Goal: Information Seeking & Learning: Learn about a topic

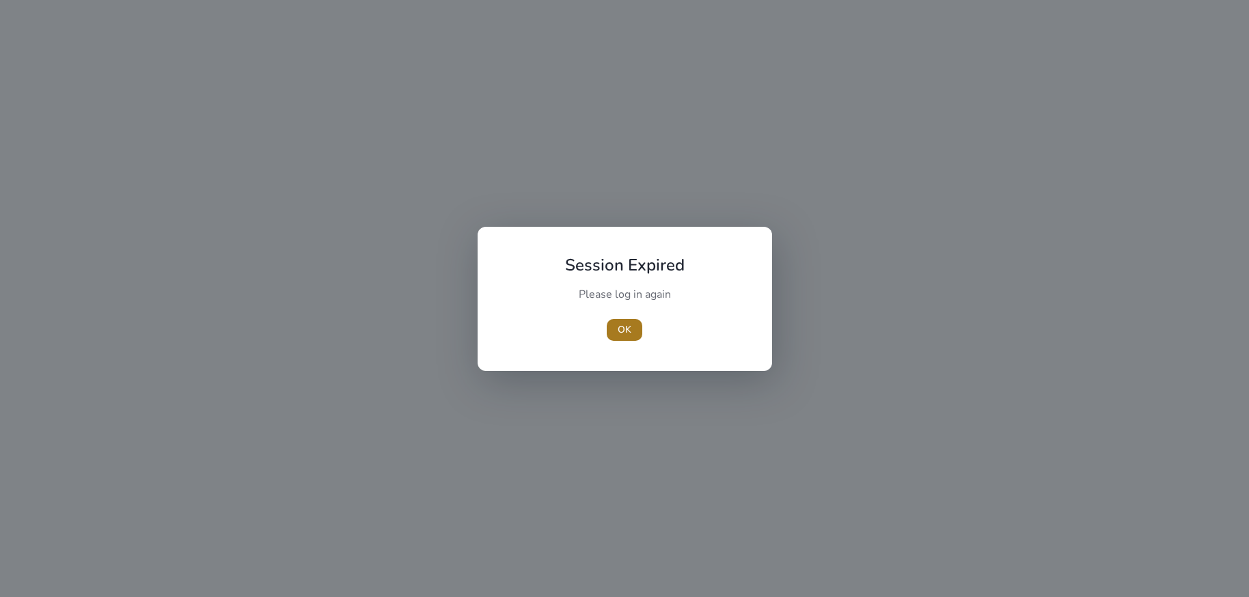
click at [614, 326] on span "button" at bounding box center [625, 330] width 36 height 33
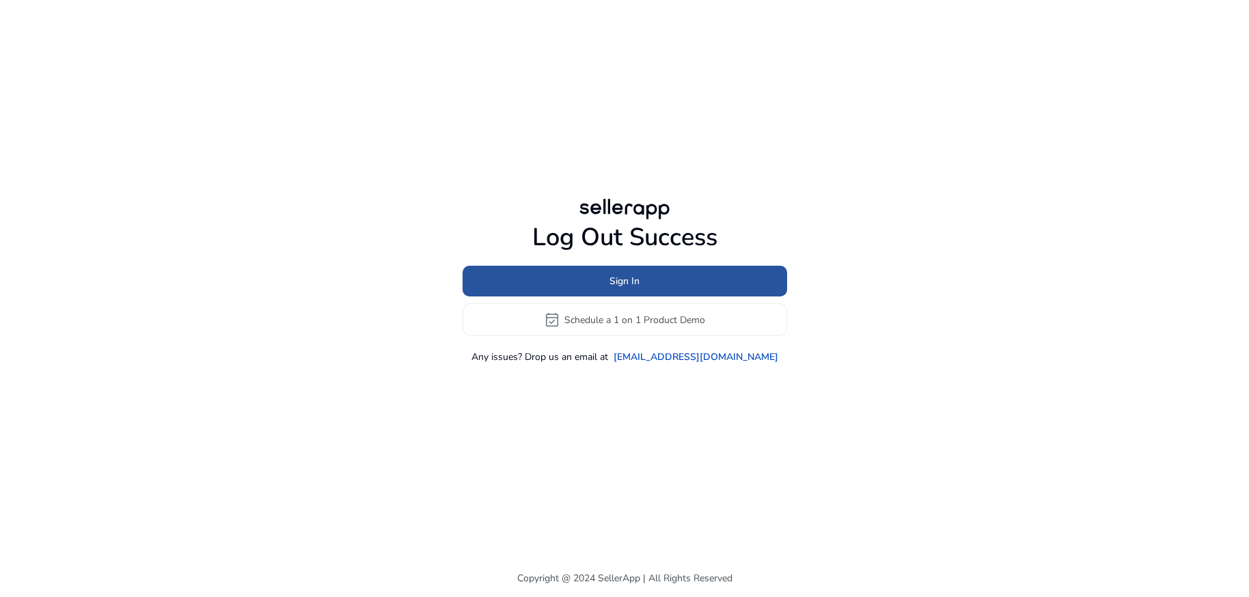
click at [618, 280] on span "Sign In" at bounding box center [625, 281] width 30 height 14
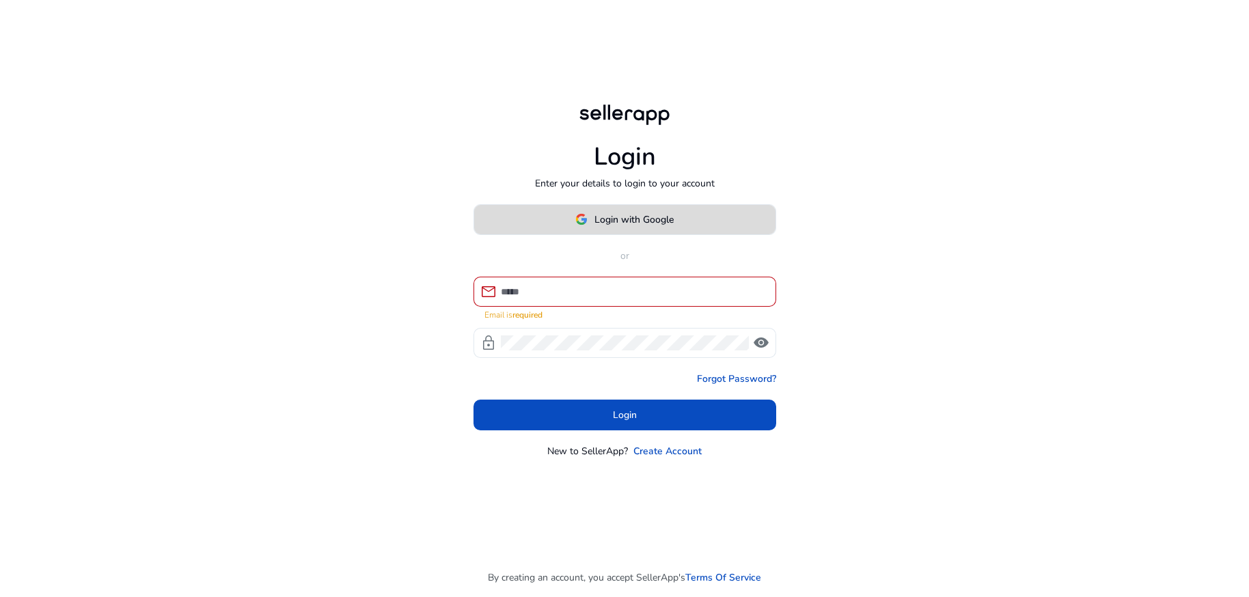
click at [625, 227] on span "Login with Google" at bounding box center [634, 220] width 79 height 14
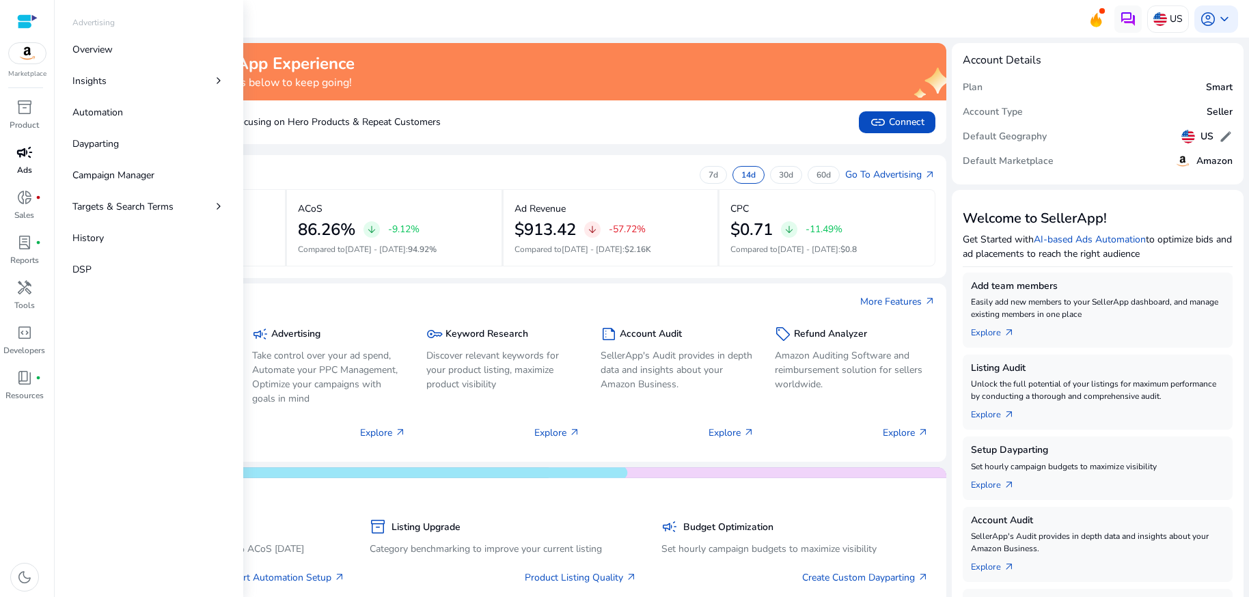
click at [20, 156] on span "campaign" at bounding box center [24, 152] width 16 height 16
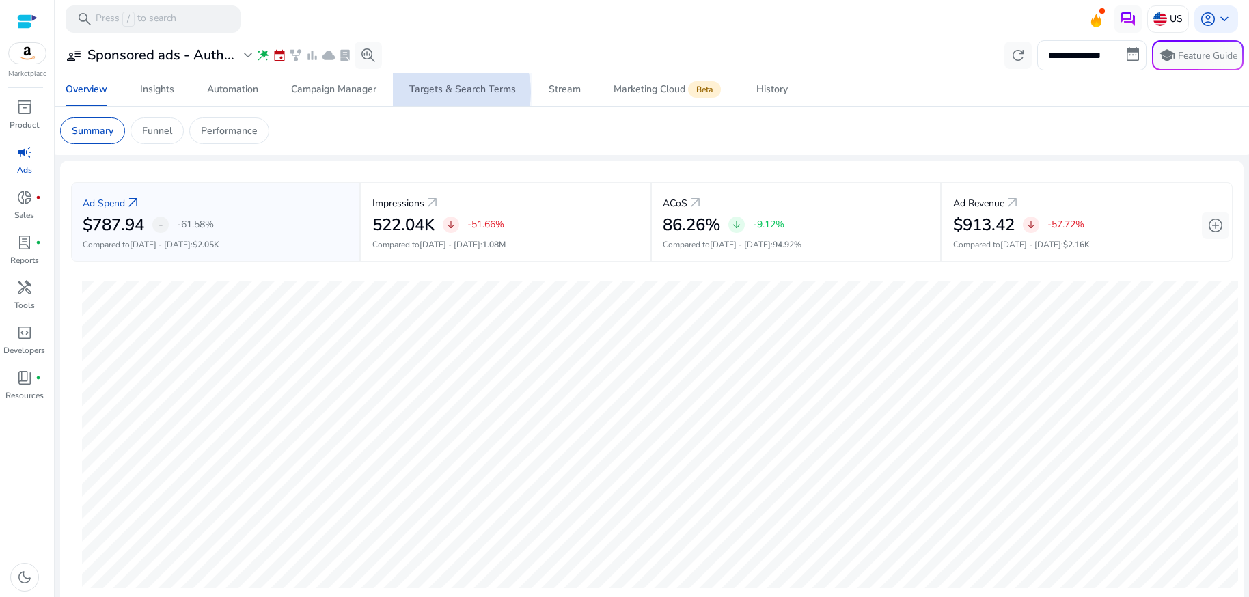
click at [441, 92] on div "Targets & Search Terms" at bounding box center [462, 90] width 107 height 10
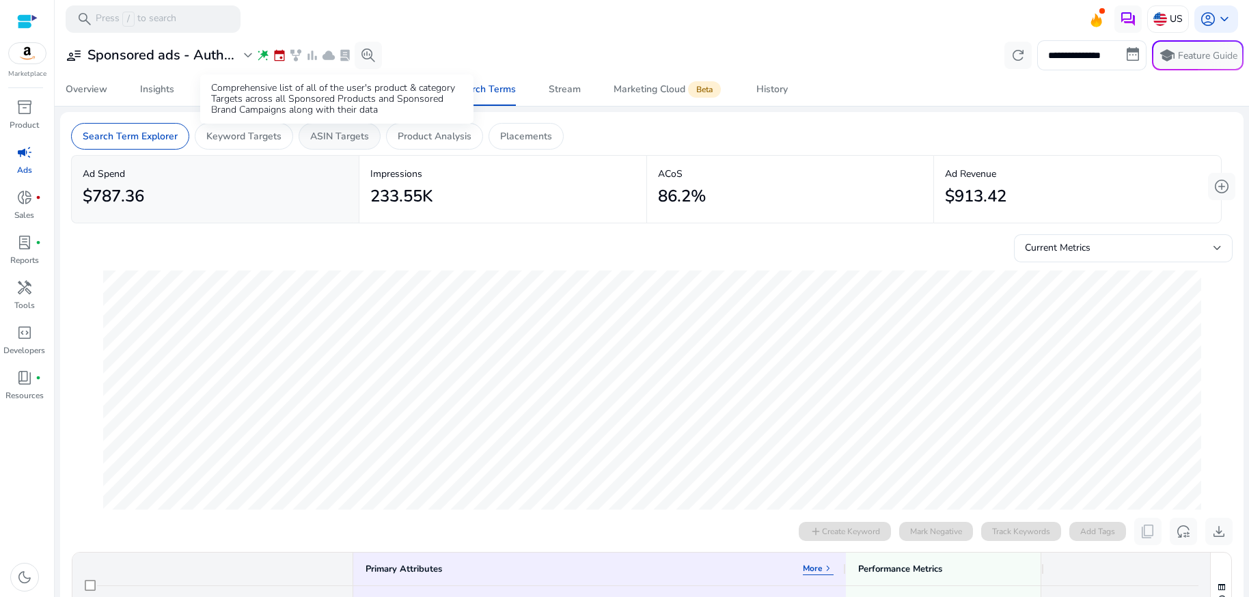
click at [343, 137] on p "ASIN Targets" at bounding box center [339, 136] width 59 height 14
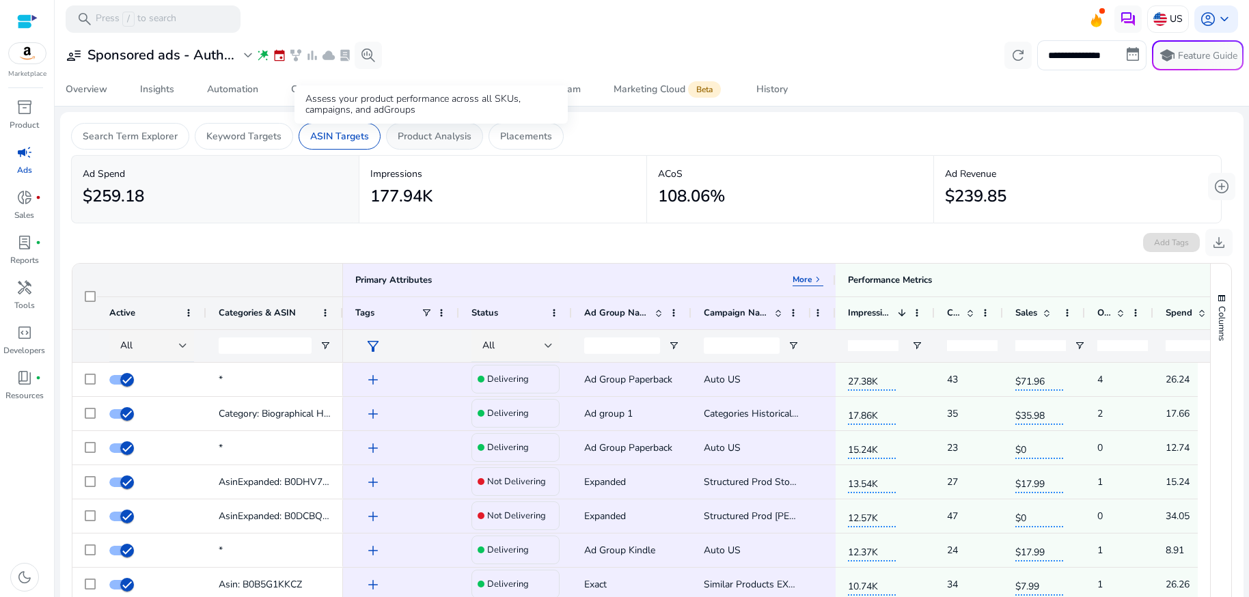
click at [451, 139] on p "Product Analysis" at bounding box center [435, 136] width 74 height 14
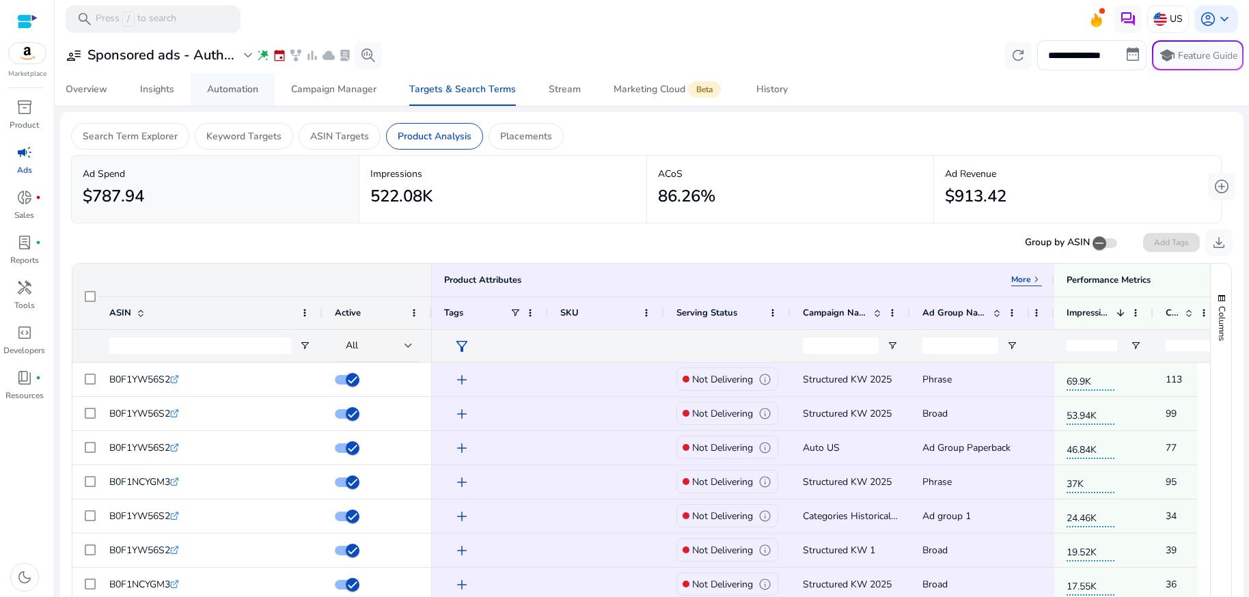
click at [241, 91] on div "Automation" at bounding box center [232, 90] width 51 height 10
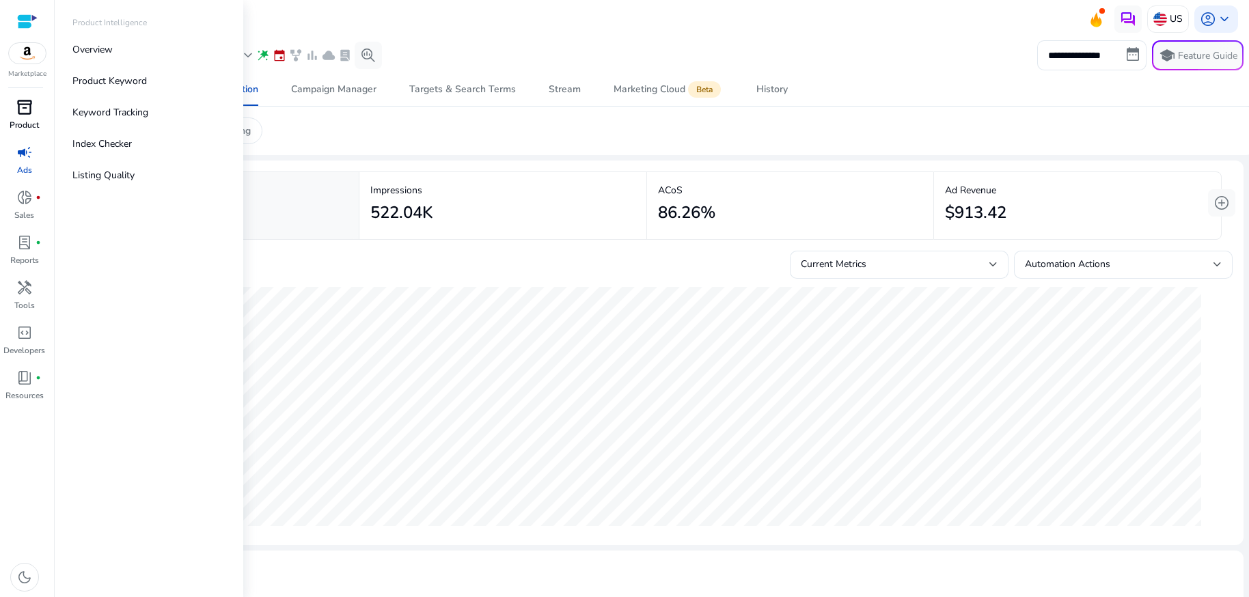
click at [21, 107] on span "inventory_2" at bounding box center [24, 107] width 16 height 16
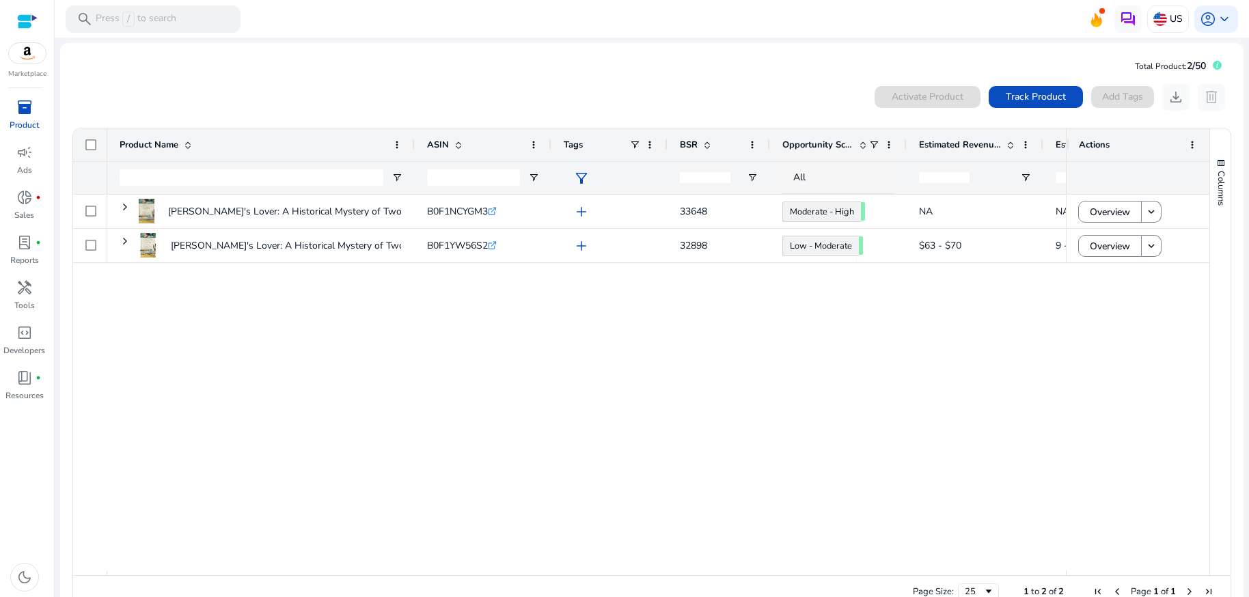
click at [333, 77] on div "0 products selected Activate Product Track Product Add Tags download delete 1 t…" at bounding box center [652, 346] width 1162 height 539
drag, startPoint x: 905, startPoint y: 145, endPoint x: 947, endPoint y: 147, distance: 41.7
click at [947, 147] on div at bounding box center [947, 144] width 5 height 33
click at [931, 146] on span at bounding box center [930, 144] width 11 height 11
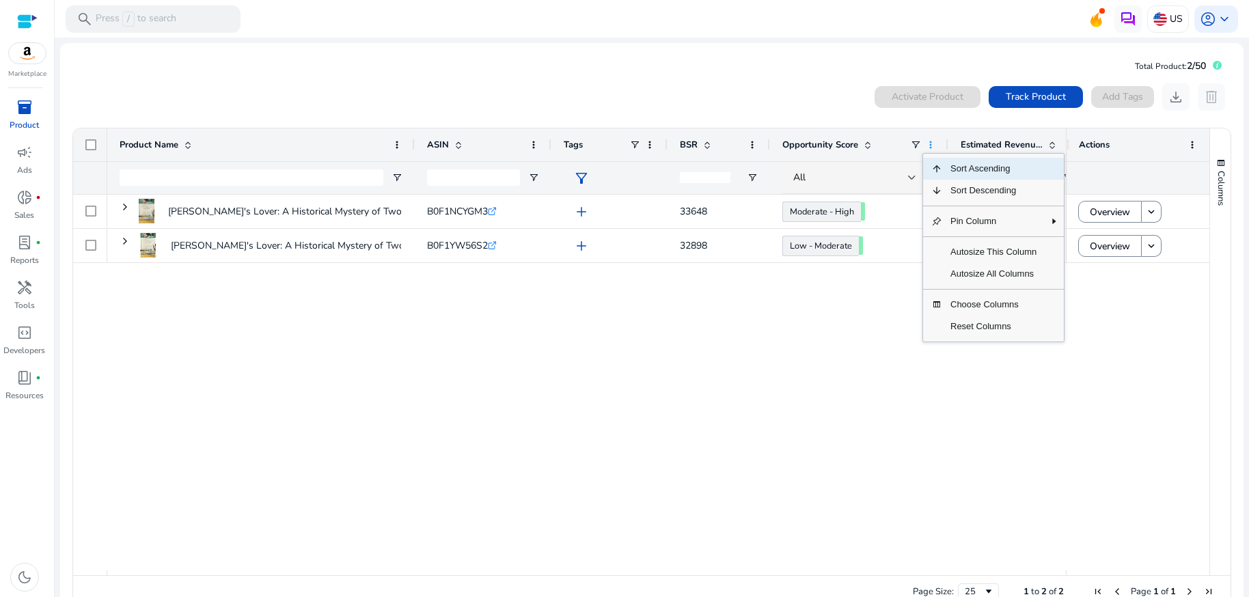
click at [931, 146] on span at bounding box center [930, 144] width 11 height 11
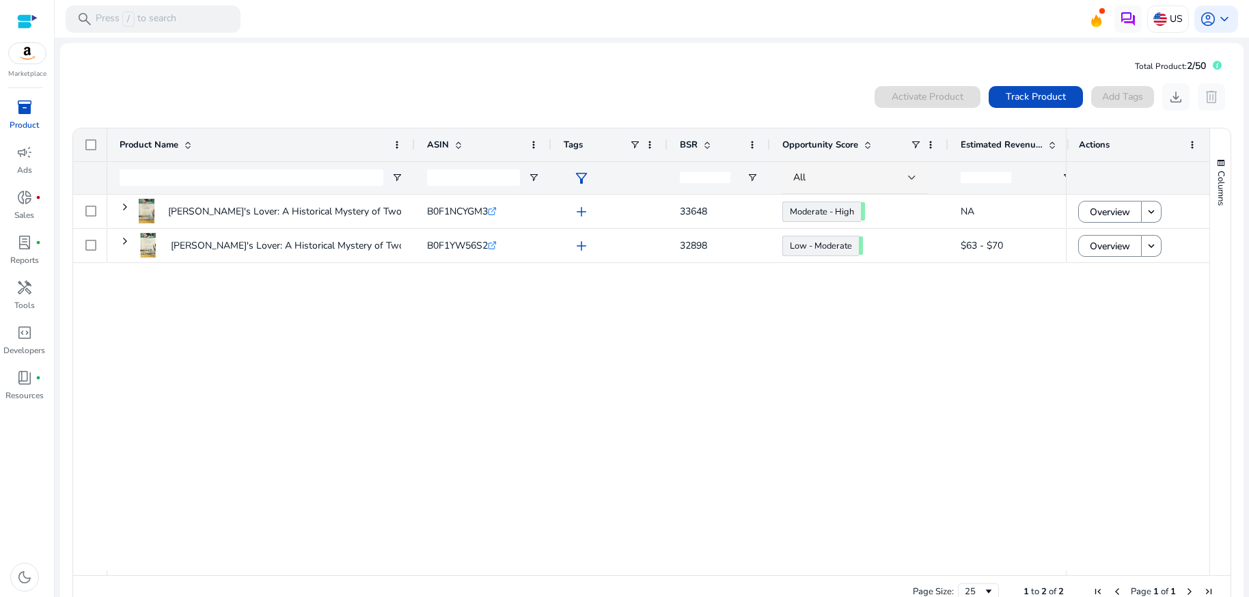
click at [858, 411] on div "Van Gogh's Lover: A Historical Mystery of Two Women Divided by... B0F1NCYGM3 .s…" at bounding box center [586, 383] width 959 height 376
drag, startPoint x: 1062, startPoint y: 137, endPoint x: 1158, endPoint y: 152, distance: 97.0
click at [1158, 152] on div "Actions" at bounding box center [1139, 144] width 144 height 33
click at [1065, 138] on div at bounding box center [1067, 144] width 5 height 33
click at [1065, 137] on div at bounding box center [1067, 144] width 5 height 33
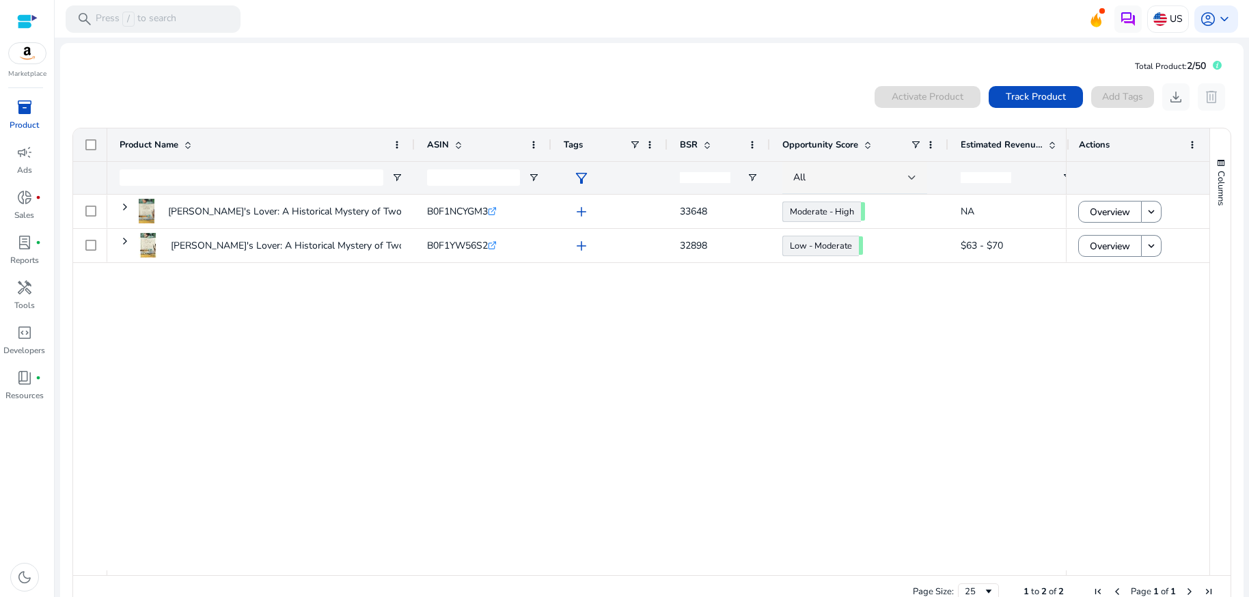
drag, startPoint x: 1062, startPoint y: 137, endPoint x: 1108, endPoint y: 140, distance: 46.6
click at [1108, 140] on div "Actions" at bounding box center [1139, 144] width 144 height 33
drag, startPoint x: 1061, startPoint y: 145, endPoint x: 1140, endPoint y: 153, distance: 79.0
click at [1140, 153] on div "Actions" at bounding box center [1137, 144] width 146 height 33
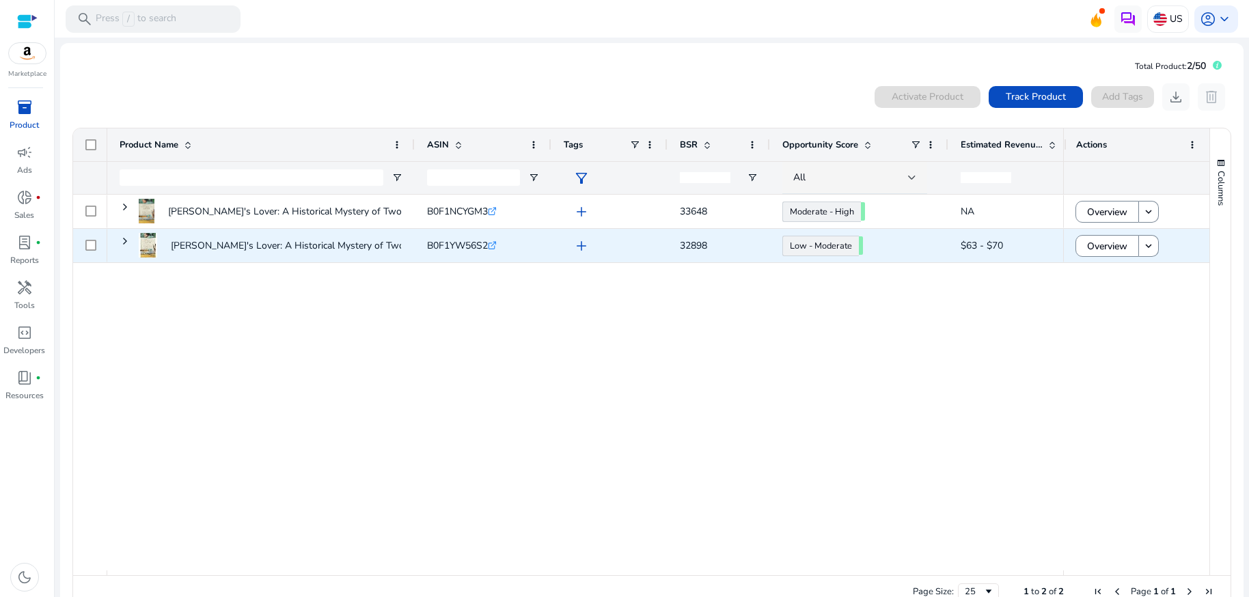
click at [495, 244] on icon ".st0{fill:#2c8af8}" at bounding box center [492, 245] width 9 height 9
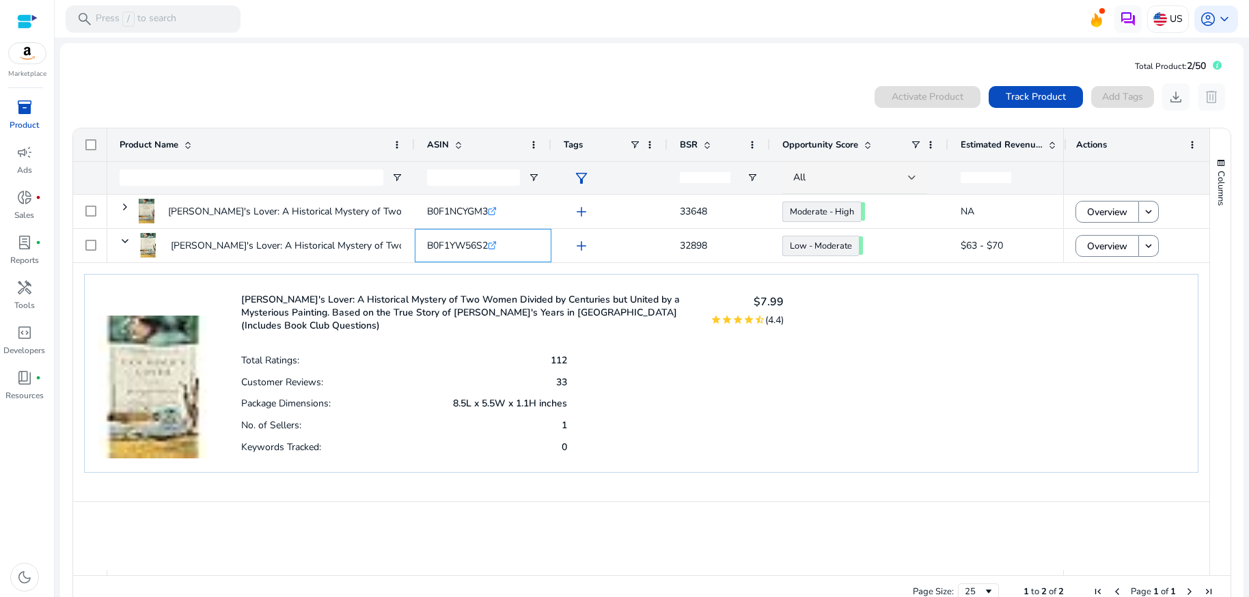
scroll to position [30, 0]
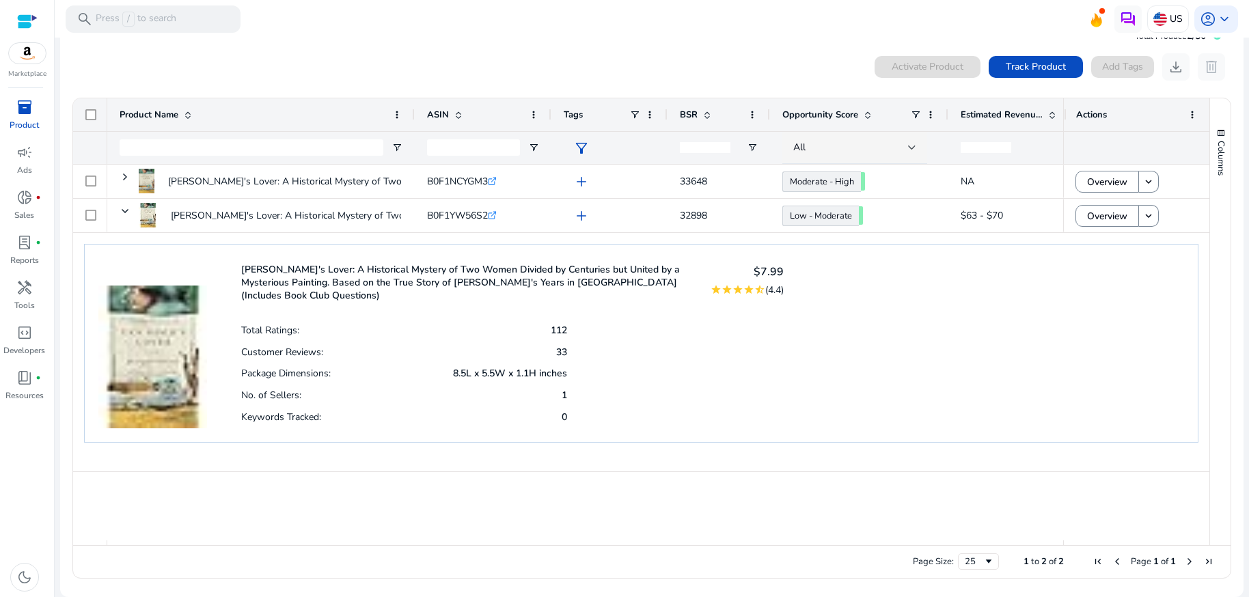
click at [661, 411] on div "Total Ratings: 112 Customer Reviews: 33 Package Dimensions: 8.5L x 5.5W x 1.1H …" at bounding box center [512, 373] width 543 height 108
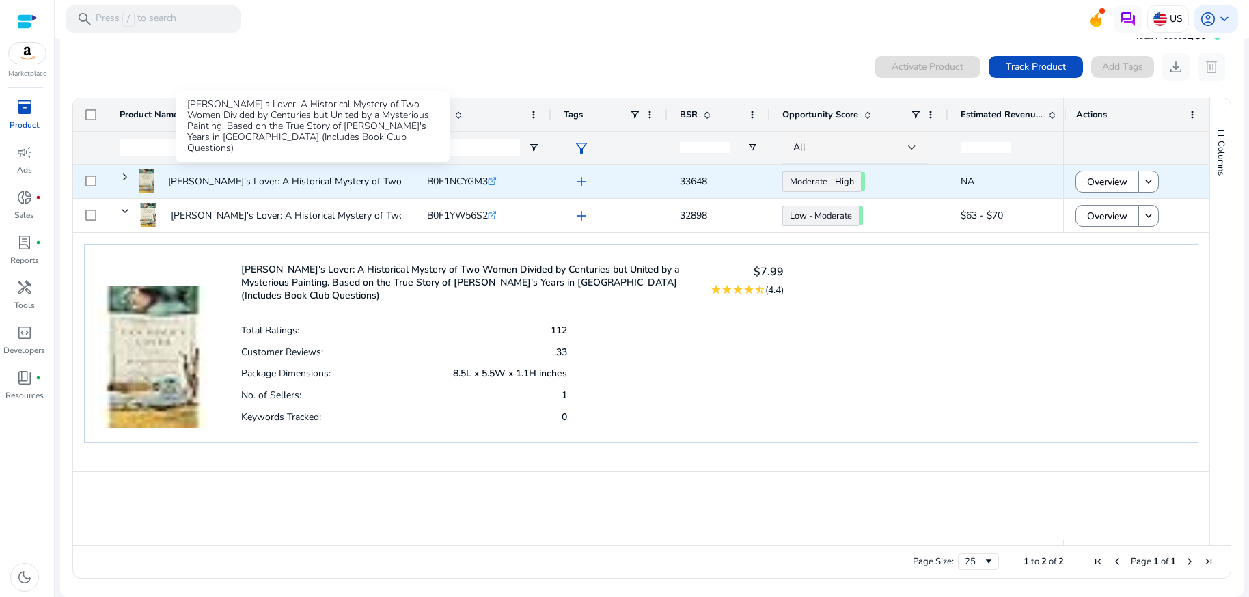
click at [300, 183] on p "[PERSON_NAME]'s Lover: A Historical Mystery of Two Women Divided by..." at bounding box center [329, 181] width 323 height 28
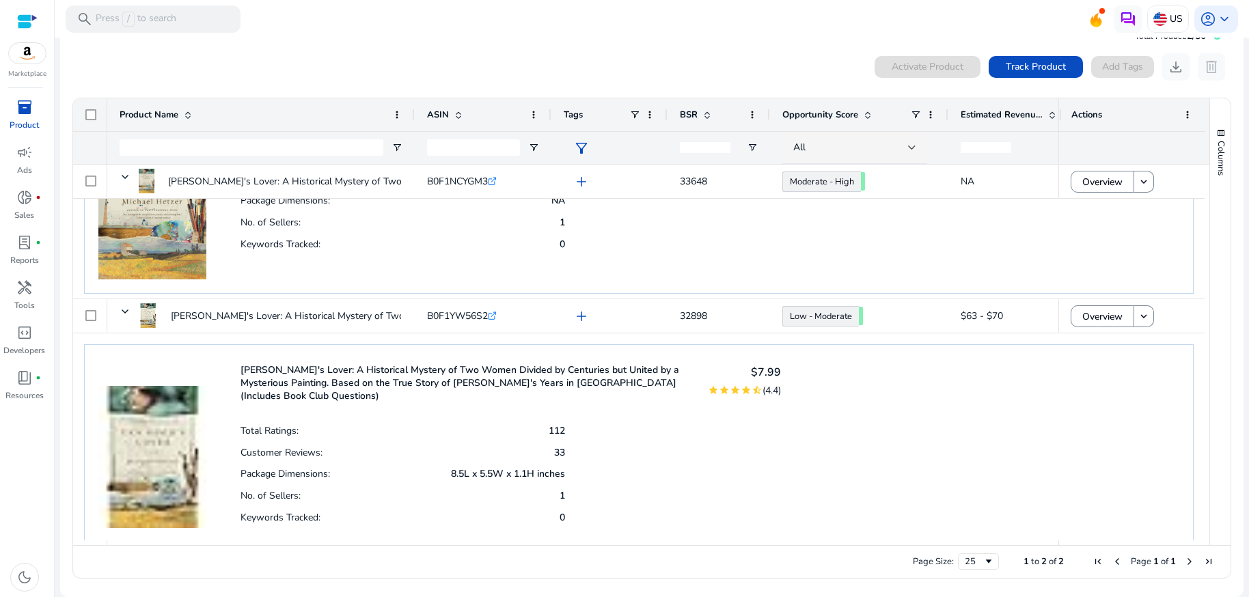
scroll to position [0, 0]
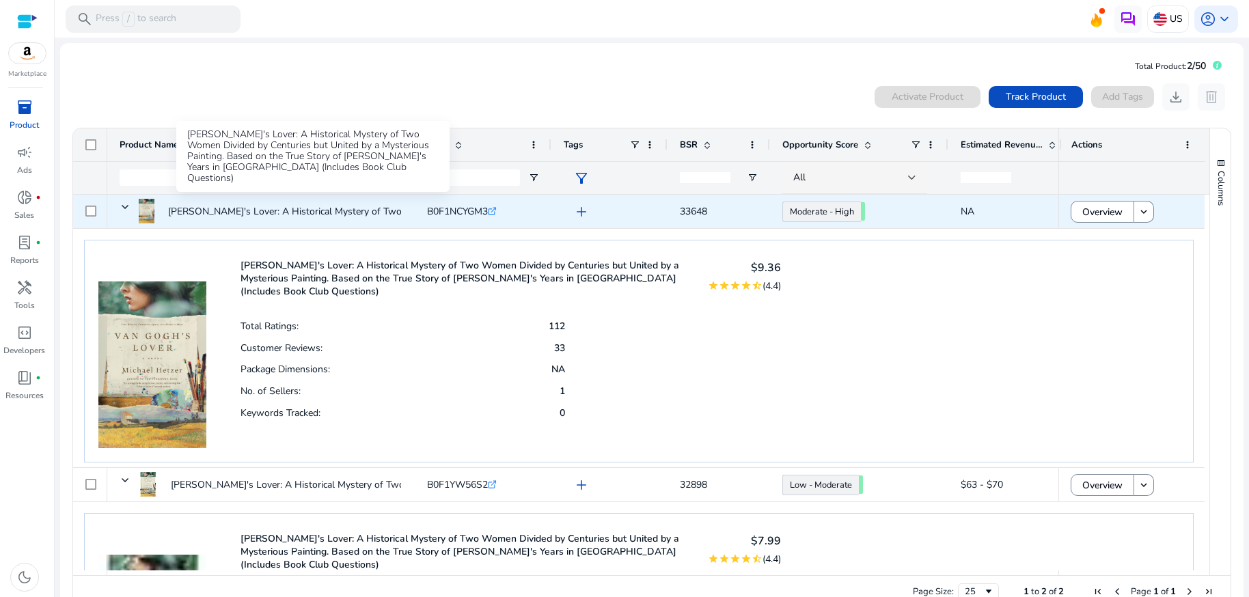
click at [226, 210] on p "[PERSON_NAME]'s Lover: A Historical Mystery of Two Women Divided by..." at bounding box center [329, 211] width 323 height 28
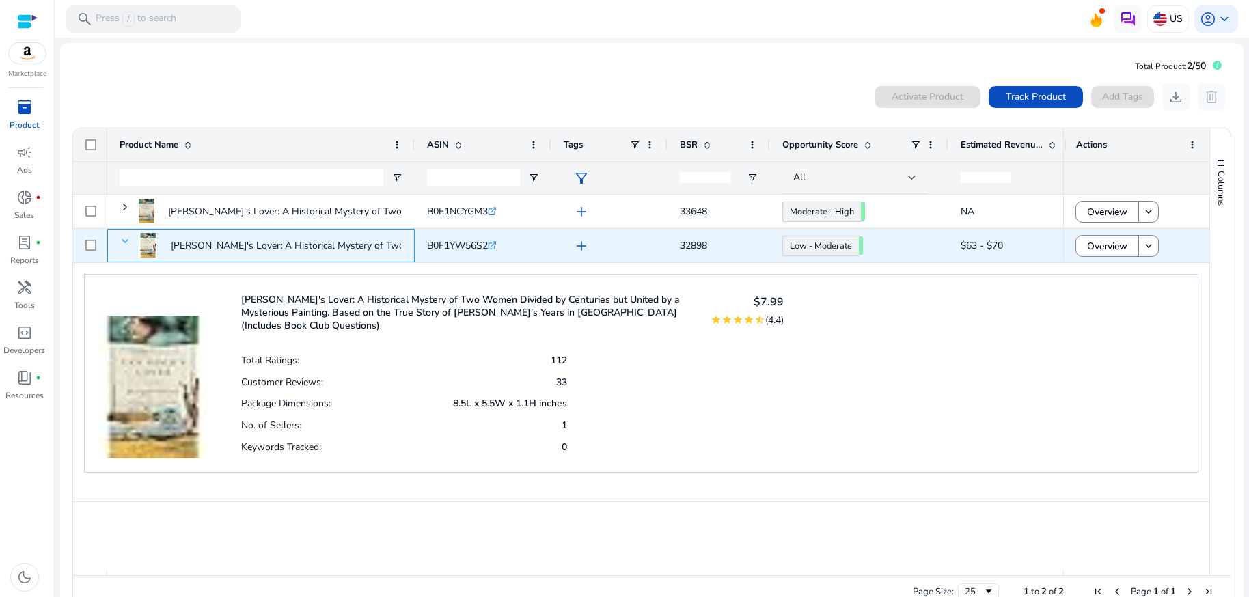
click at [127, 243] on span at bounding box center [125, 241] width 11 height 11
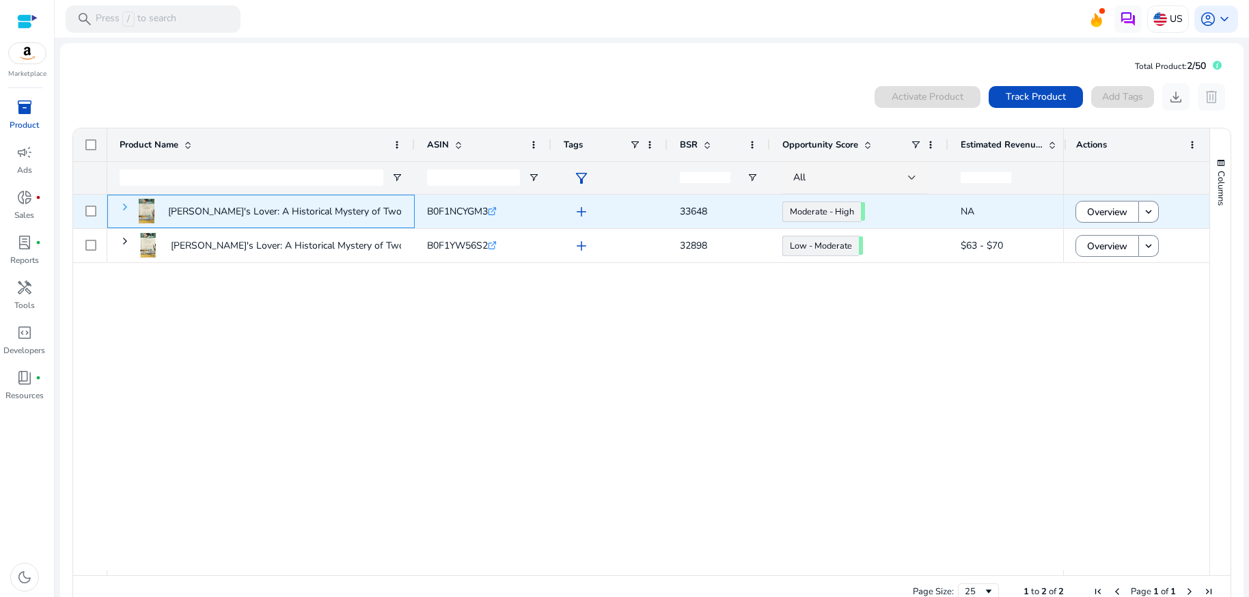
click at [126, 209] on span at bounding box center [125, 207] width 11 height 11
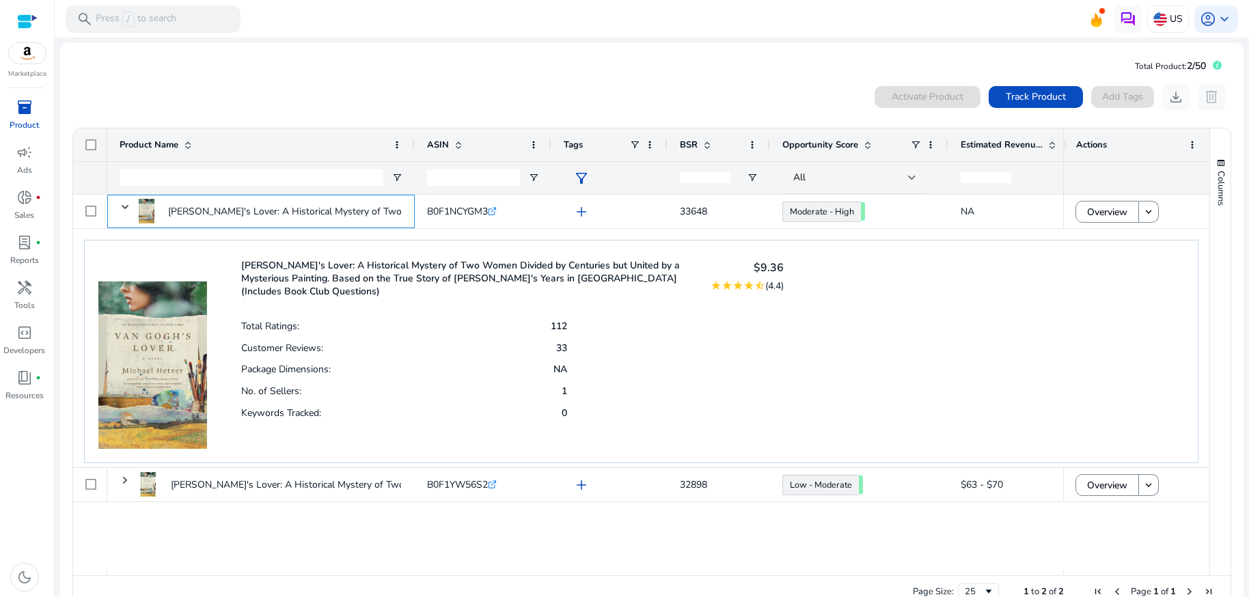
scroll to position [30, 0]
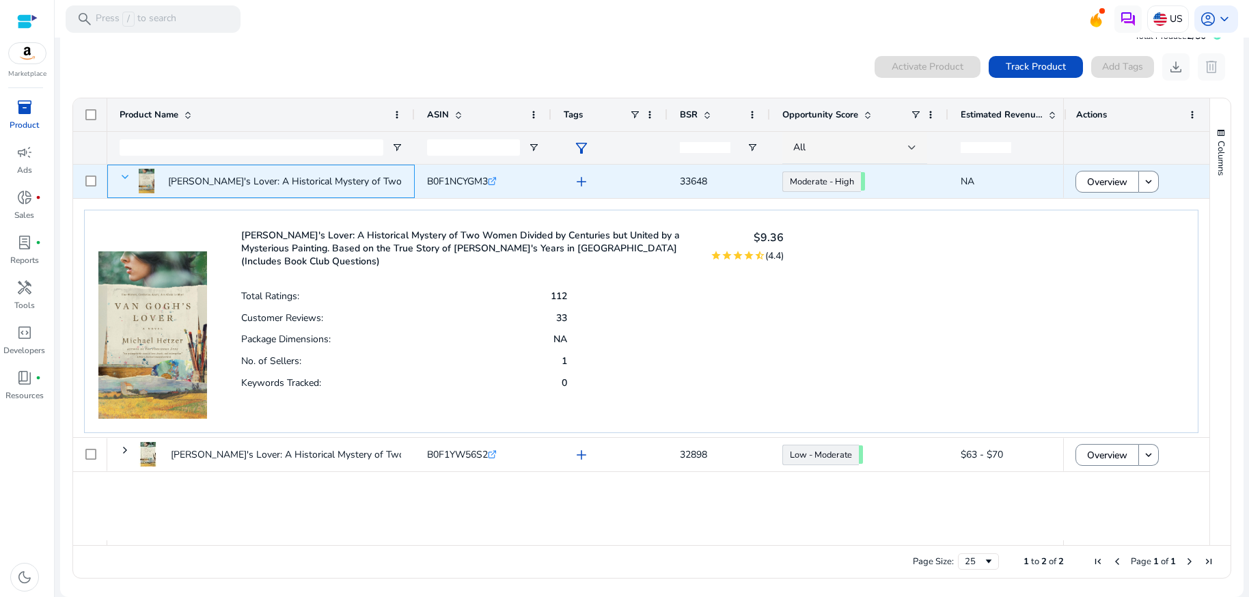
click at [124, 178] on span at bounding box center [125, 177] width 11 height 11
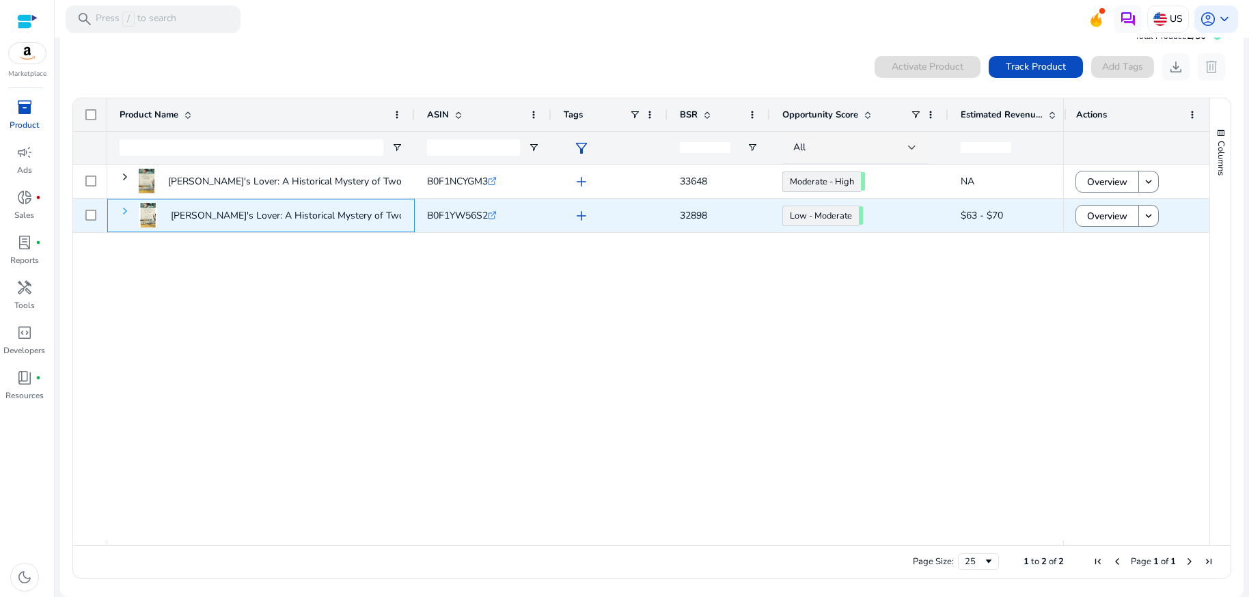
click at [124, 213] on span at bounding box center [125, 211] width 11 height 11
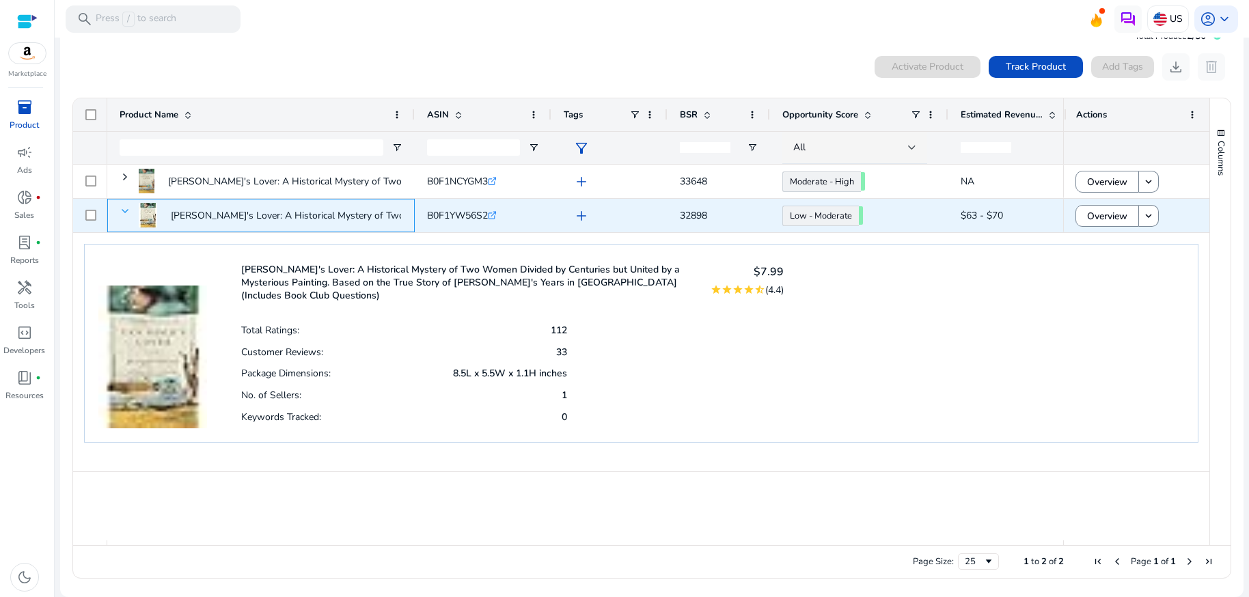
click at [126, 213] on span at bounding box center [125, 211] width 11 height 11
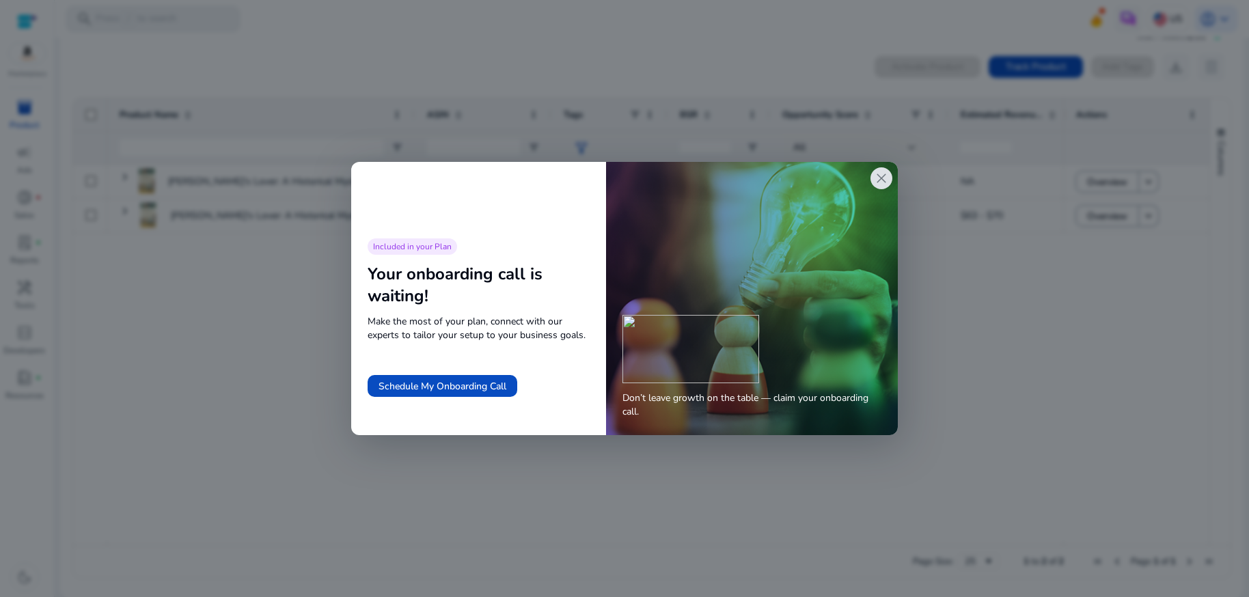
click at [888, 180] on span "close" at bounding box center [881, 178] width 16 height 16
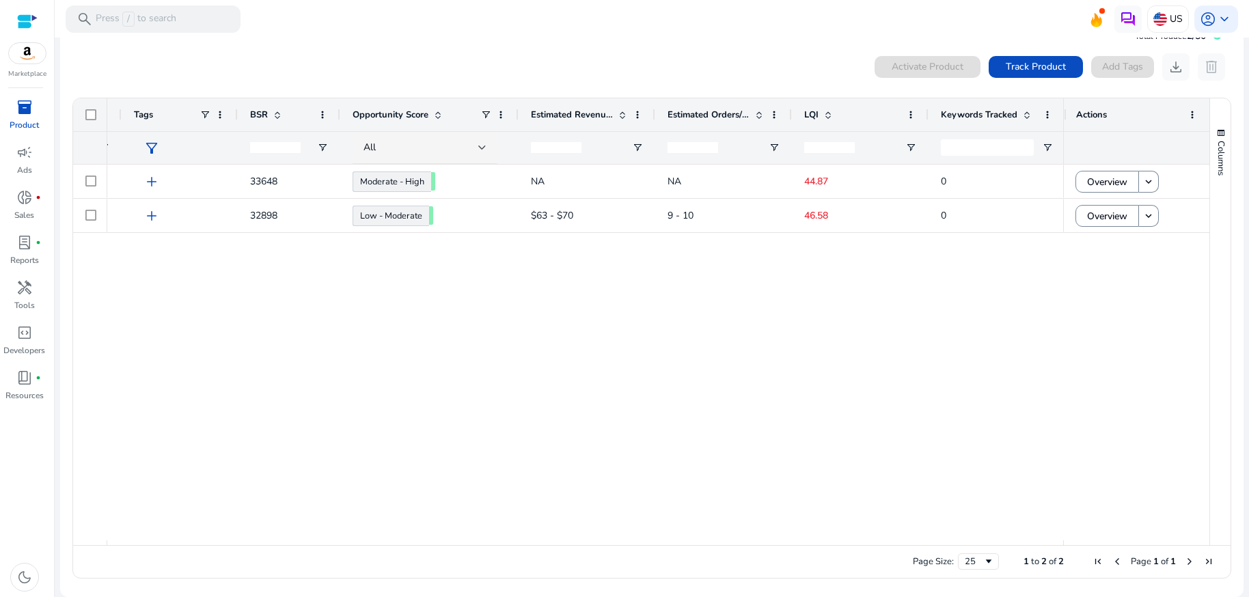
scroll to position [0, 435]
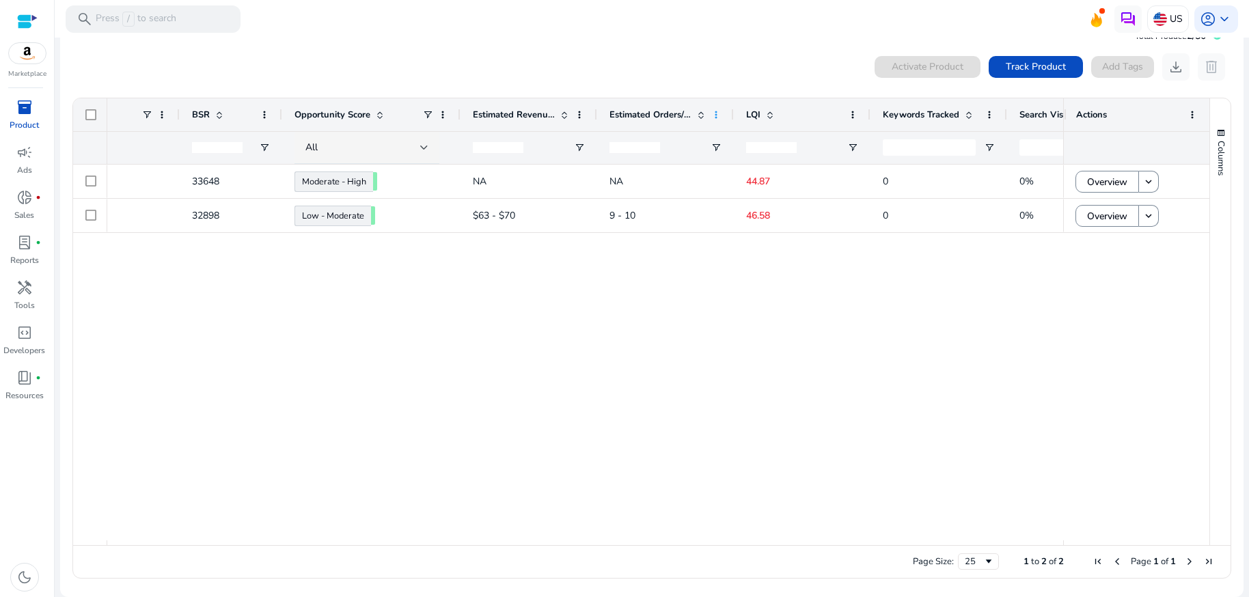
click at [718, 115] on span at bounding box center [716, 114] width 11 height 11
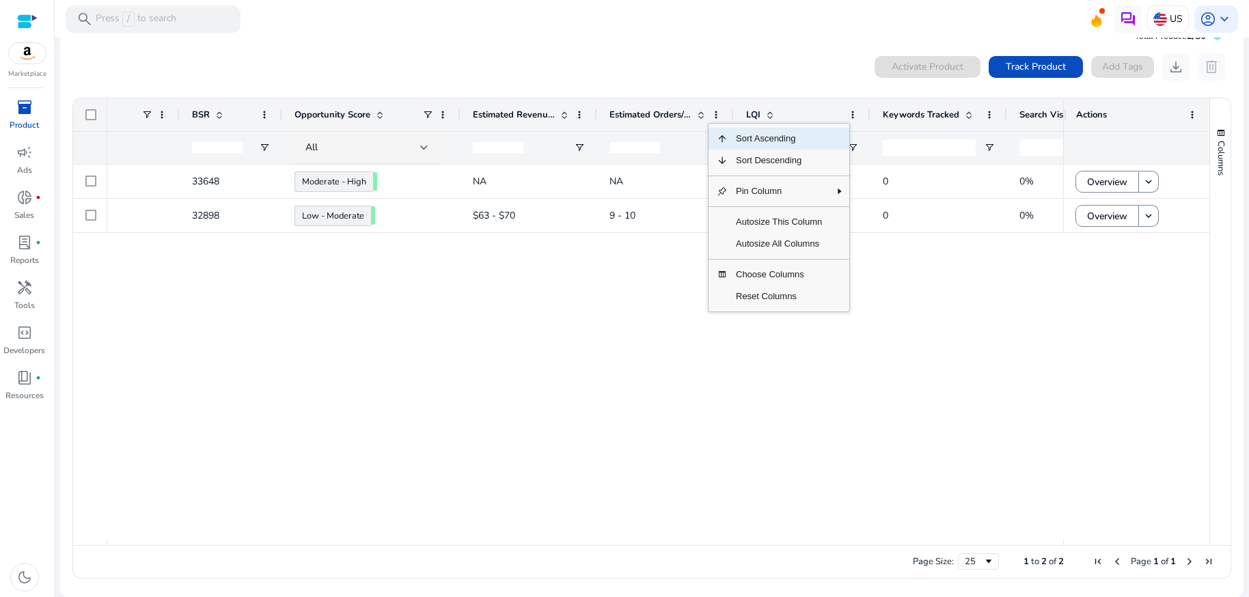
click at [645, 311] on div "Van Gogh's Lover: A Historical Mystery of Two Women Divided by... B0F1YW56S2 .s…" at bounding box center [585, 353] width 956 height 376
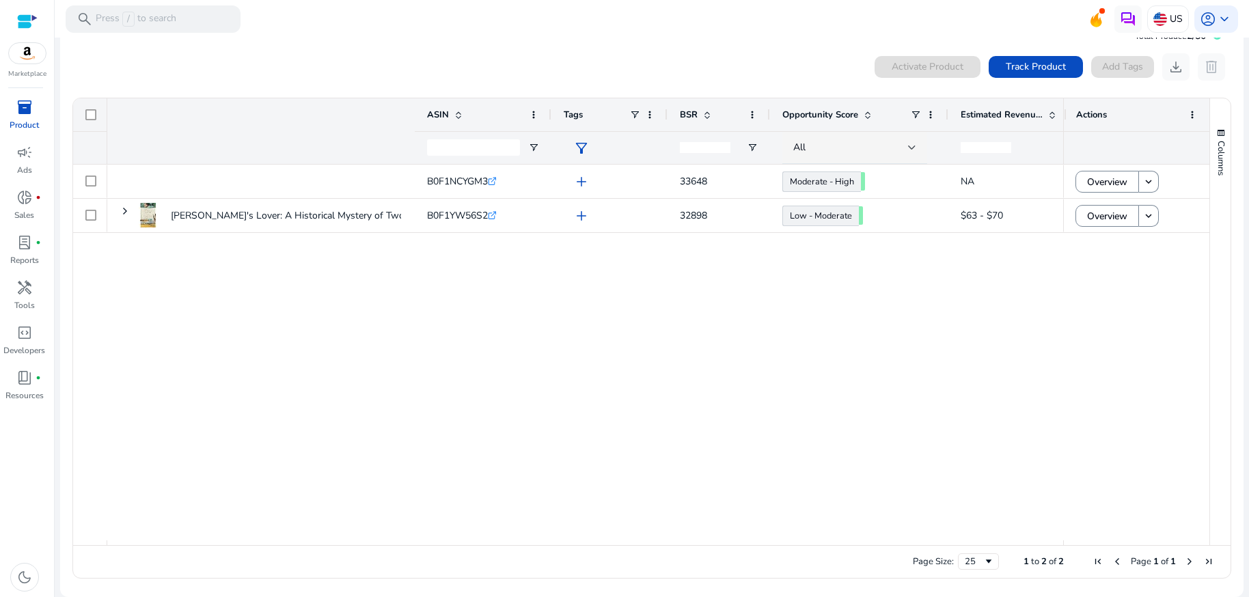
scroll to position [0, 488]
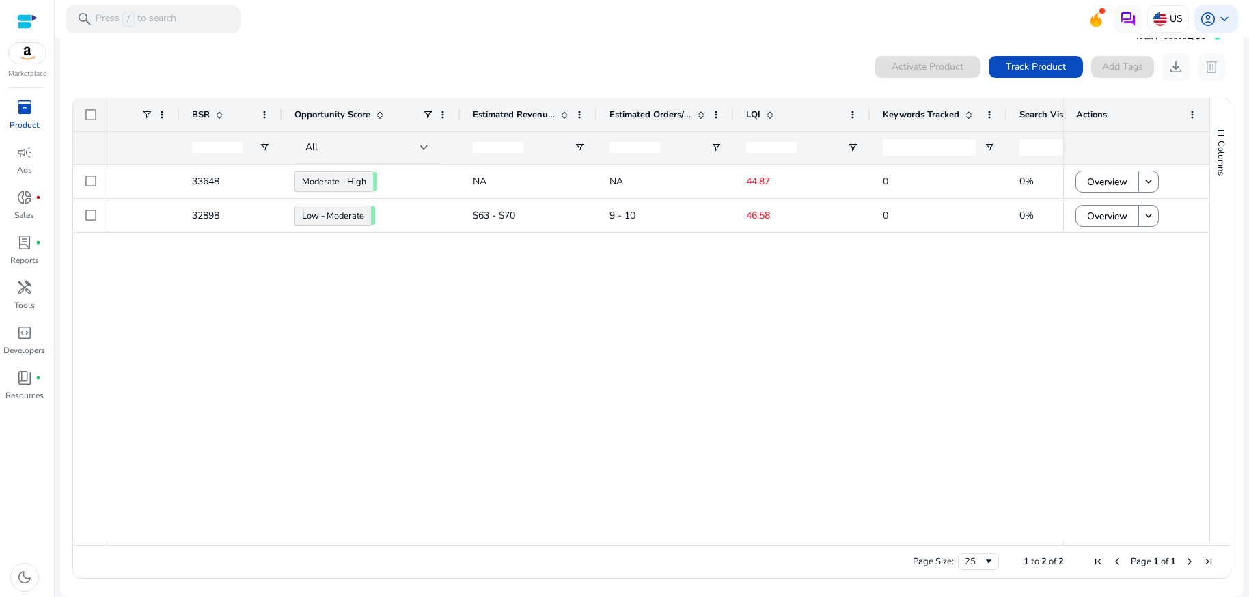
drag, startPoint x: 679, startPoint y: 545, endPoint x: 720, endPoint y: 549, distance: 41.8
click at [722, 547] on div "Page Size: 25 1 to 2 of 2 Page 1 of 1" at bounding box center [652, 561] width 1158 height 33
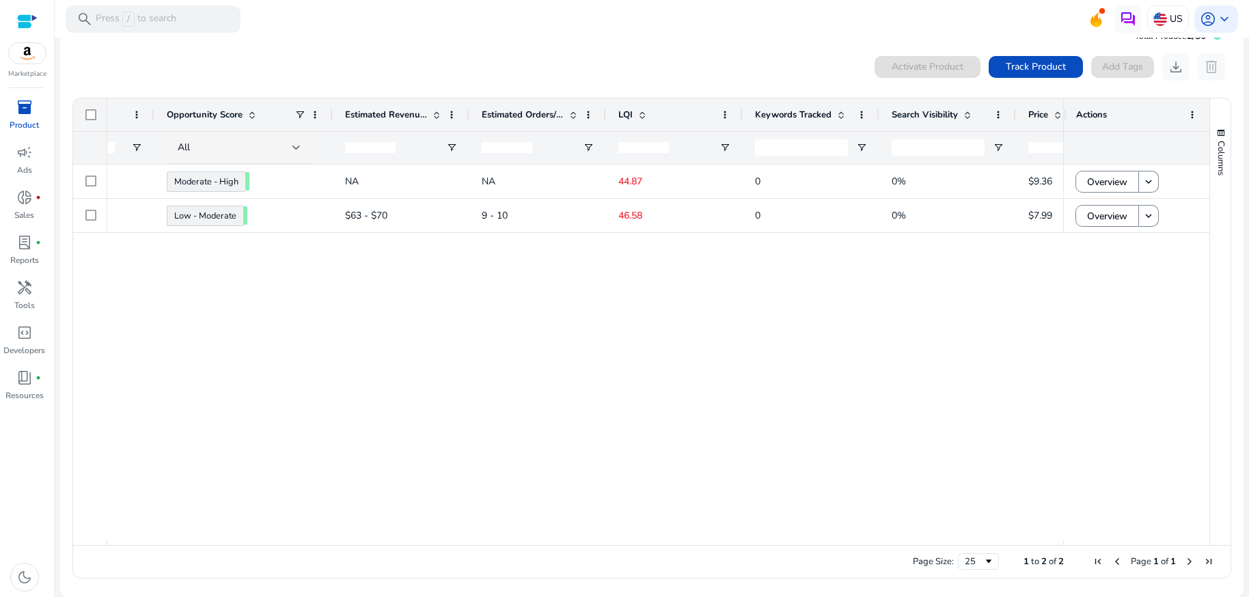
scroll to position [0, 0]
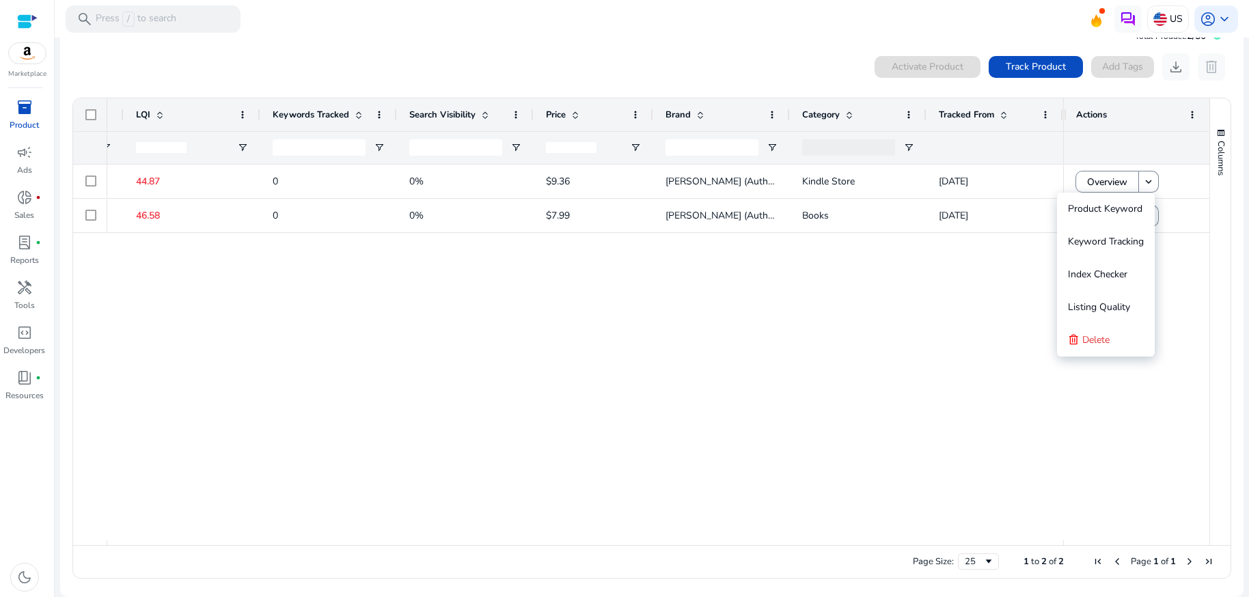
click at [960, 345] on div "[PERSON_NAME]'s Lover: A Historical Mystery of Two Women Divided by... $63 - $7…" at bounding box center [585, 353] width 956 height 376
click at [740, 331] on div "[PERSON_NAME]'s Lover: A Historical Mystery of Two Women Divided by... $63 - $7…" at bounding box center [585, 353] width 956 height 376
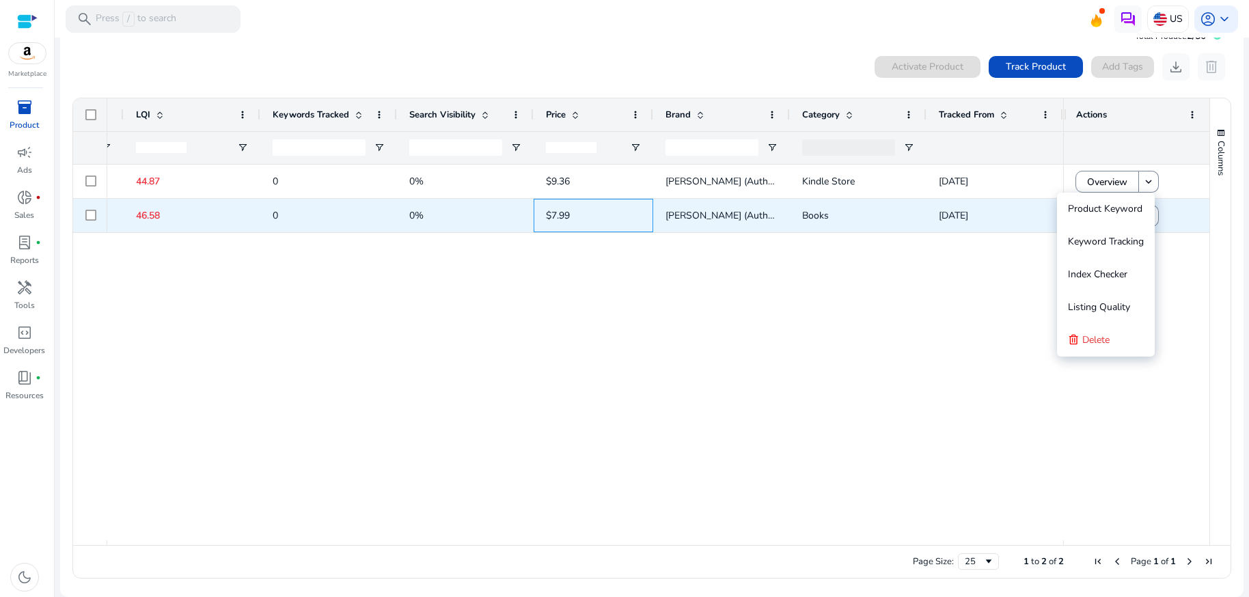
click at [535, 216] on div "$7.99" at bounding box center [594, 215] width 120 height 33
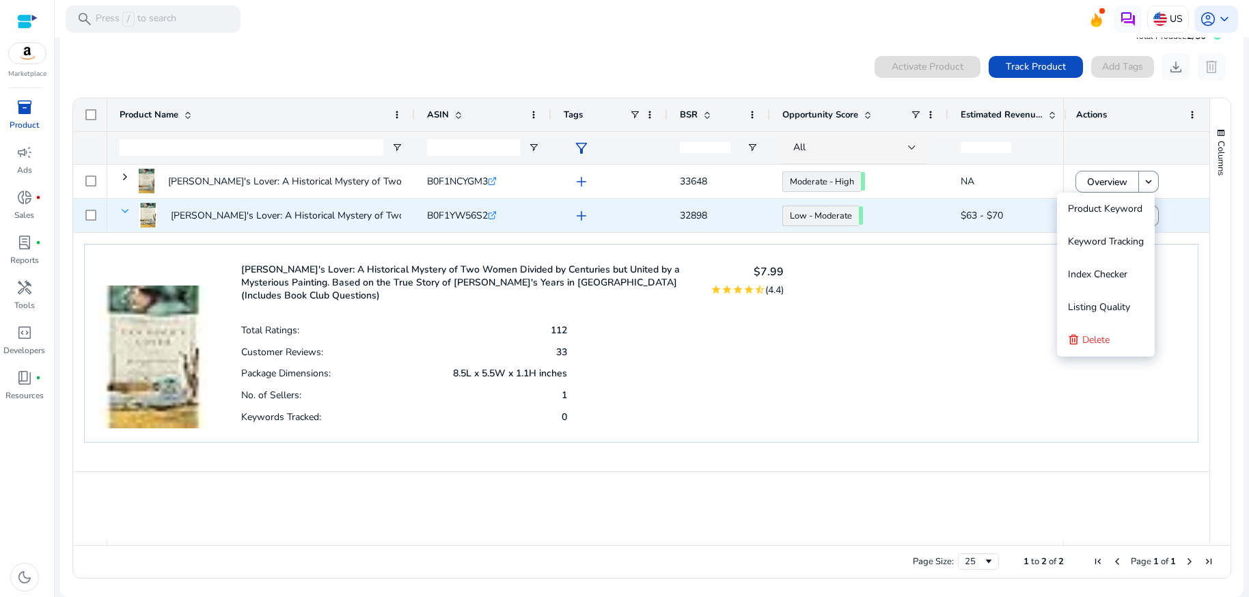
click at [120, 208] on span at bounding box center [125, 211] width 11 height 11
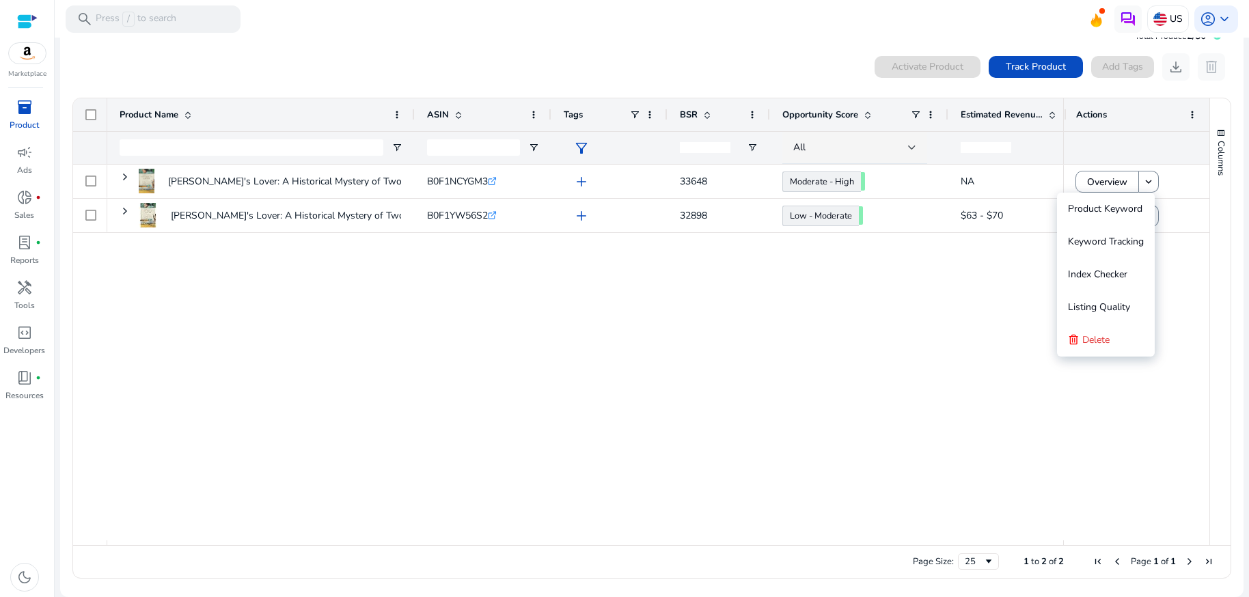
click at [514, 29] on mat-toolbar "search Press / to search US account_circle keyboard_arrow_down" at bounding box center [652, 19] width 1195 height 38
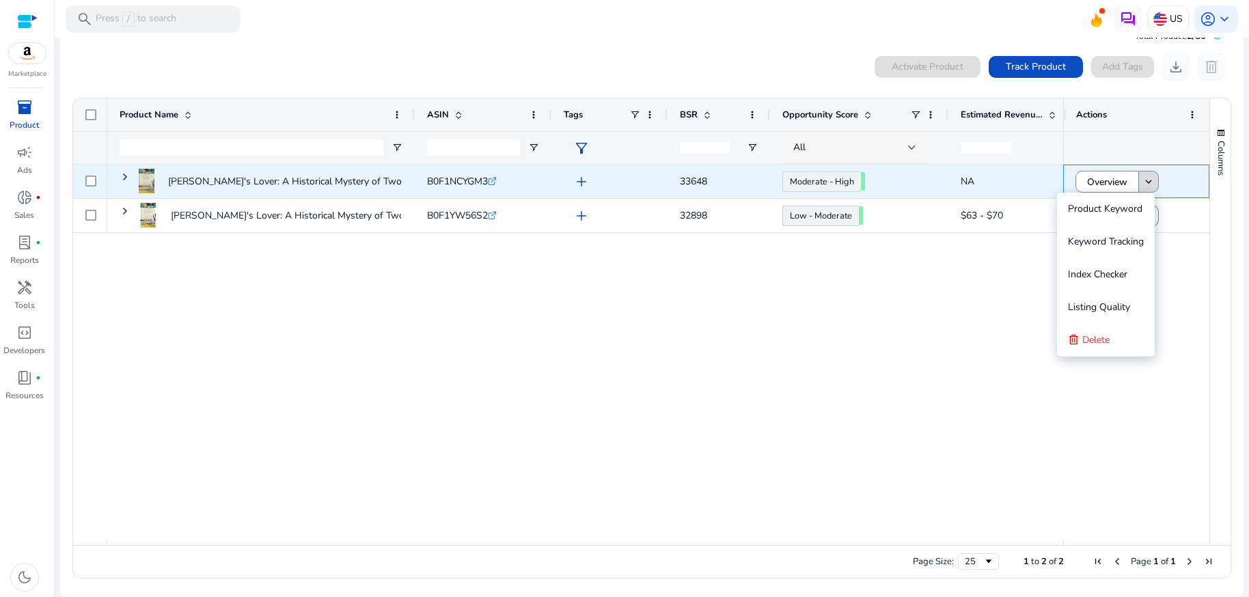
click at [1149, 180] on mat-icon "keyboard_arrow_down" at bounding box center [1149, 182] width 12 height 12
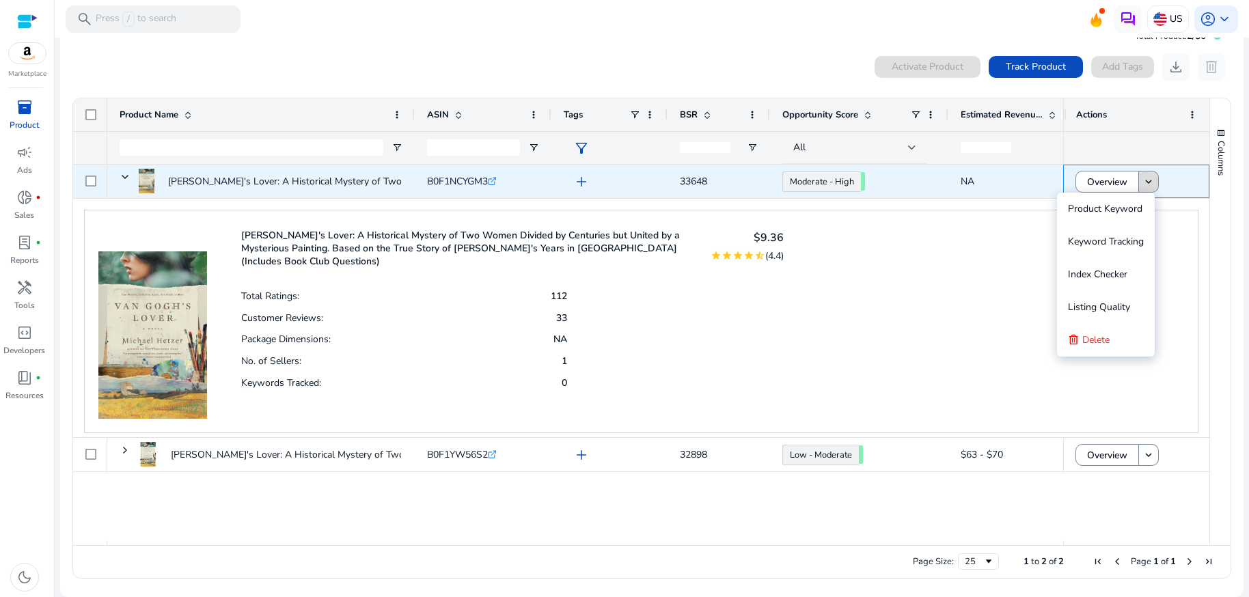
click at [1143, 181] on mat-icon "keyboard_arrow_down" at bounding box center [1149, 182] width 12 height 12
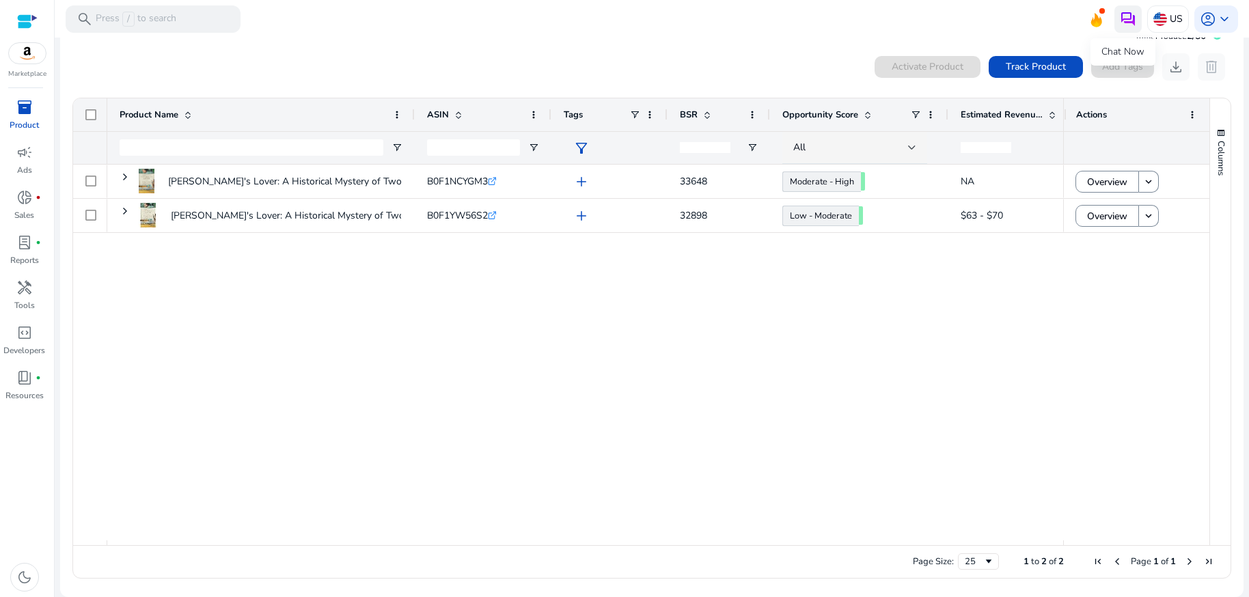
click at [1123, 20] on img at bounding box center [1128, 19] width 16 height 16
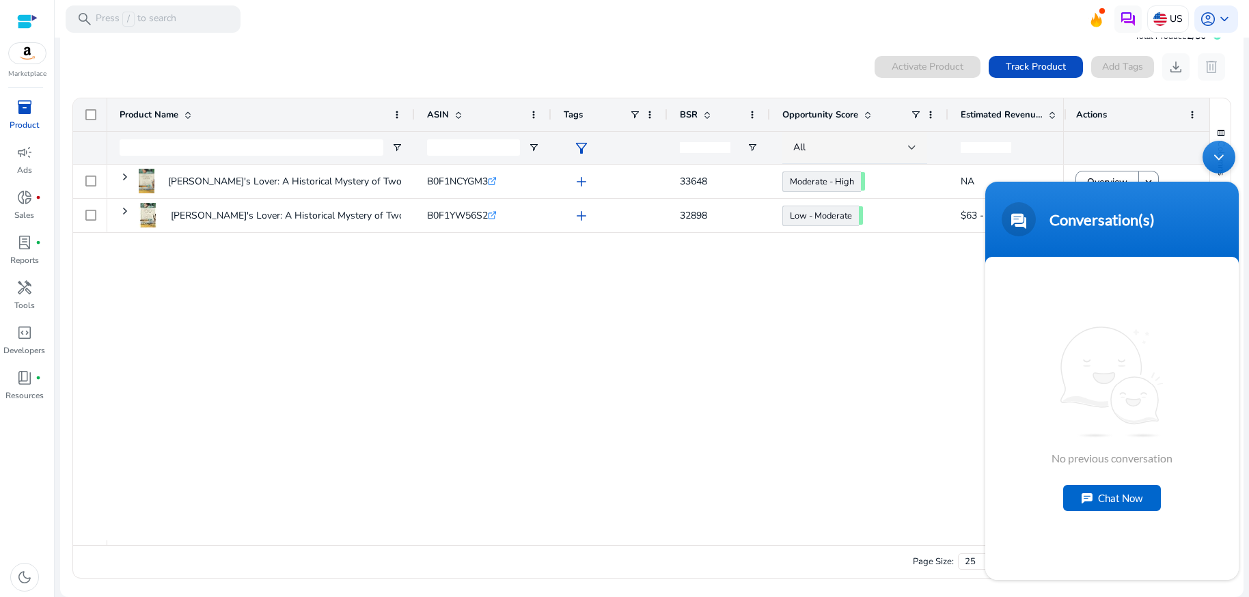
click at [1112, 499] on div "Chat Now" at bounding box center [1112, 498] width 98 height 26
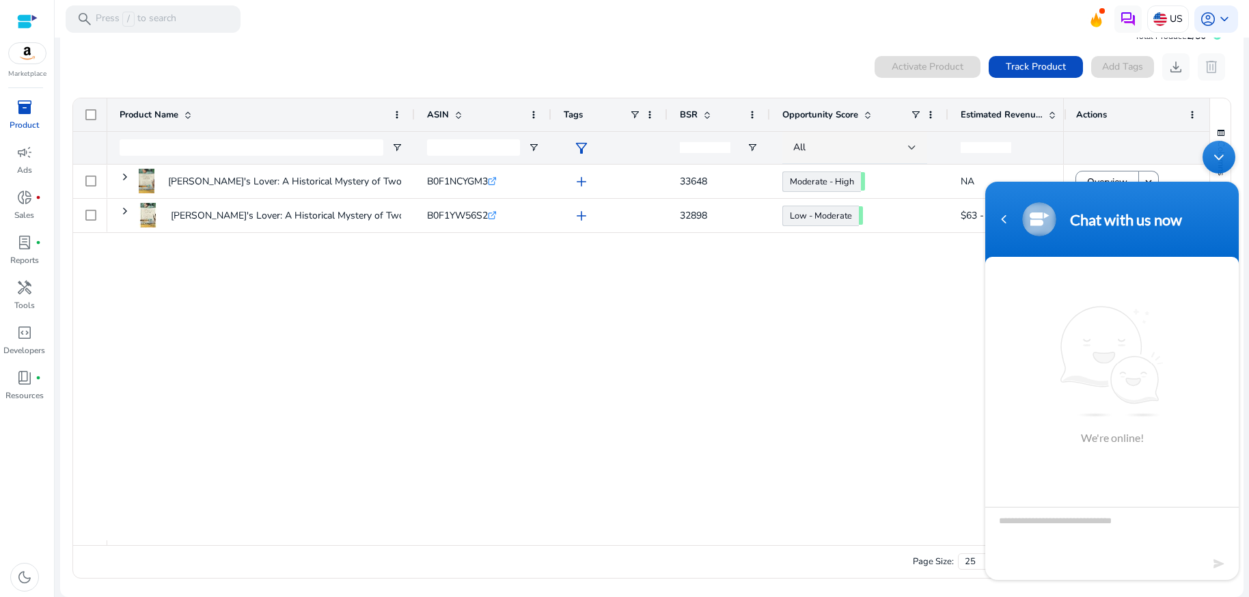
click at [1072, 521] on textarea "Type your message and hit 'Enter'" at bounding box center [1112, 531] width 254 height 48
type textarea "**********"
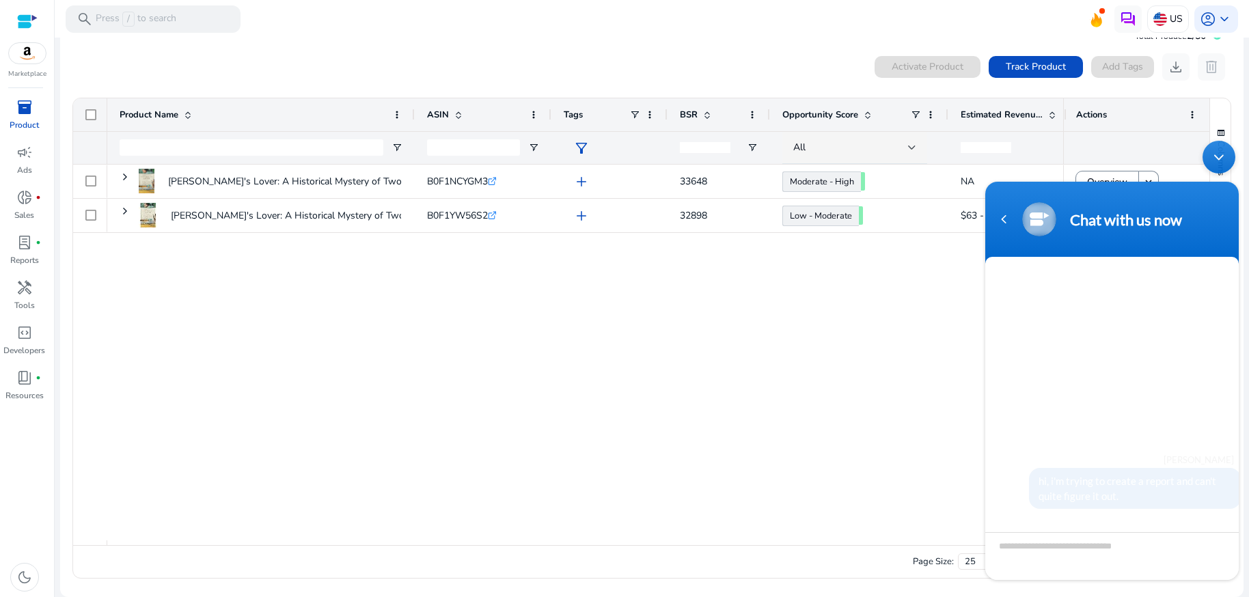
scroll to position [77, 0]
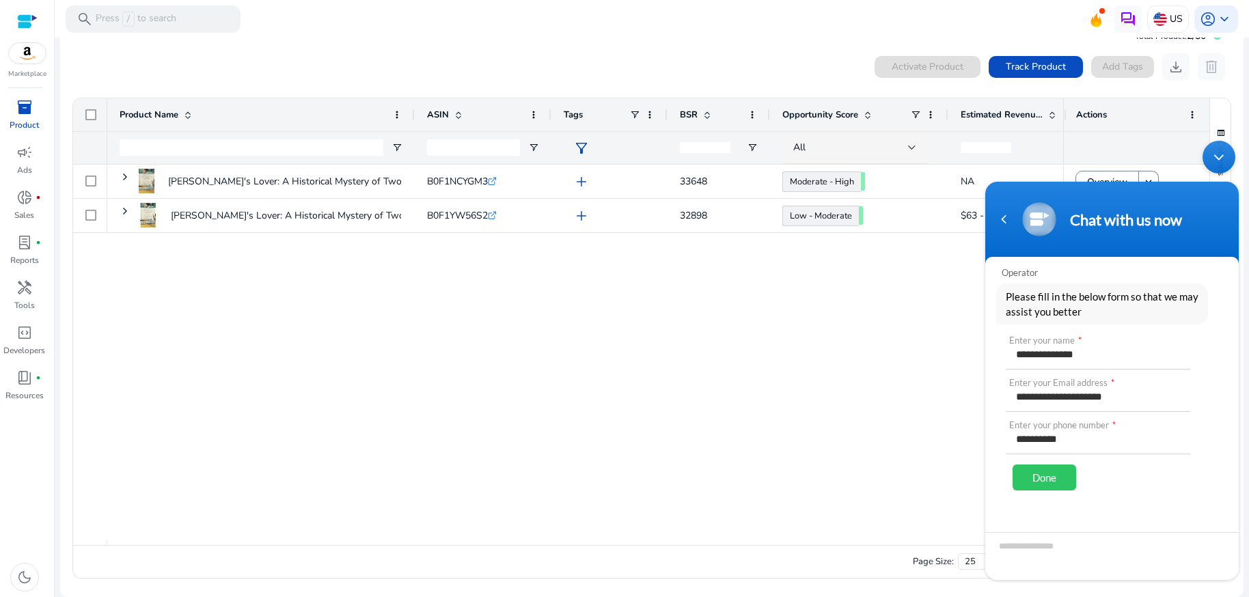
click at [1052, 479] on div "Done" at bounding box center [1045, 478] width 64 height 26
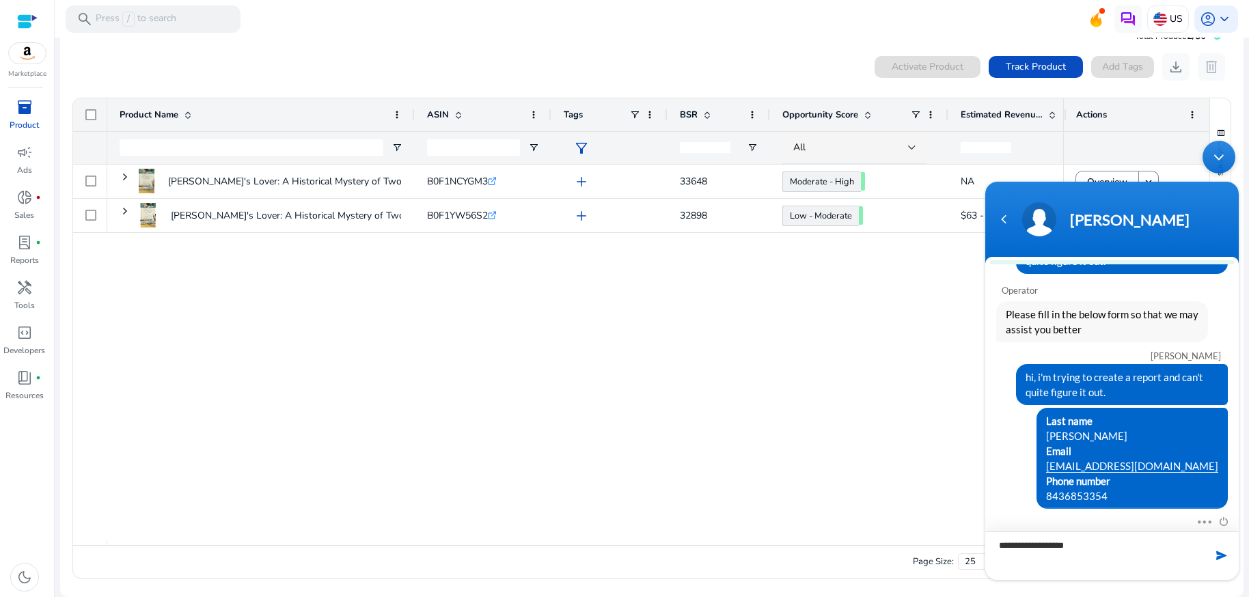
scroll to position [0, 0]
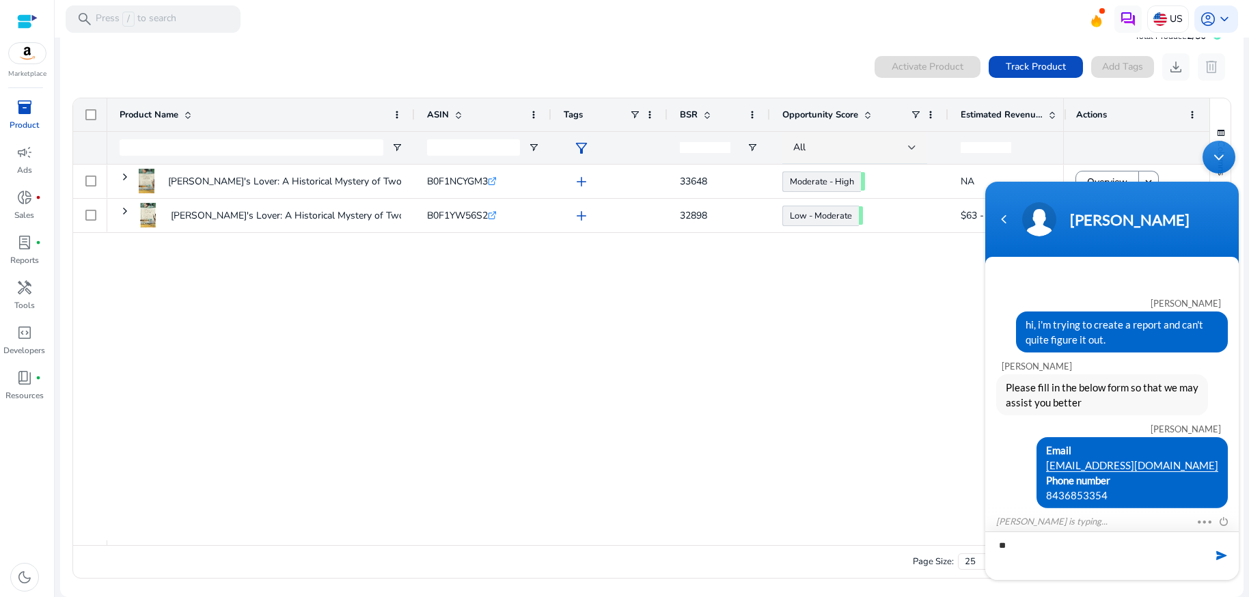
type textarea "*"
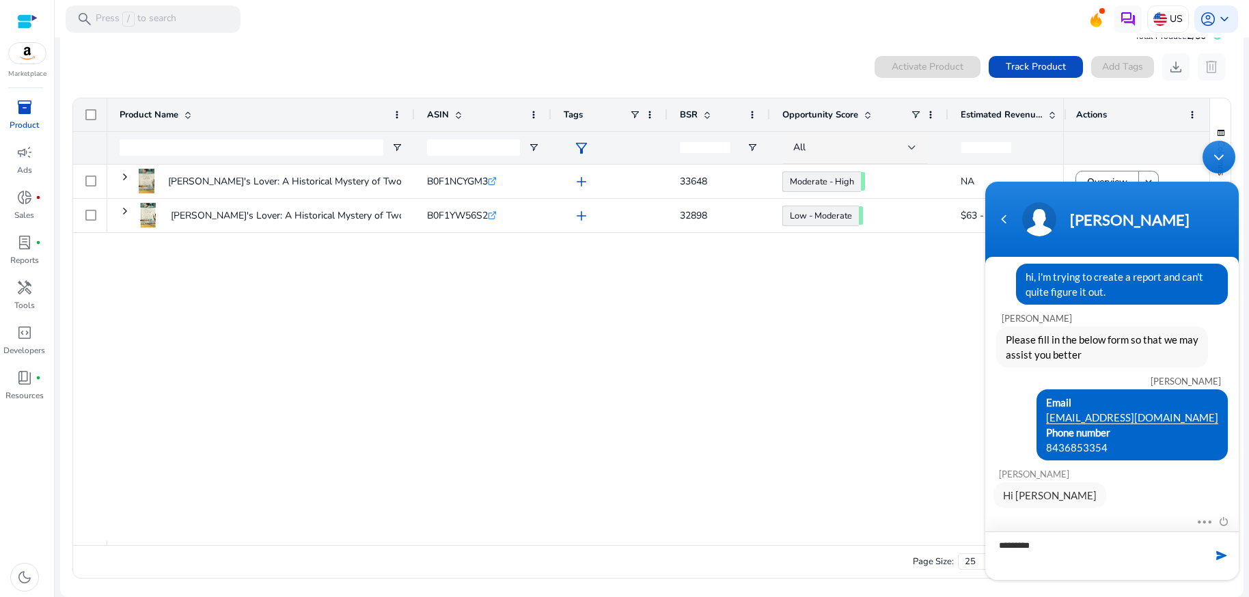
type textarea "**********"
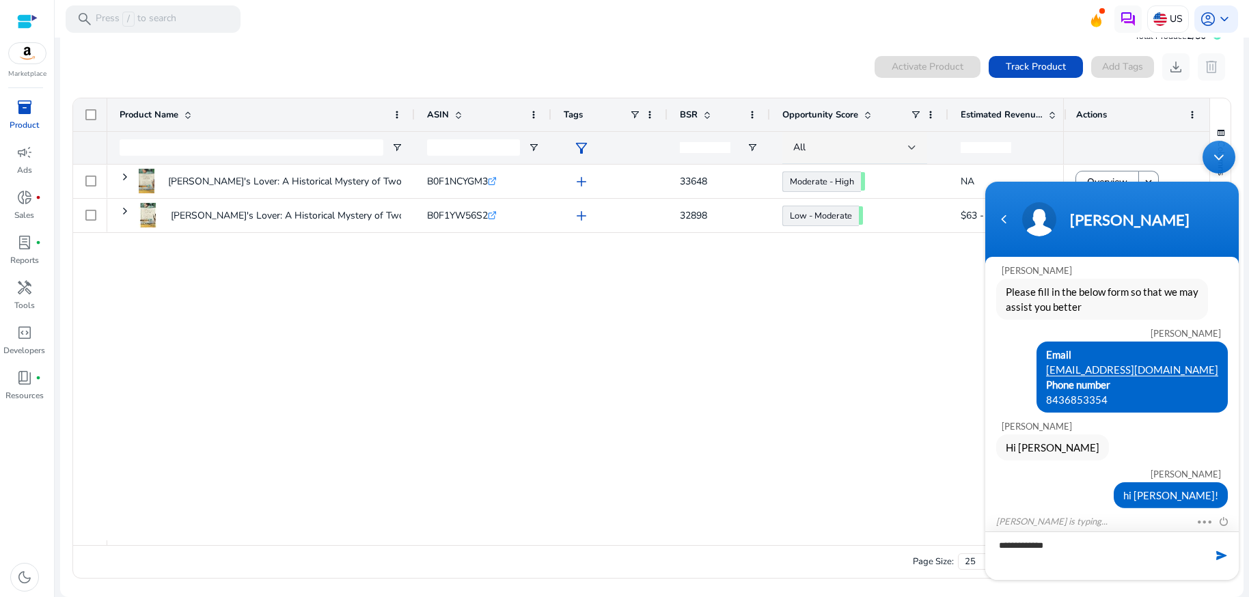
scroll to position [124, 0]
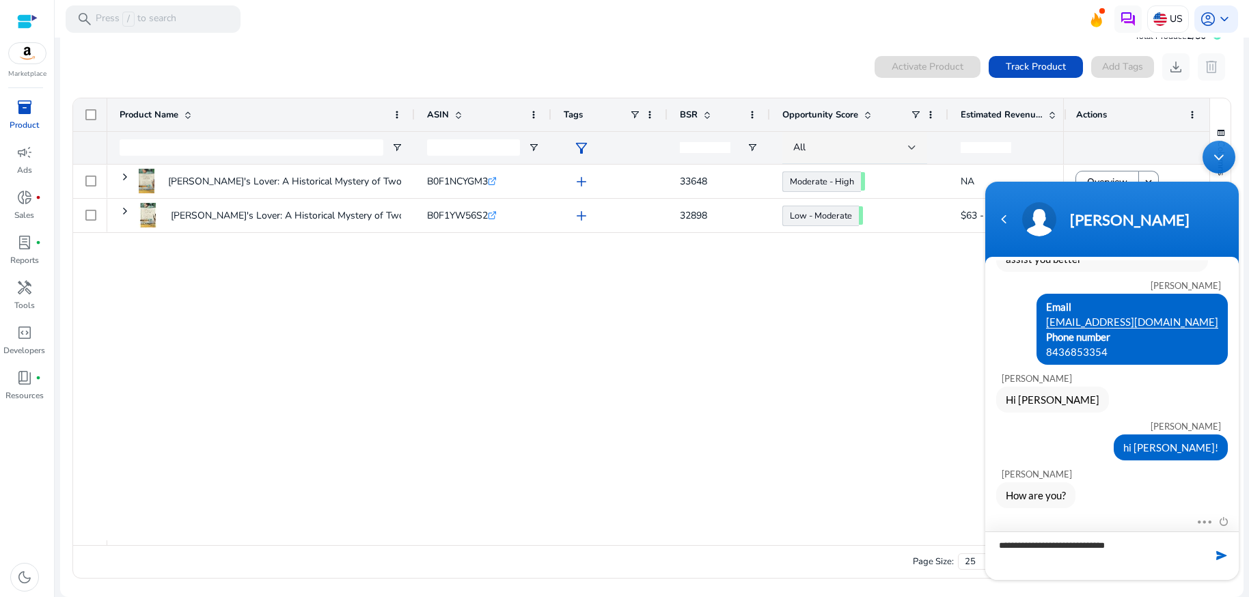
type textarea "**********"
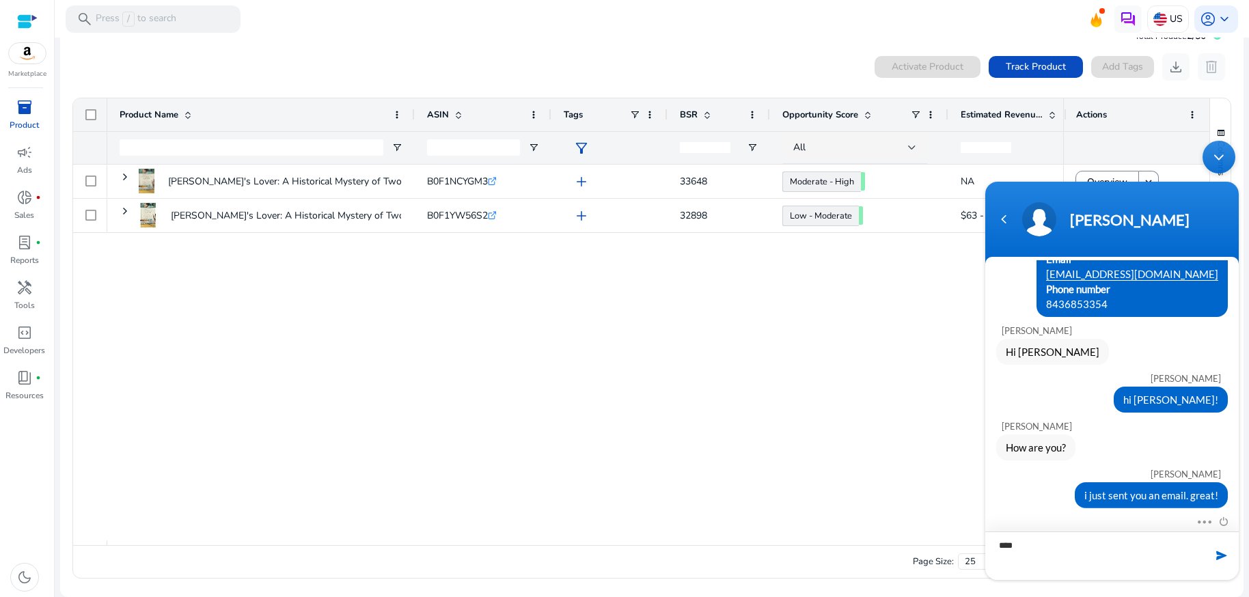
type textarea "*****"
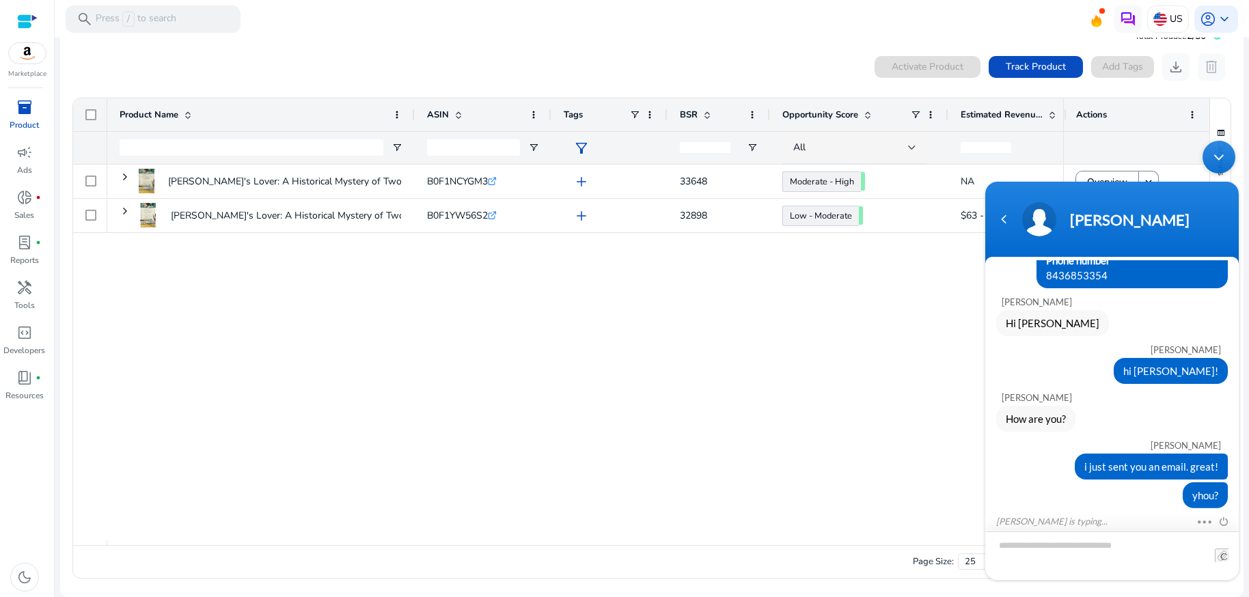
scroll to position [264, 0]
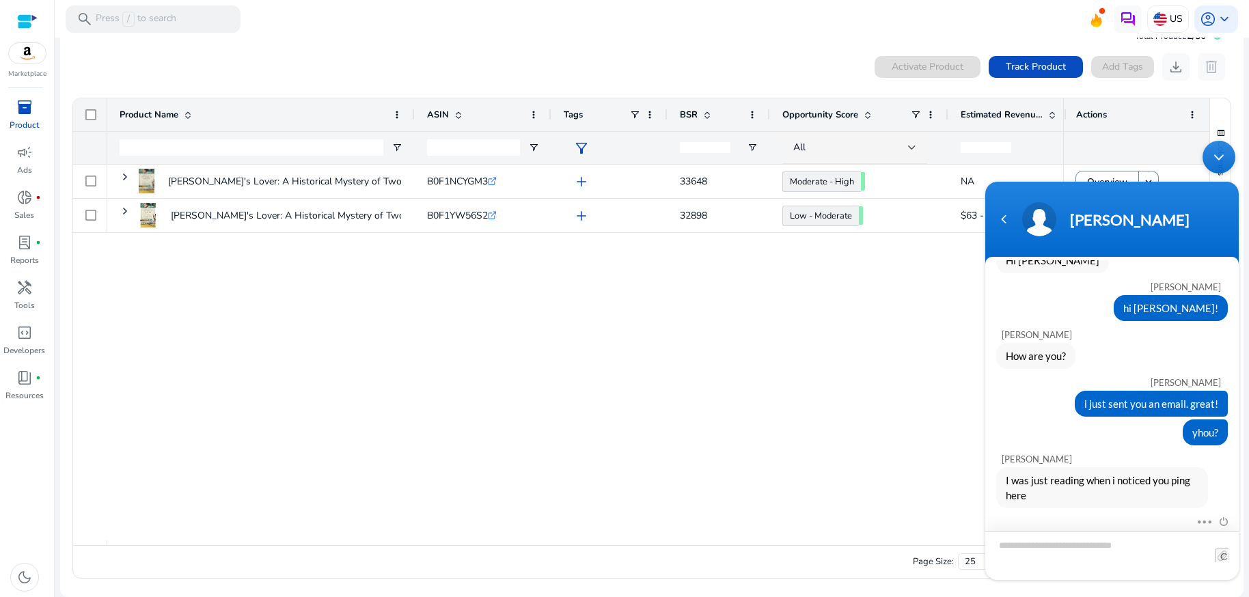
type textarea "*"
type textarea "**********"
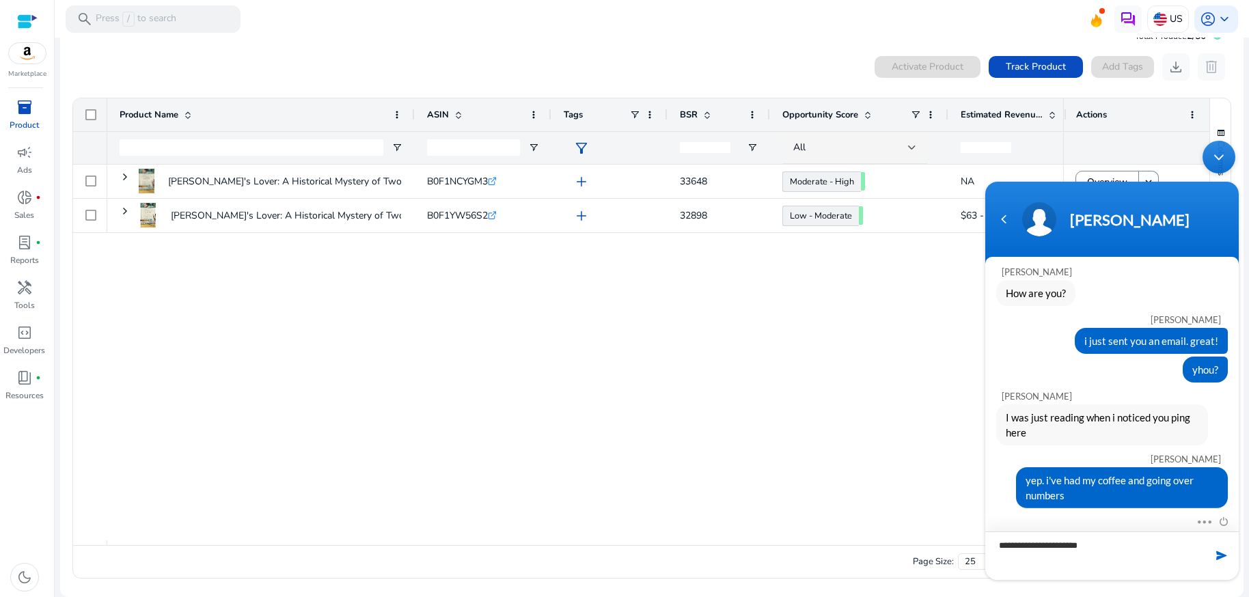
type textarea "**********"
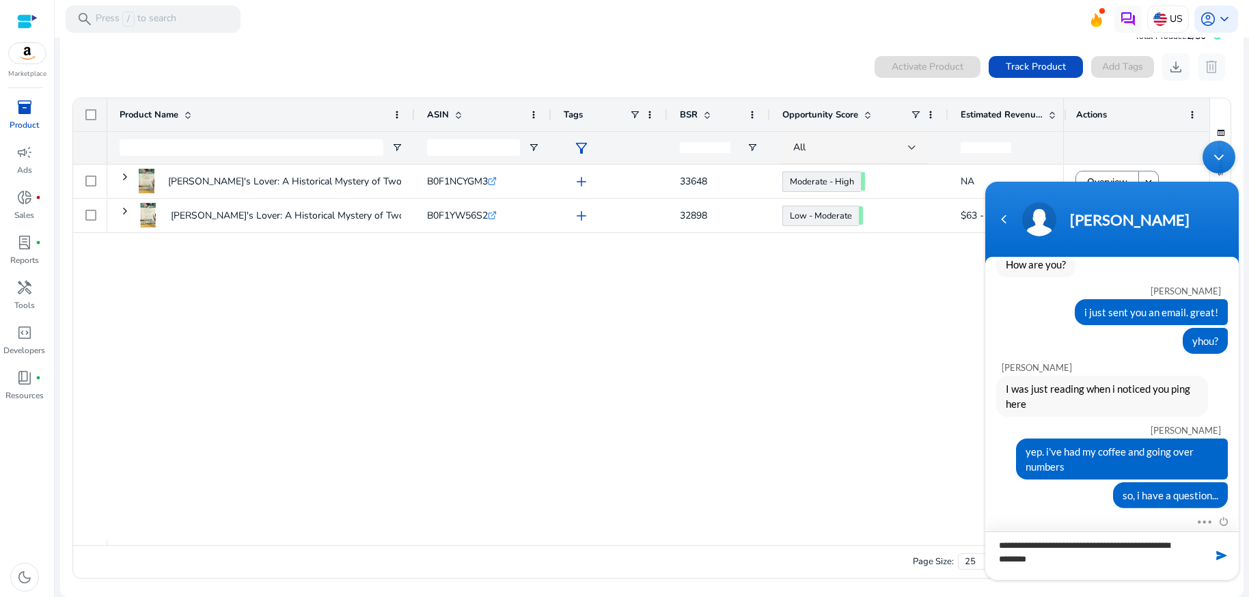
type textarea "**********"
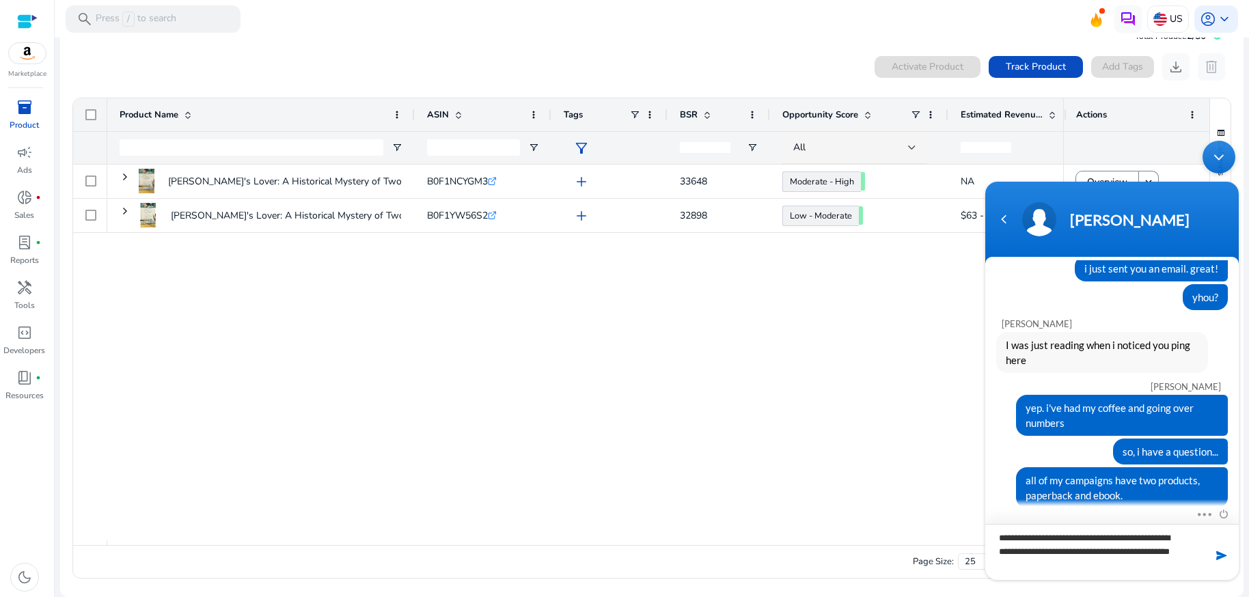
type textarea "**********"
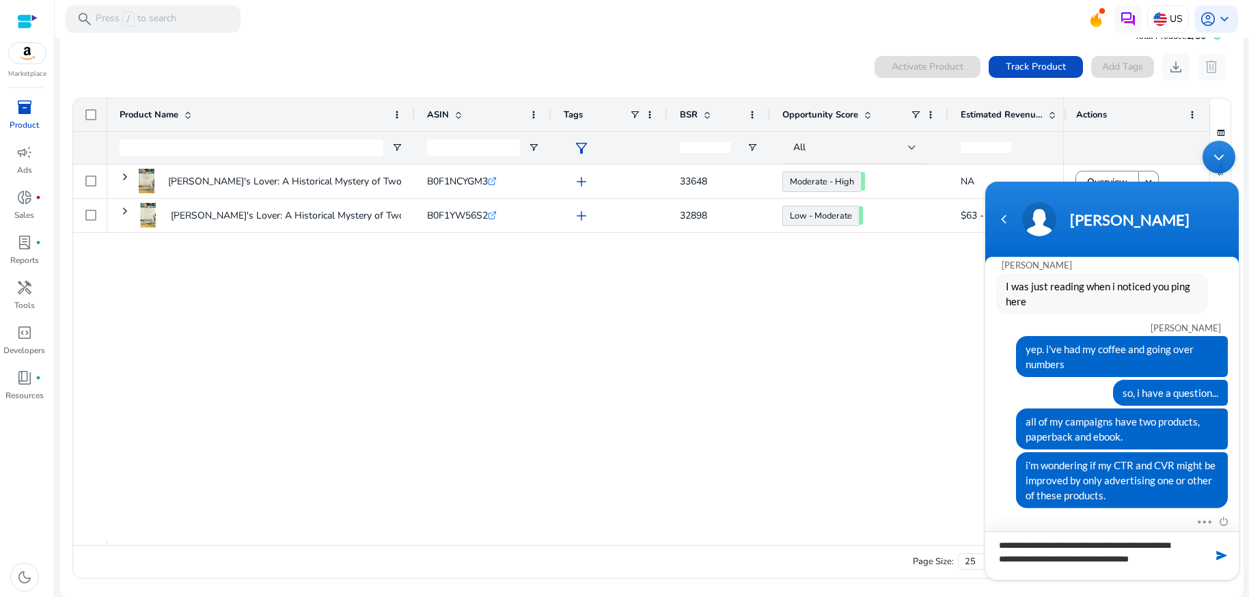
scroll to position [465, 0]
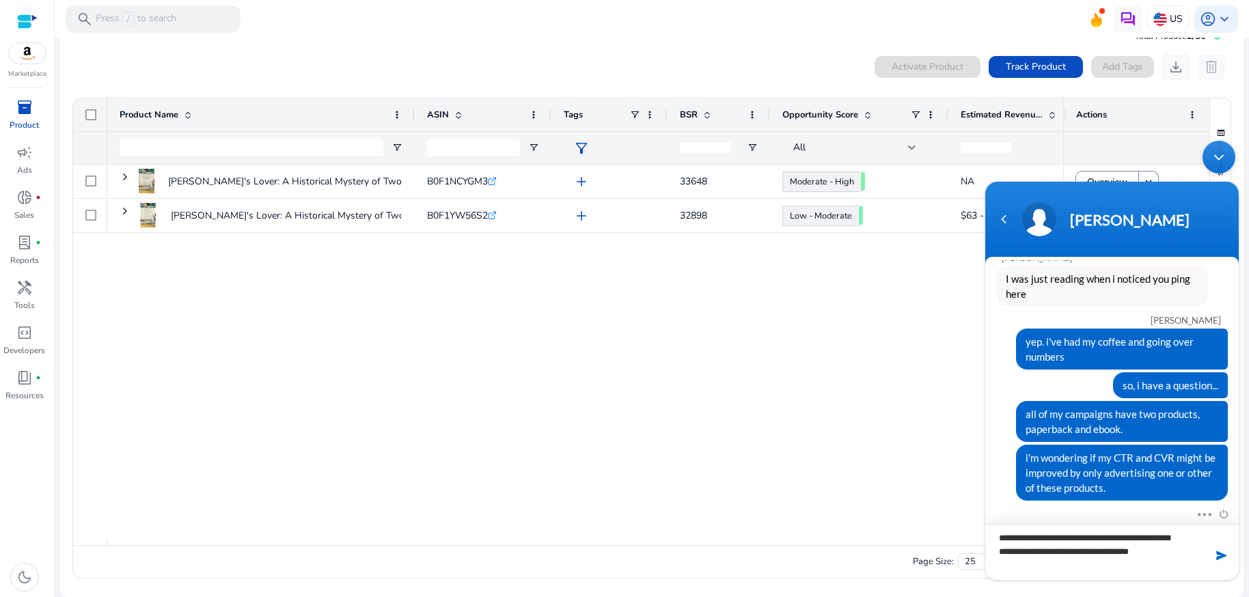
type textarea "**********"
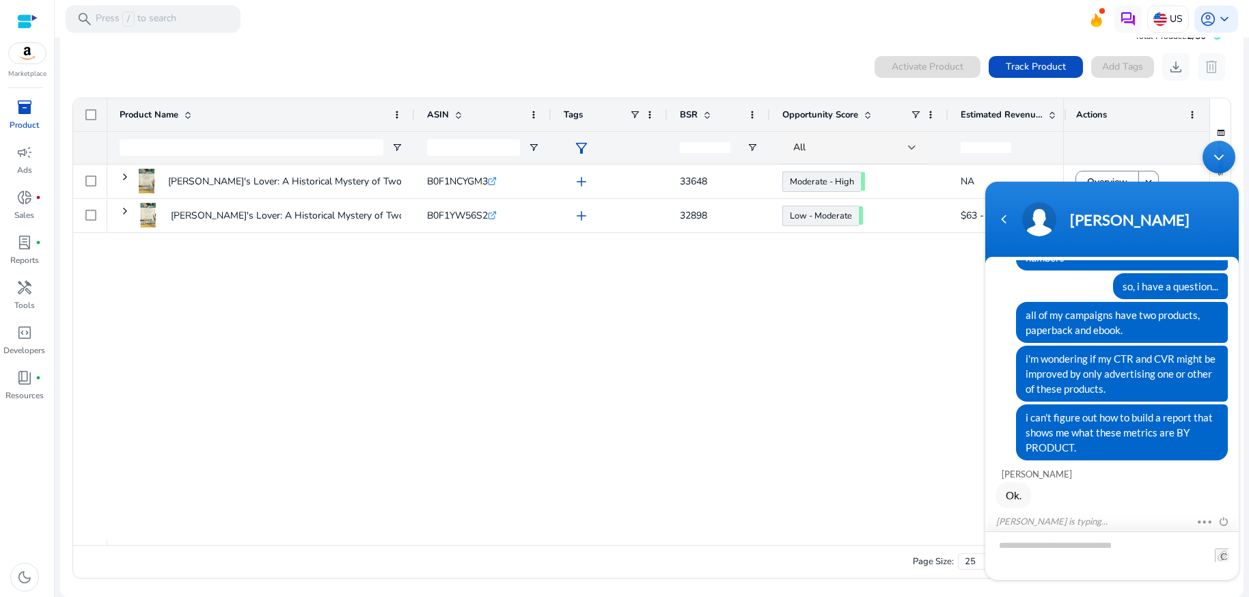
scroll to position [608, 0]
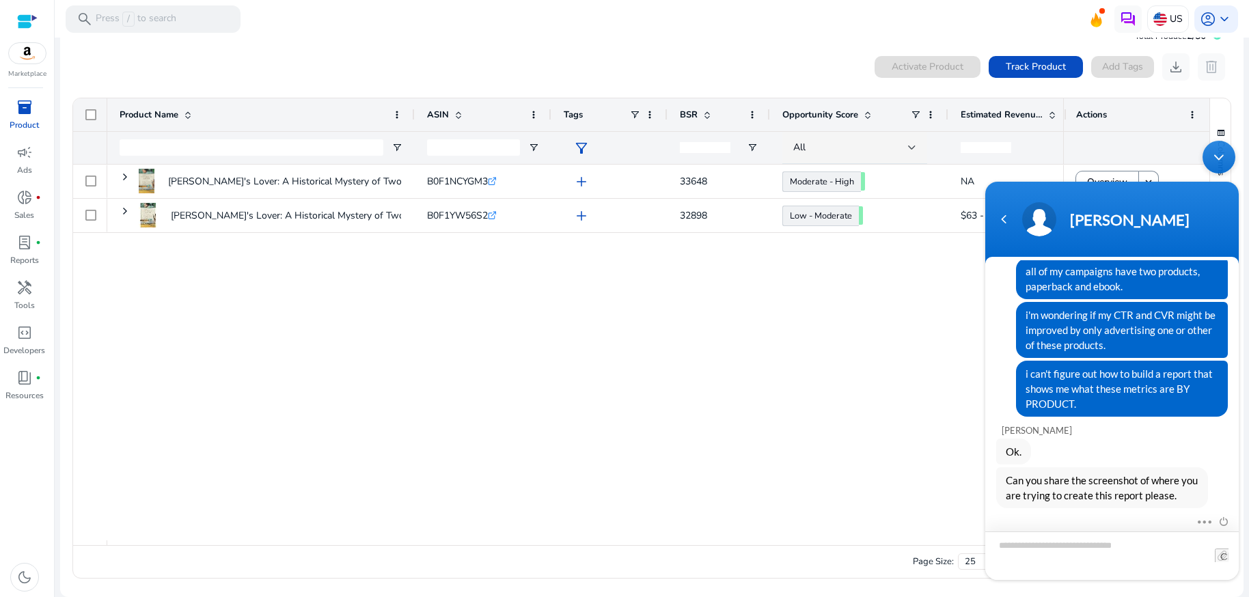
click at [1043, 547] on textarea "Type your message and hit 'Enter'" at bounding box center [1112, 556] width 254 height 49
click at [25, 155] on span "campaign" at bounding box center [24, 152] width 16 height 16
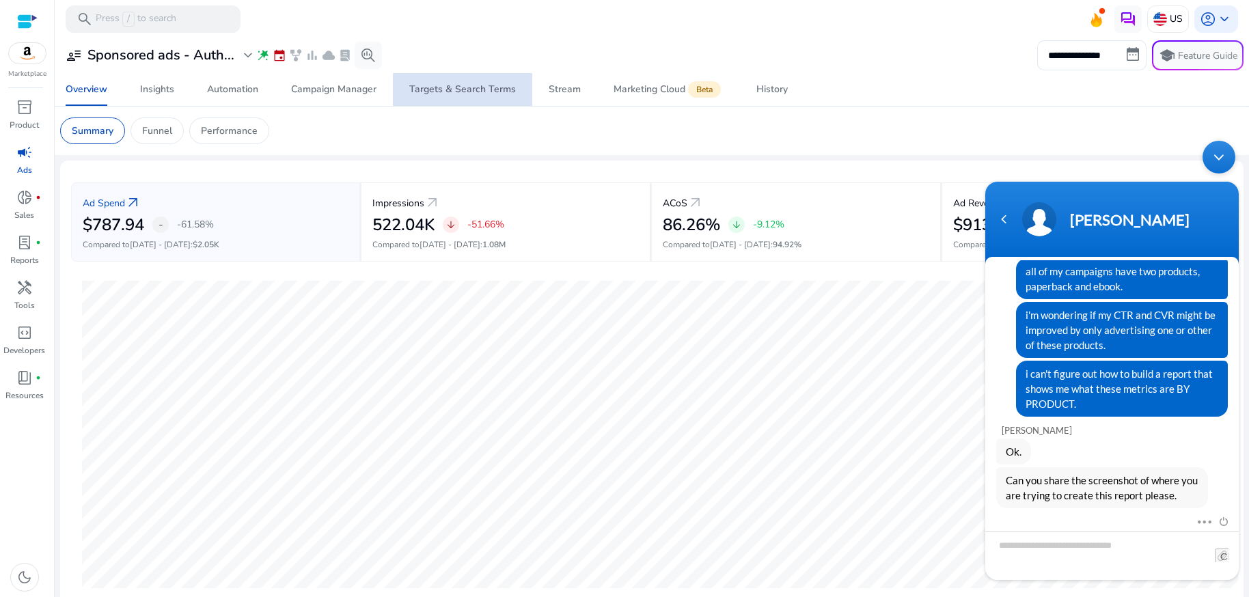
click at [465, 94] on div "Targets & Search Terms" at bounding box center [462, 90] width 107 height 10
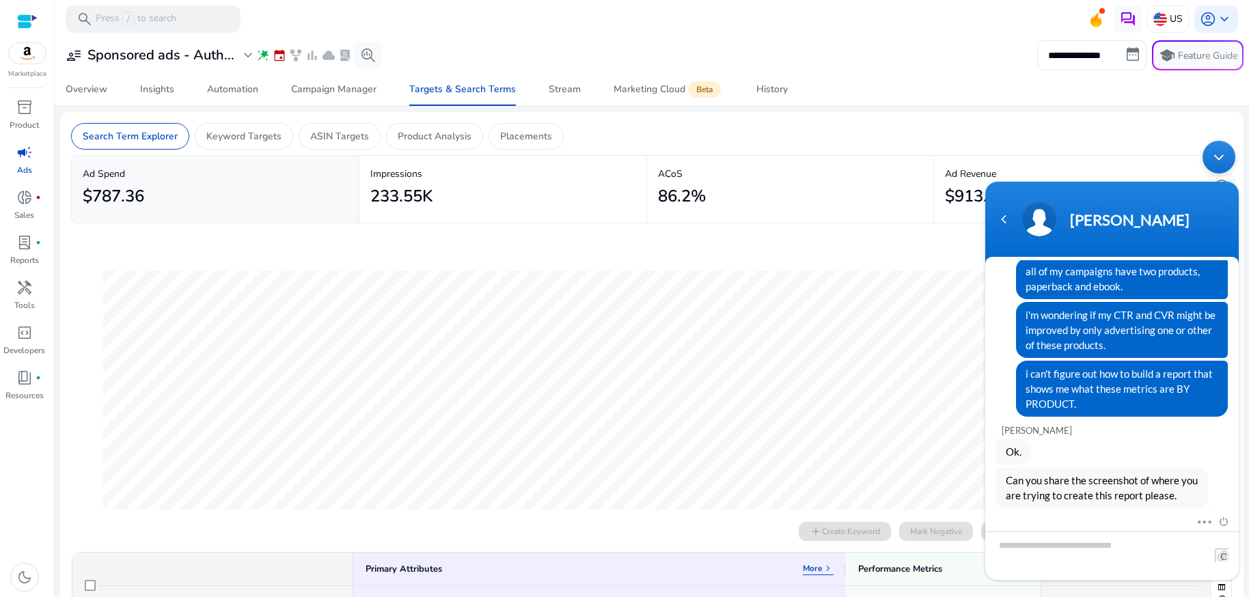
click at [1218, 156] on div "Minimize live chat window" at bounding box center [1219, 157] width 33 height 33
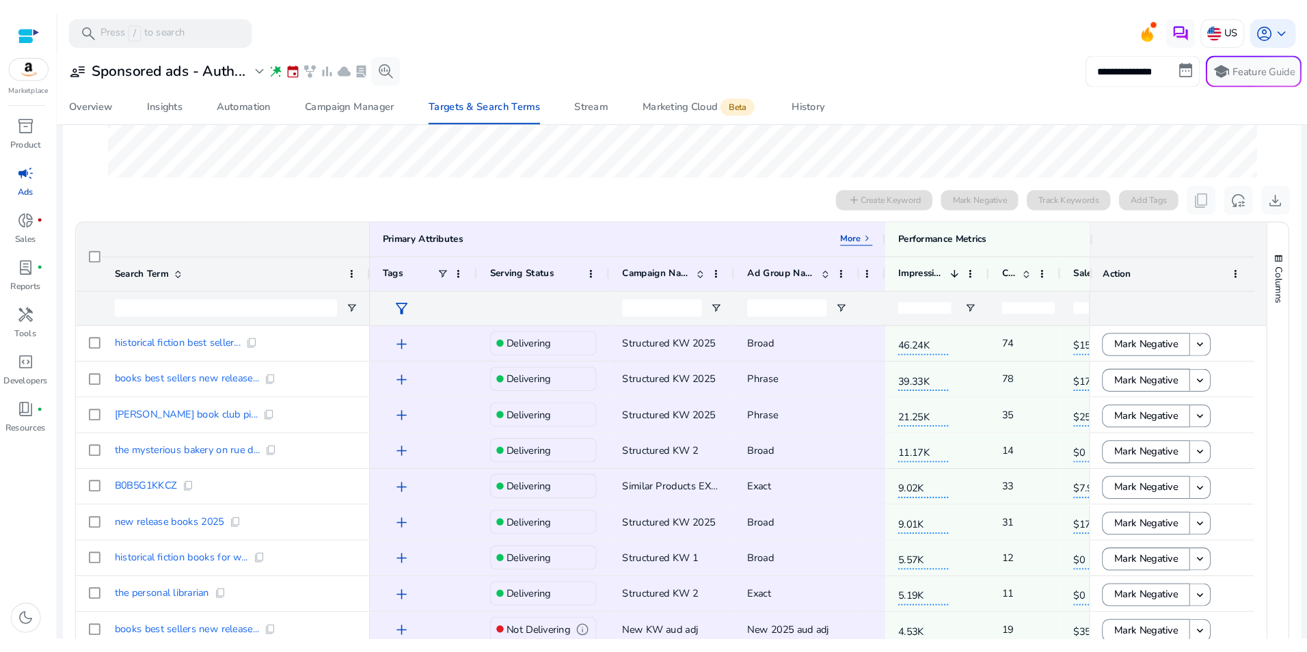
scroll to position [354, 0]
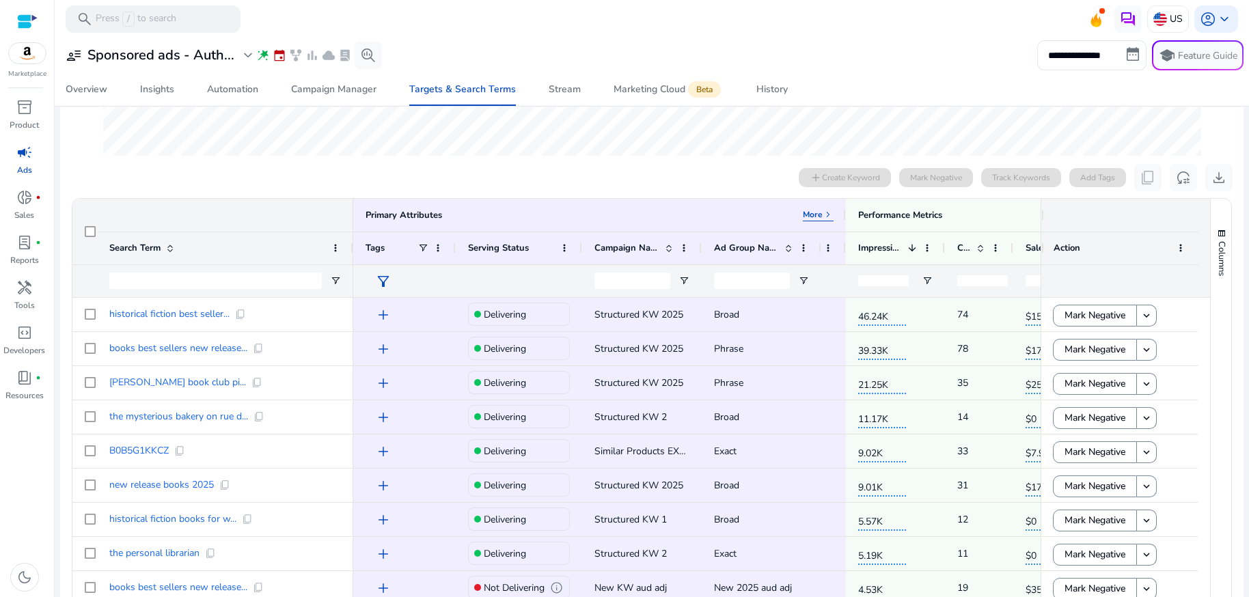
drag, startPoint x: 1038, startPoint y: 215, endPoint x: 1128, endPoint y: 224, distance: 90.0
click at [1145, 222] on div at bounding box center [1119, 215] width 157 height 33
click at [1016, 215] on div "Performance Metrics More keyboard_arrow_right" at bounding box center [1076, 215] width 437 height 12
drag, startPoint x: 1037, startPoint y: 215, endPoint x: 1098, endPoint y: 215, distance: 60.8
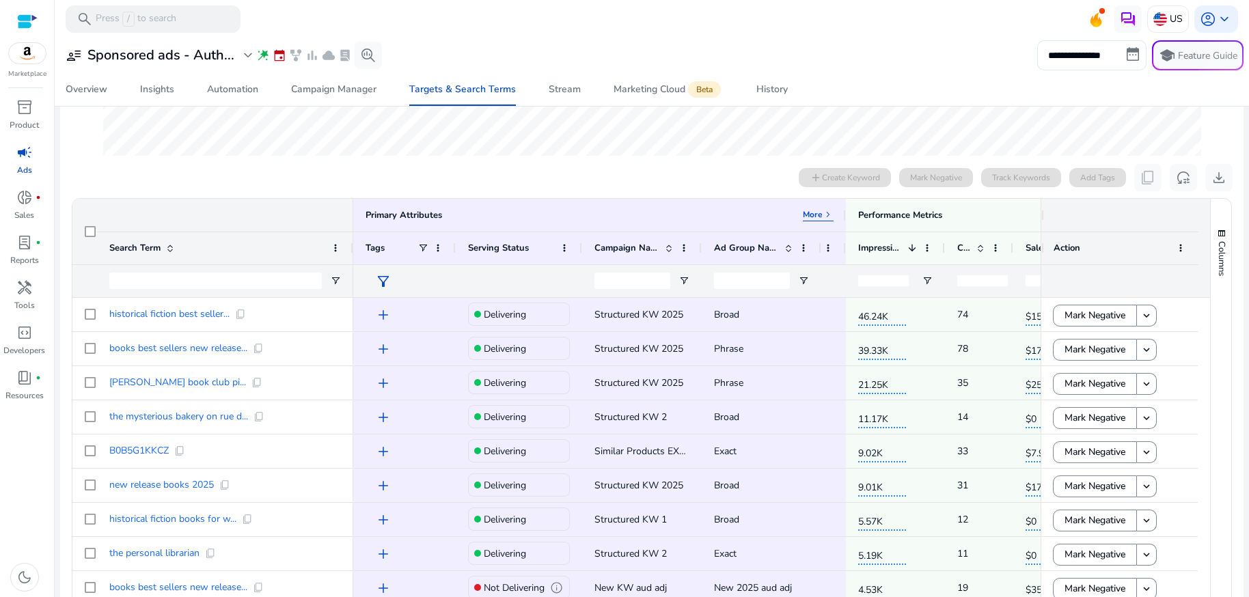
click at [1098, 215] on div at bounding box center [1119, 215] width 157 height 33
click at [1039, 216] on div at bounding box center [1041, 215] width 5 height 33
drag, startPoint x: 1039, startPoint y: 216, endPoint x: 1074, endPoint y: 217, distance: 34.9
click at [1074, 217] on div at bounding box center [1119, 215] width 157 height 33
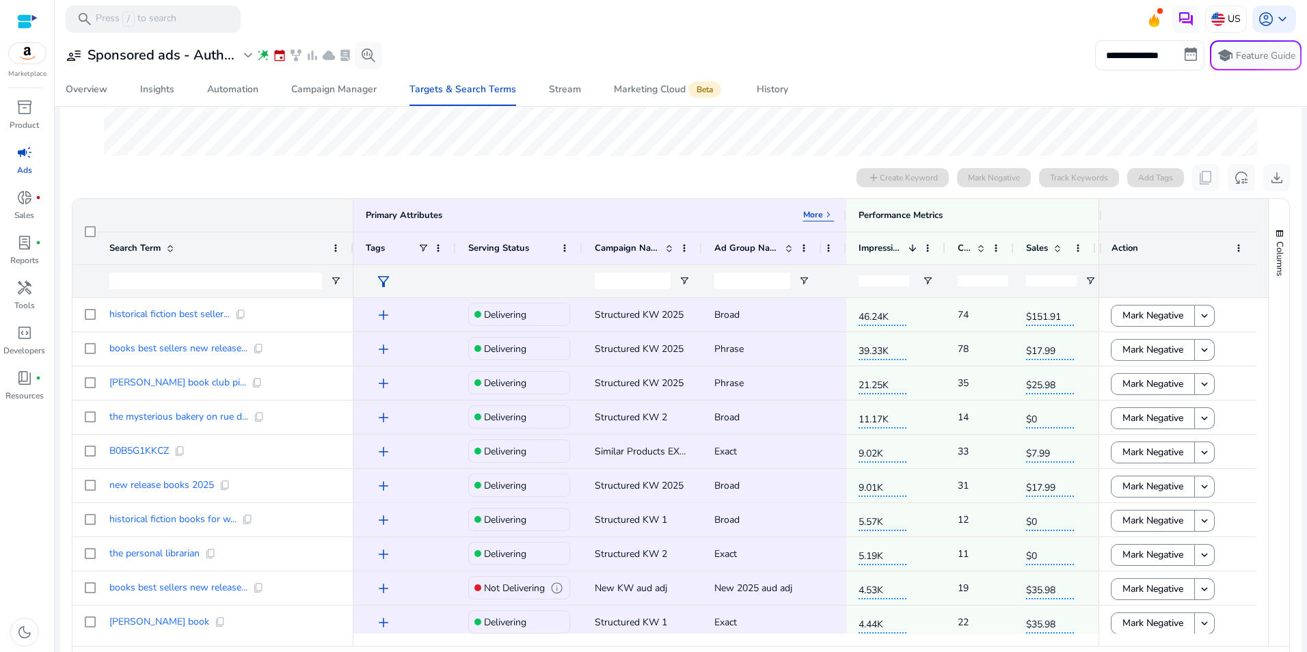
drag, startPoint x: 1095, startPoint y: 216, endPoint x: 1156, endPoint y: 219, distance: 60.9
click at [1156, 219] on div at bounding box center [1177, 215] width 157 height 33
drag, startPoint x: 845, startPoint y: 211, endPoint x: 778, endPoint y: 210, distance: 67.7
click at [778, 210] on div "Primary Attributes More keyboard_arrow_right" at bounding box center [599, 215] width 493 height 33
click at [843, 204] on div at bounding box center [845, 215] width 5 height 33
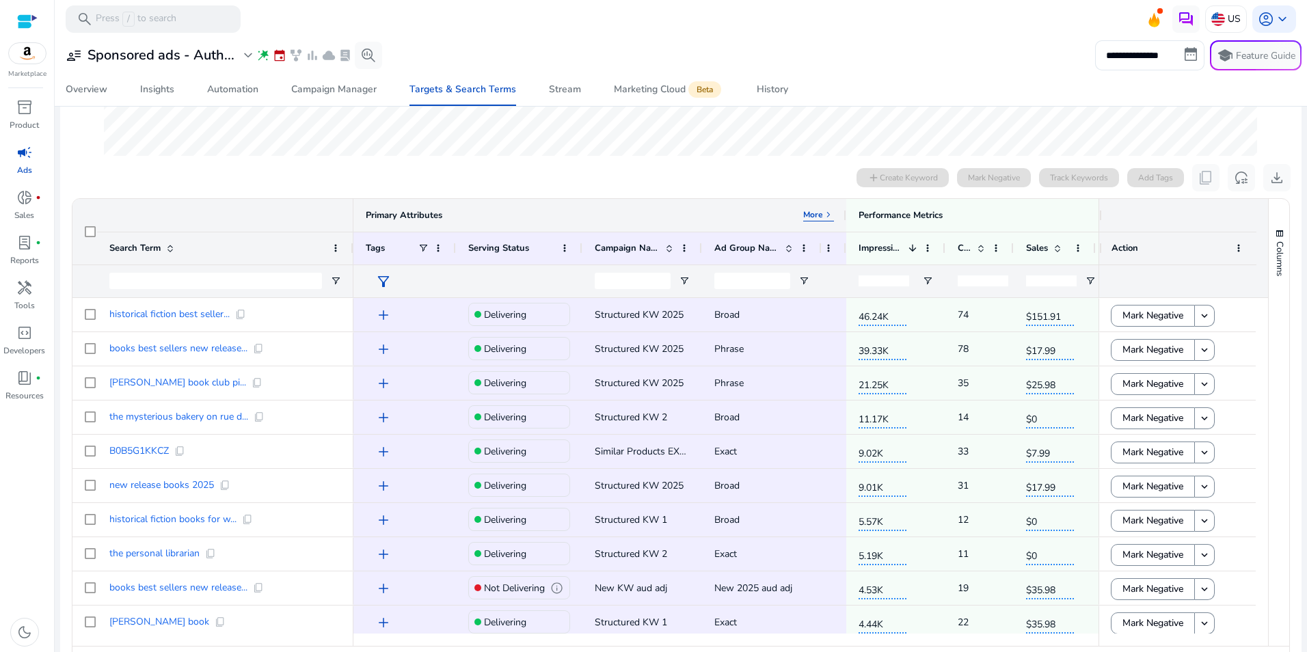
click at [843, 204] on div at bounding box center [845, 215] width 5 height 33
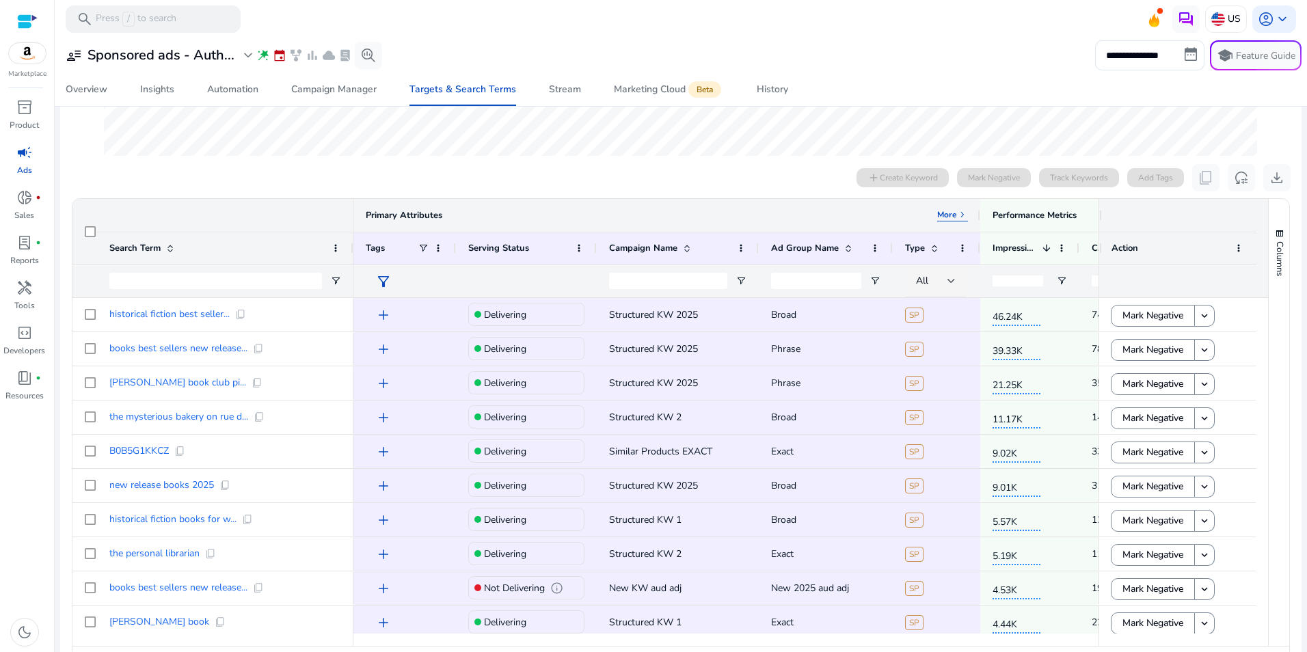
click at [979, 208] on div at bounding box center [979, 215] width 5 height 33
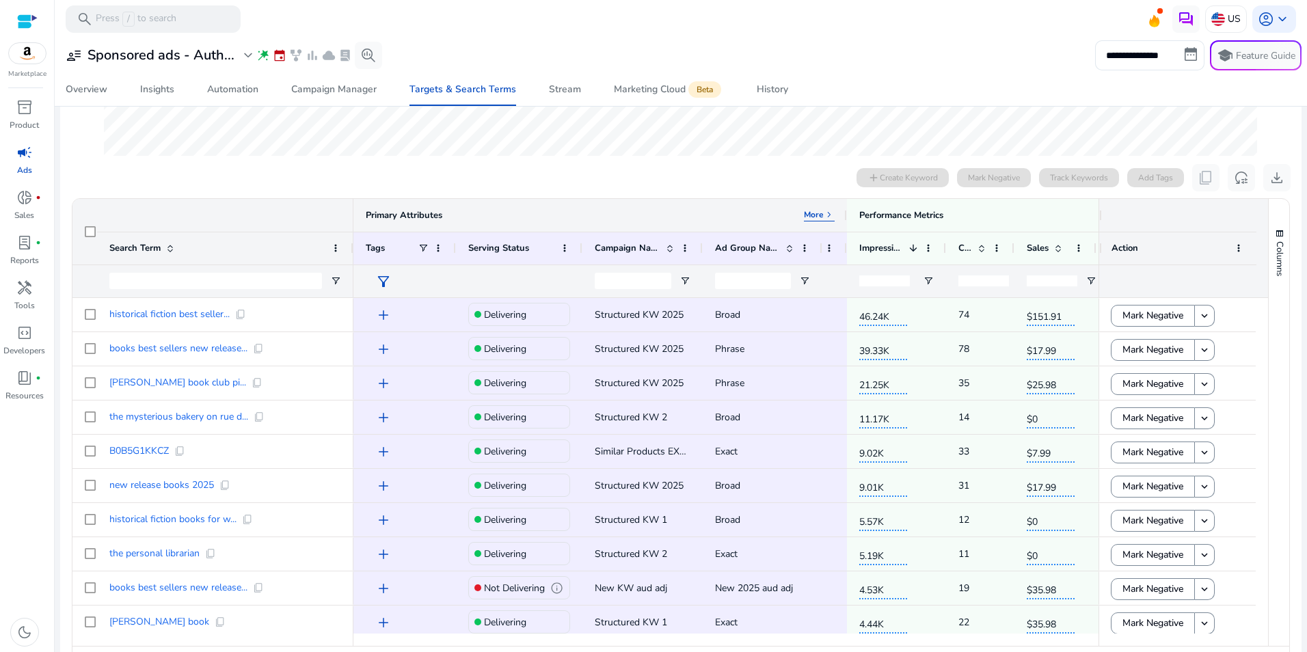
drag, startPoint x: 979, startPoint y: 213, endPoint x: 658, endPoint y: 208, distance: 320.5
click at [659, 208] on div "Primary Attributes More keyboard_arrow_right" at bounding box center [599, 215] width 493 height 33
click at [1097, 249] on div at bounding box center [1099, 248] width 5 height 32
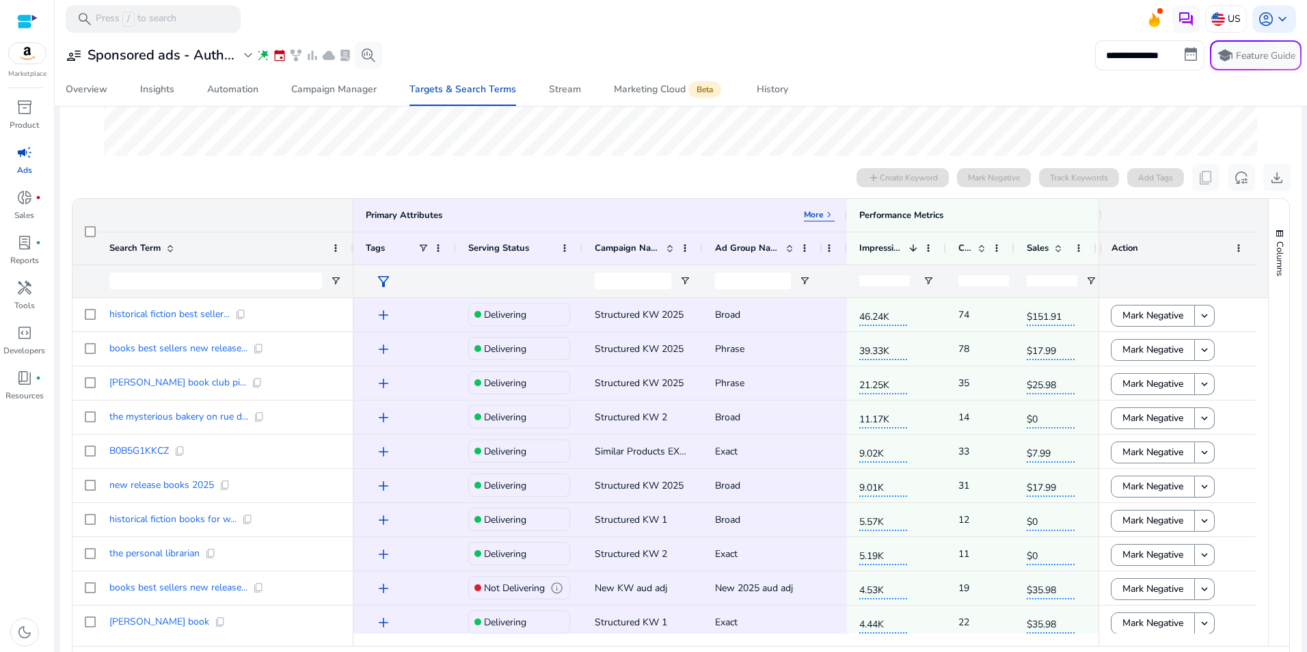
click at [1119, 251] on div "Action" at bounding box center [1177, 248] width 157 height 33
click at [1097, 215] on div at bounding box center [1099, 215] width 5 height 33
drag, startPoint x: 1093, startPoint y: 215, endPoint x: 1125, endPoint y: 216, distance: 31.4
click at [1141, 220] on div at bounding box center [1177, 215] width 157 height 33
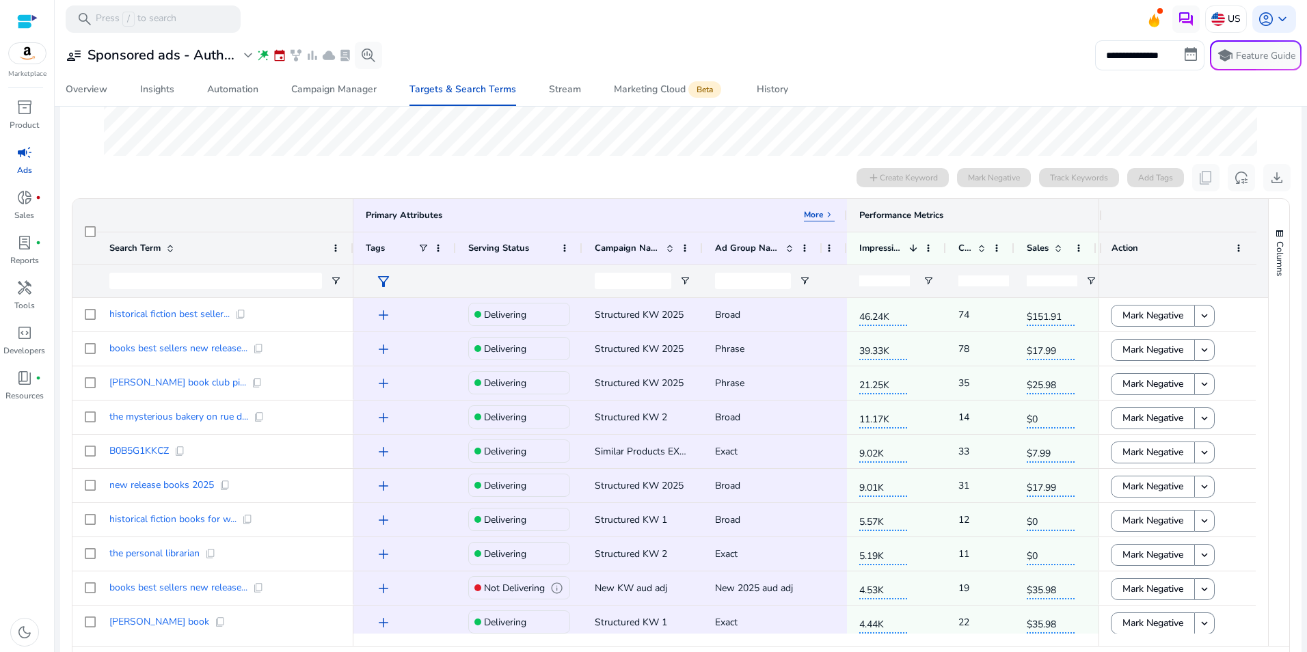
click at [1051, 219] on div "Performance Metrics More keyboard_arrow_right" at bounding box center [1077, 215] width 437 height 12
drag, startPoint x: 1095, startPoint y: 248, endPoint x: 1136, endPoint y: 247, distance: 41.7
click at [1136, 247] on div "Action" at bounding box center [1177, 248] width 157 height 33
drag, startPoint x: 1094, startPoint y: 213, endPoint x: 1117, endPoint y: 213, distance: 22.6
click at [1117, 213] on div at bounding box center [1177, 215] width 157 height 33
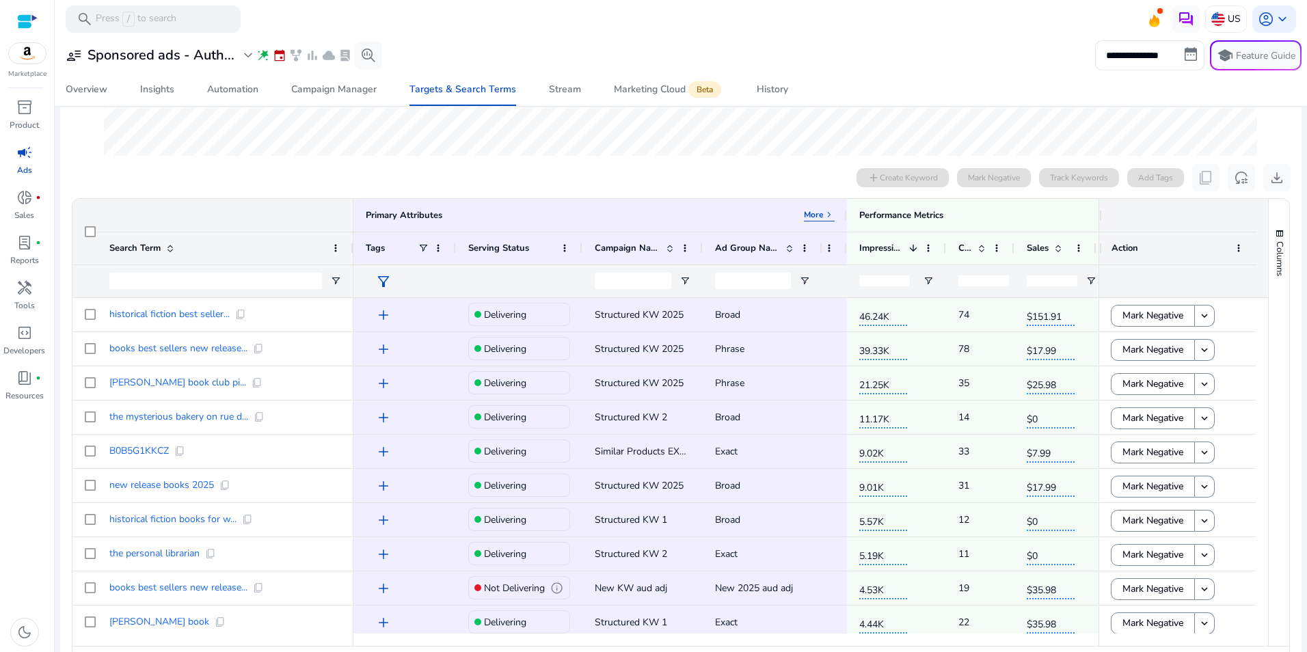
click at [1120, 213] on div at bounding box center [1177, 215] width 133 height 7
drag, startPoint x: 1094, startPoint y: 215, endPoint x: 1113, endPoint y: 213, distance: 19.2
click at [1125, 212] on div at bounding box center [1177, 215] width 157 height 33
drag, startPoint x: 846, startPoint y: 215, endPoint x: 835, endPoint y: 217, distance: 11.3
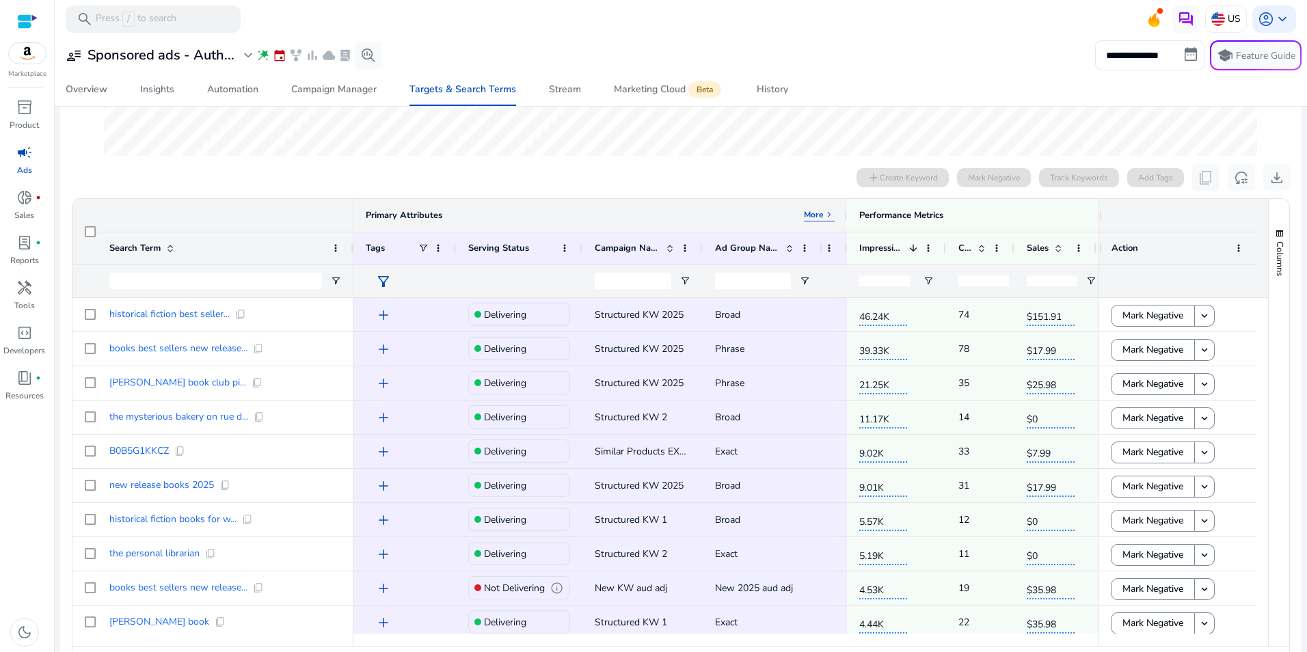
click at [835, 217] on div "Primary Attributes More keyboard_arrow_right" at bounding box center [599, 215] width 493 height 33
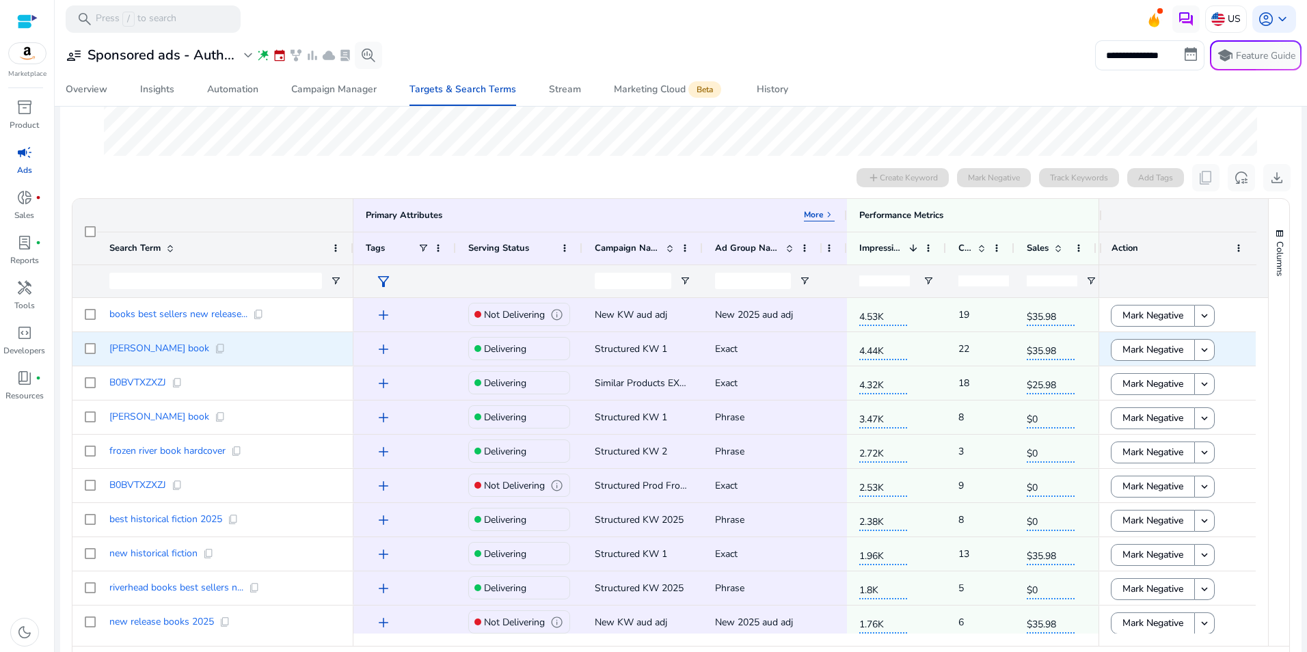
scroll to position [0, 0]
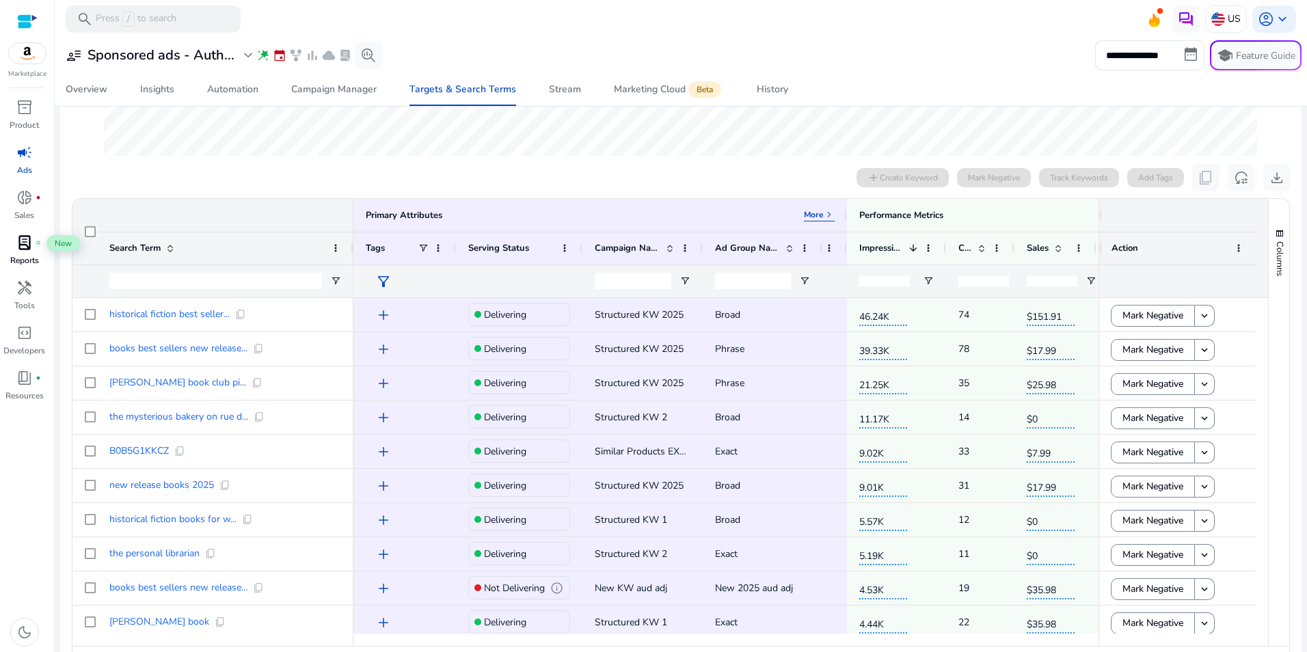
click at [27, 246] on span "lab_profile" at bounding box center [24, 242] width 16 height 16
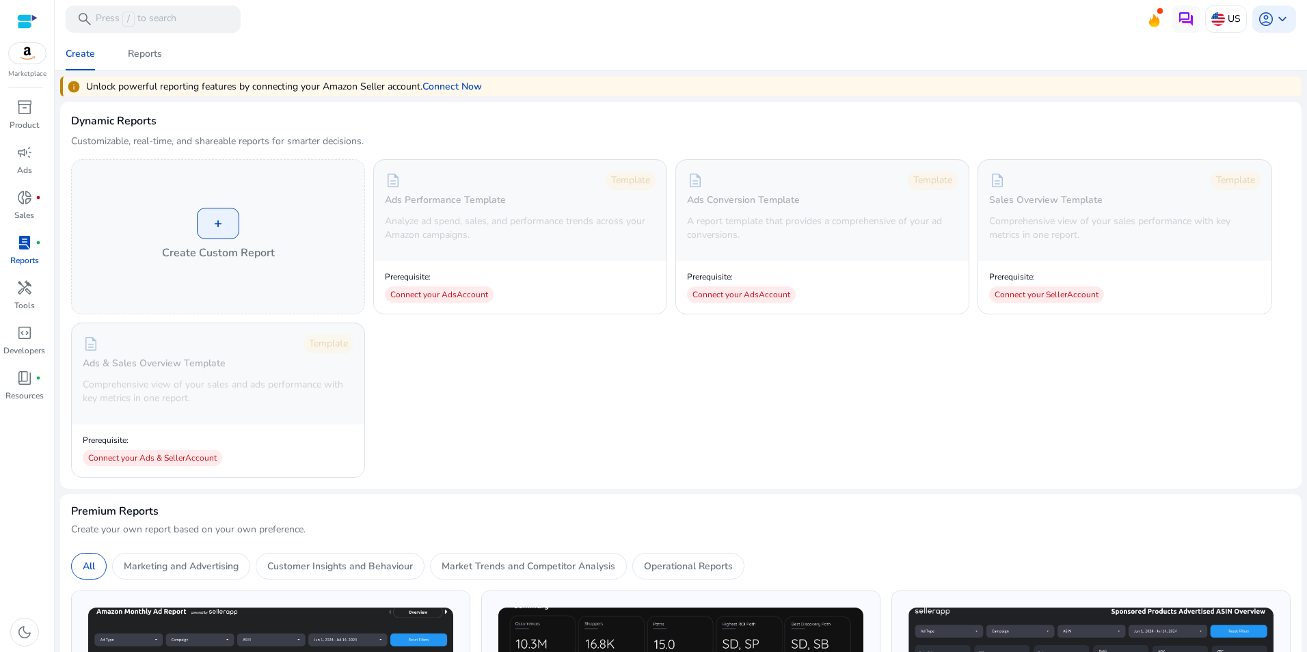
click at [1157, 14] on span at bounding box center [1159, 10] width 5 height 5
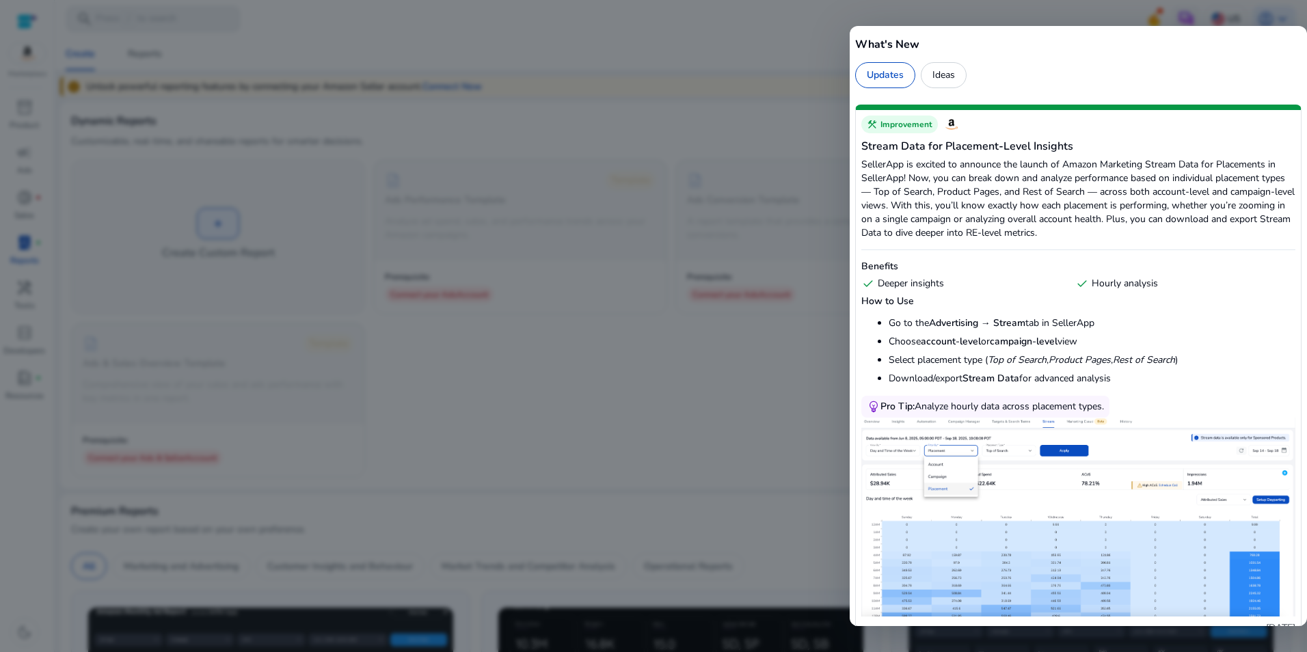
click at [717, 32] on div at bounding box center [653, 326] width 1307 height 652
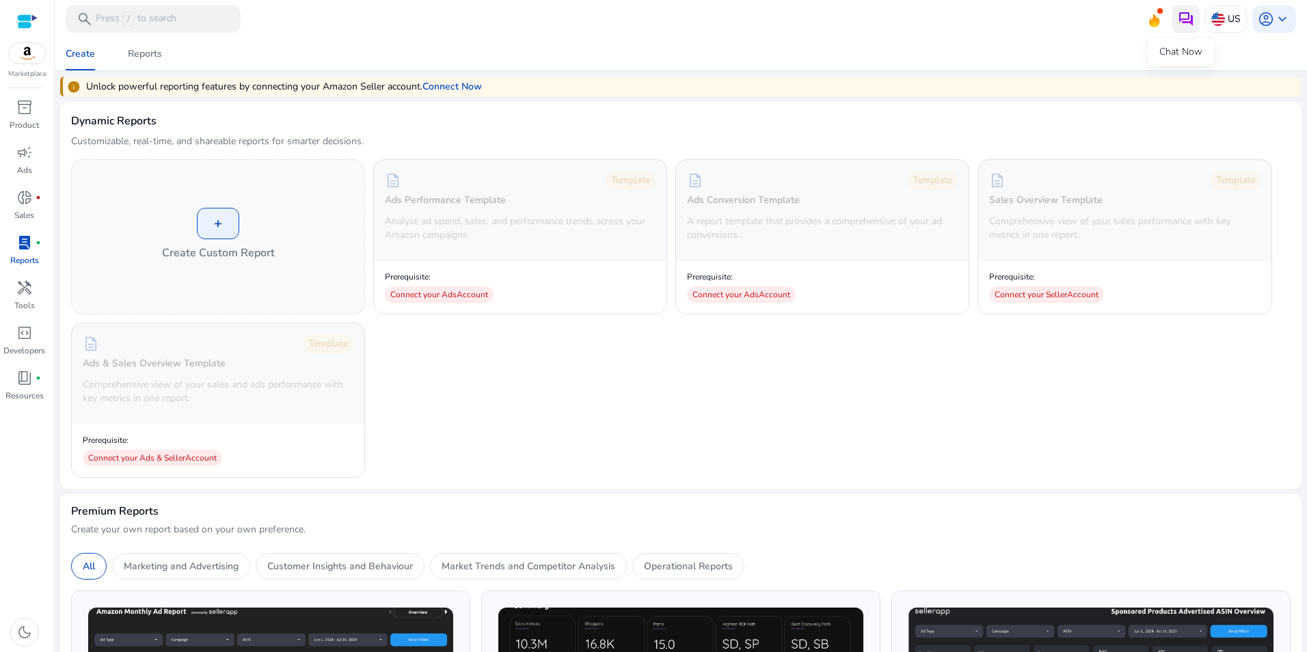
click at [1184, 19] on img at bounding box center [1185, 19] width 16 height 16
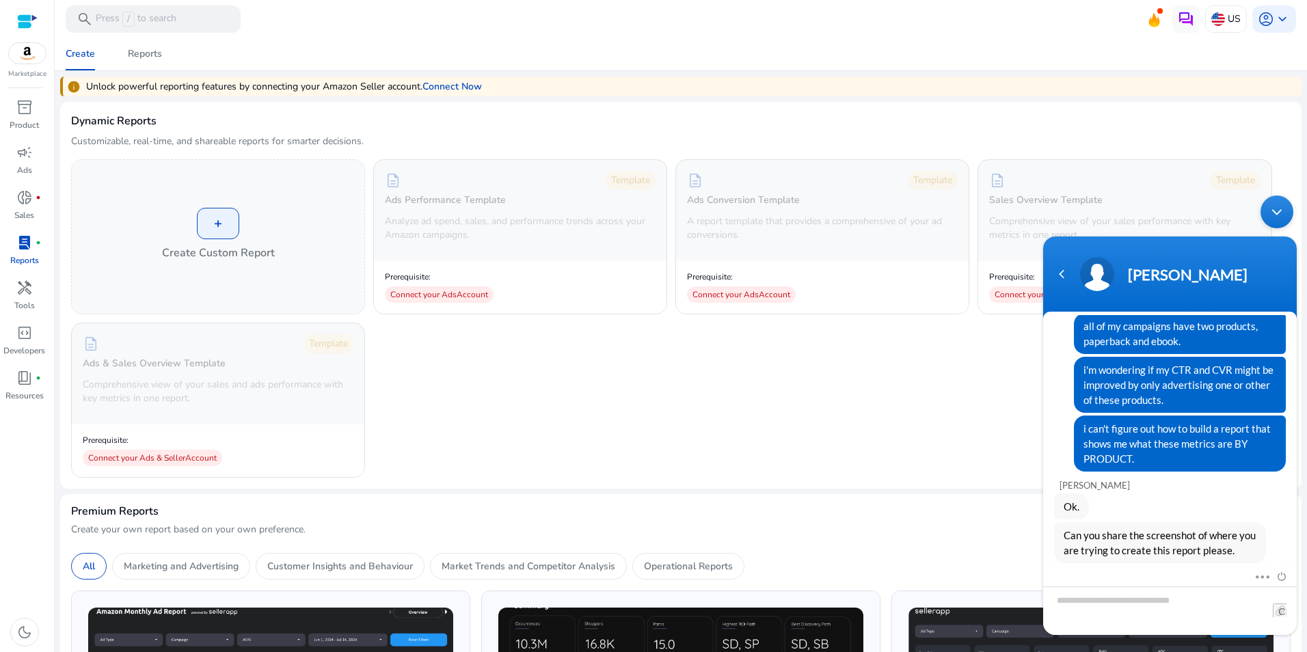
click at [1100, 604] on textarea "Type your message and hit 'Enter'" at bounding box center [1170, 610] width 254 height 49
click at [1102, 599] on textarea "**********" at bounding box center [1170, 610] width 254 height 49
type textarea "**********"
click at [1281, 612] on span at bounding box center [1279, 610] width 14 height 14
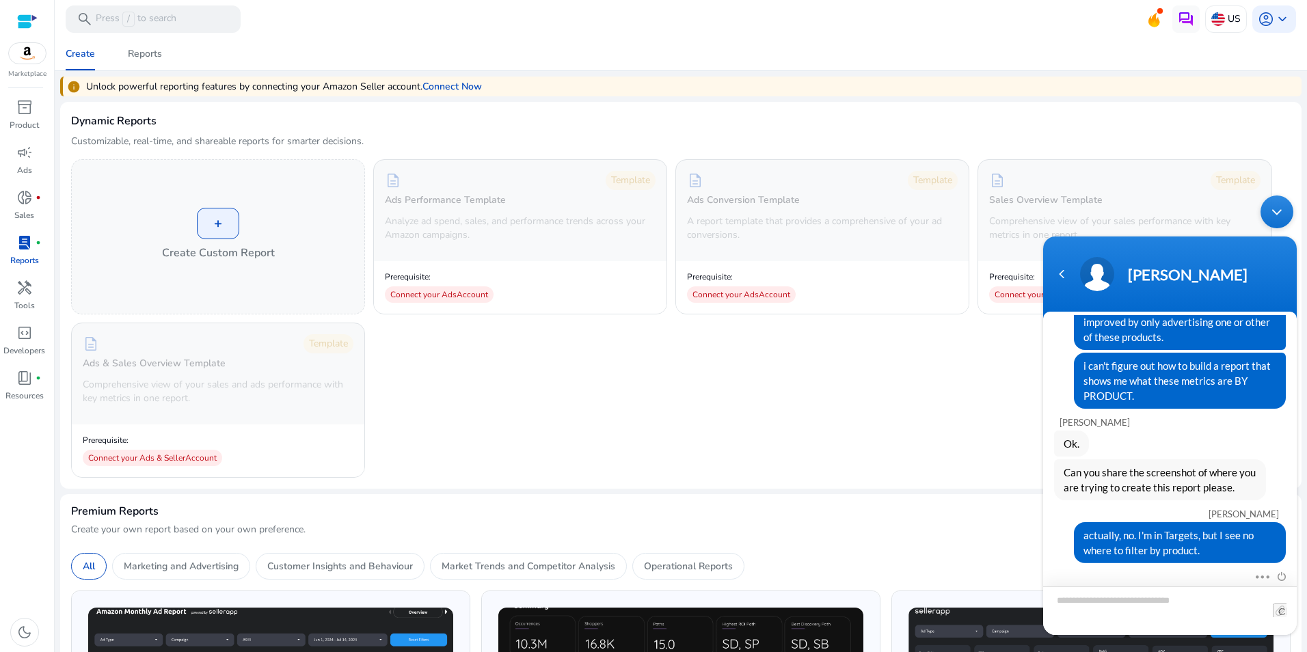
click at [1097, 610] on textarea "Type your message and hit 'Enter'" at bounding box center [1170, 610] width 254 height 49
click at [25, 168] on p "Ads" at bounding box center [24, 170] width 15 height 12
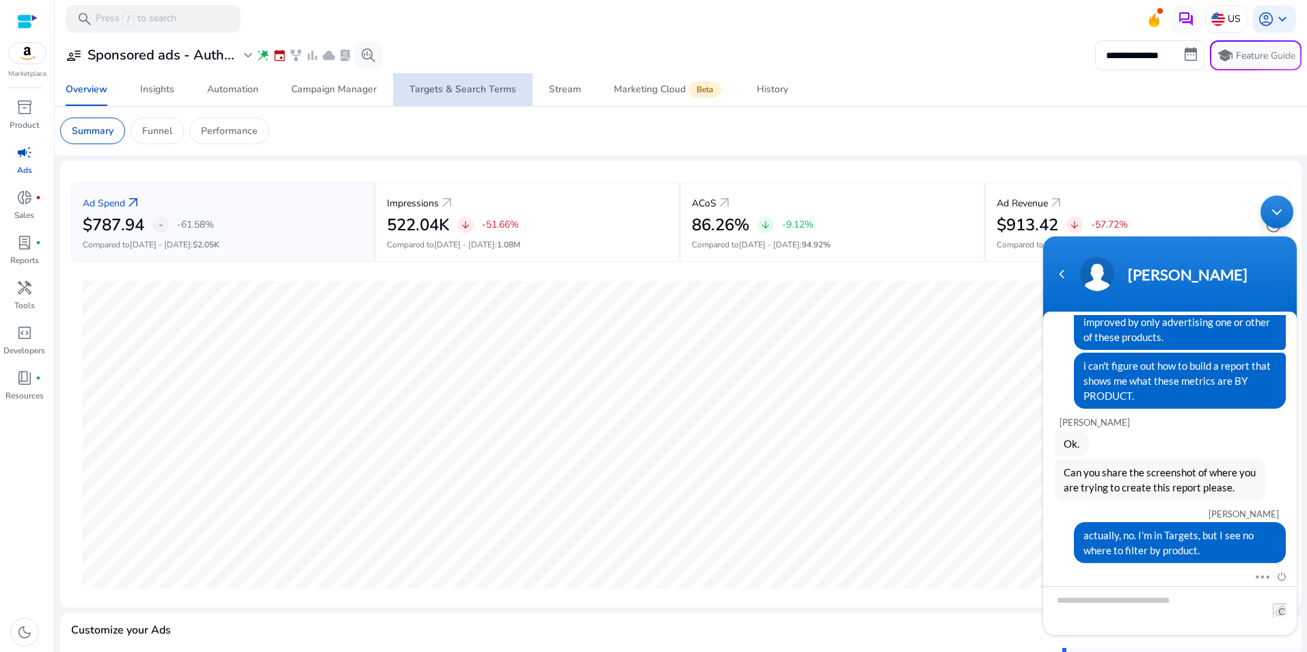
click at [467, 87] on div "Targets & Search Terms" at bounding box center [462, 90] width 107 height 10
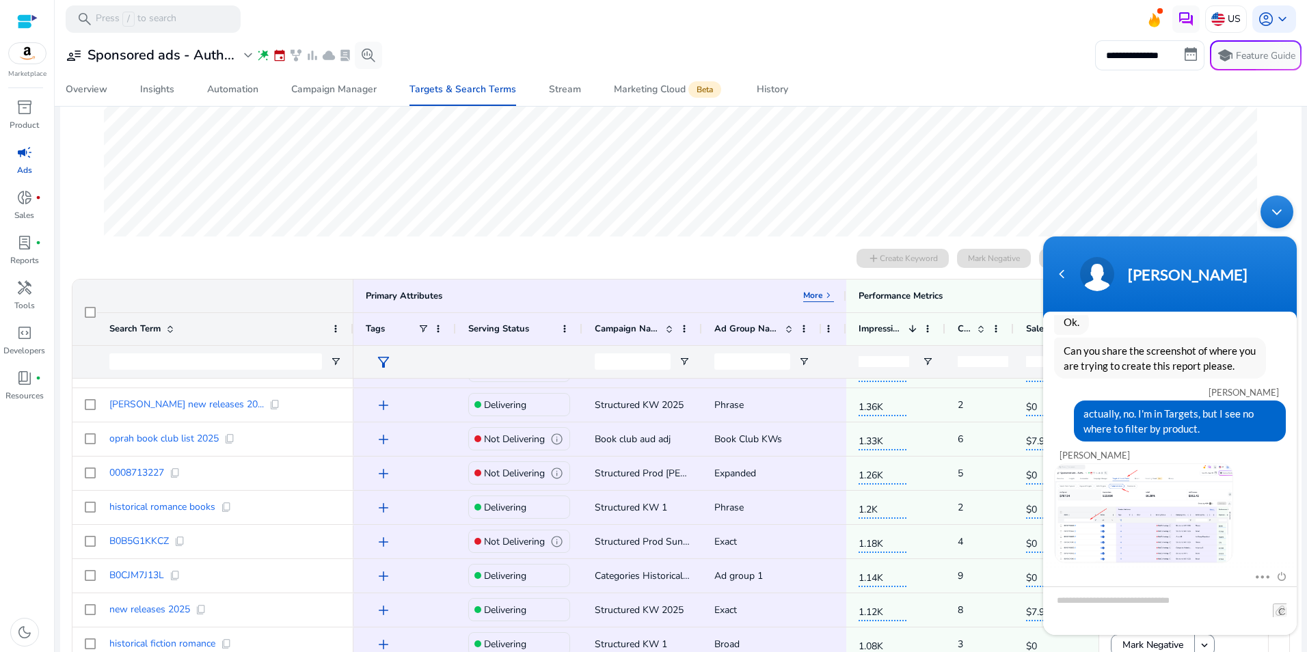
scroll to position [342, 0]
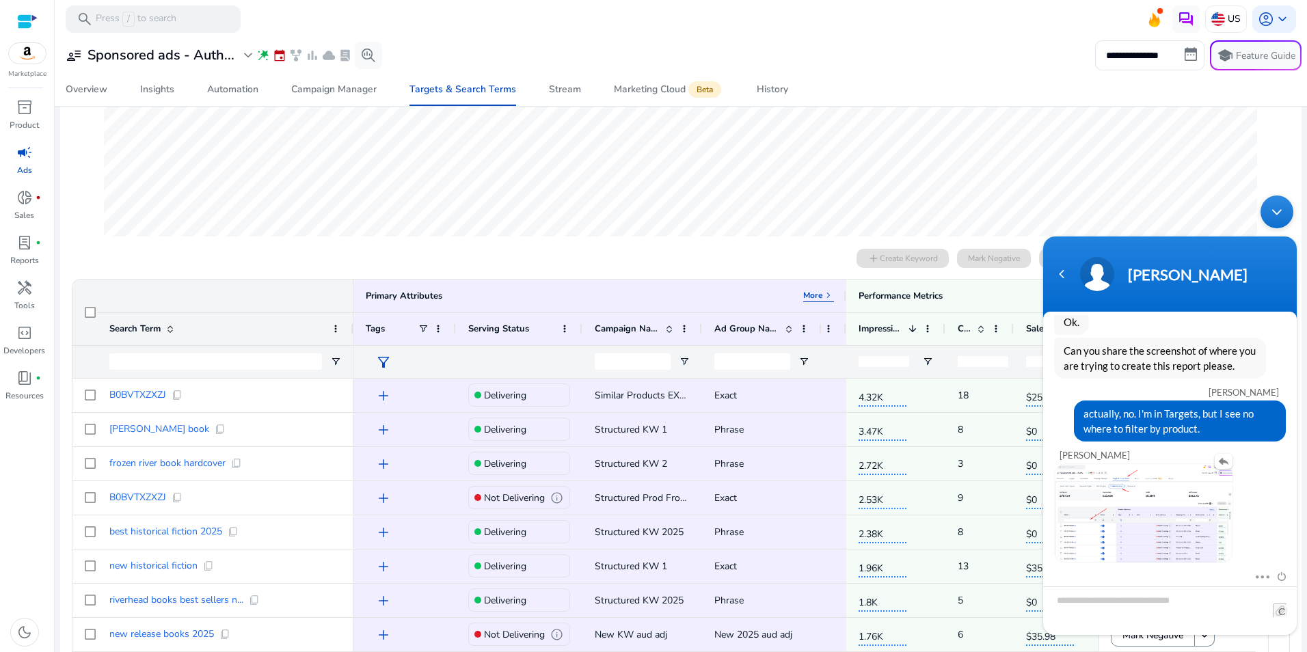
click at [1118, 517] on img at bounding box center [1143, 513] width 178 height 98
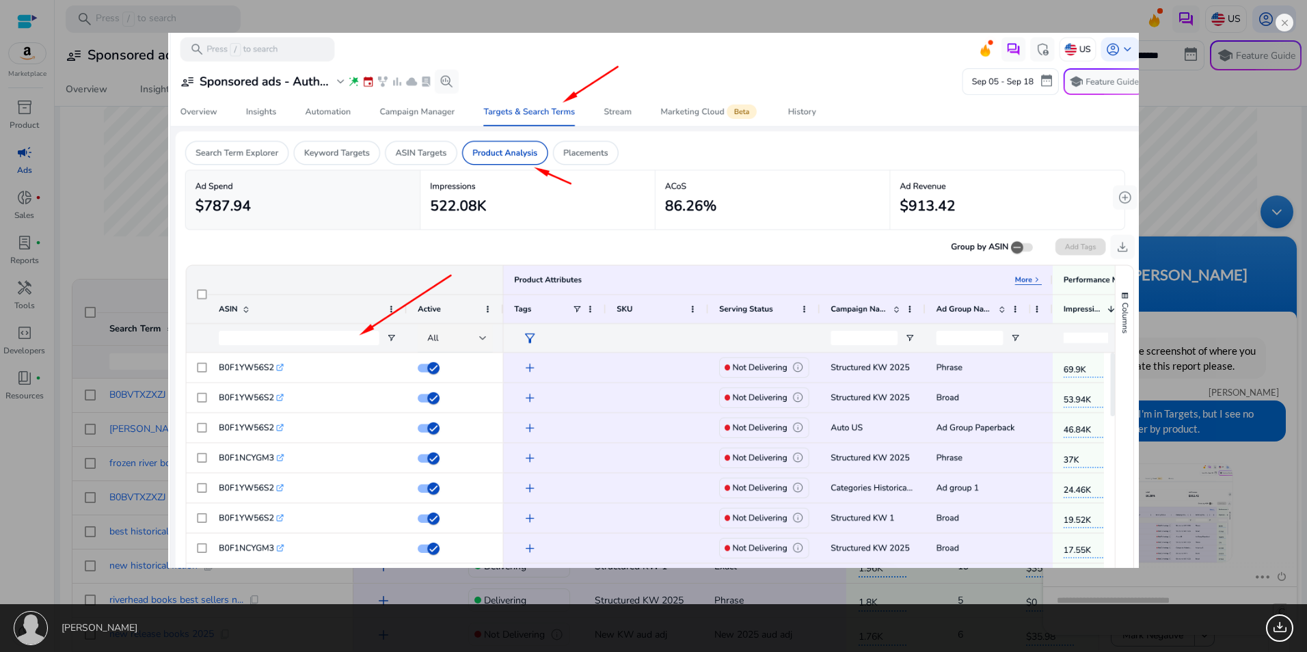
click at [865, 19] on div "Michael Hetzer 863.57 KB" at bounding box center [653, 326] width 1307 height 652
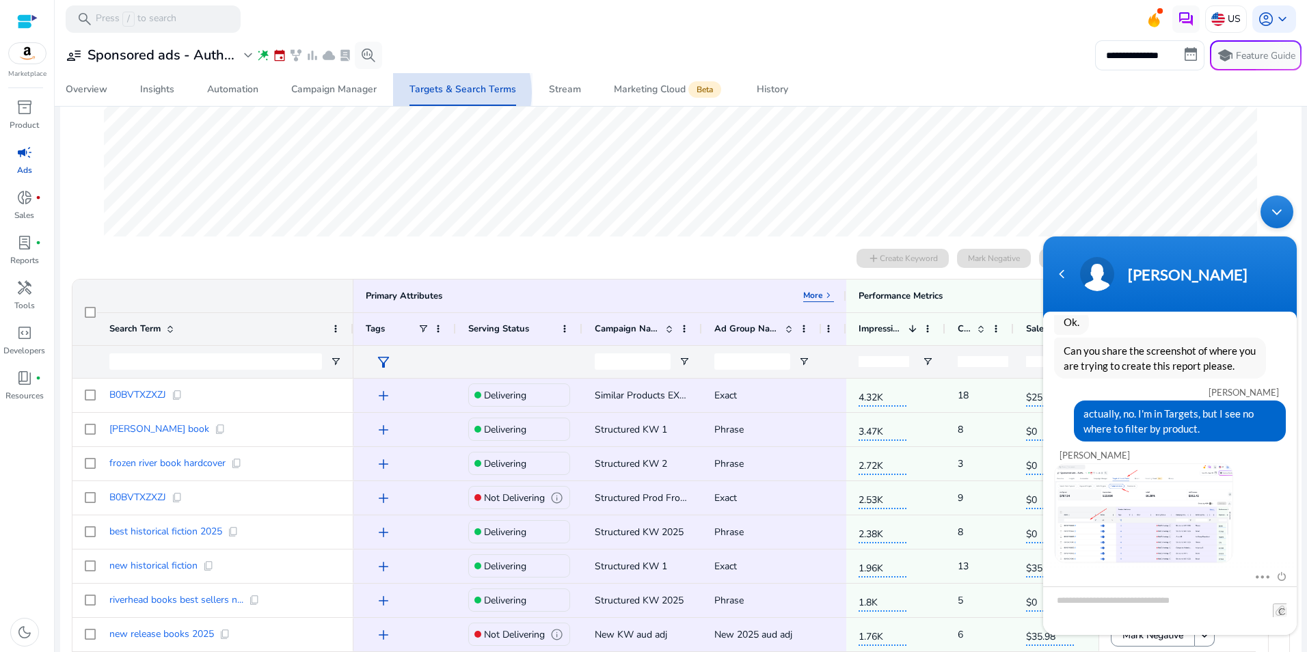
click at [446, 92] on div "Targets & Search Terms" at bounding box center [462, 90] width 107 height 10
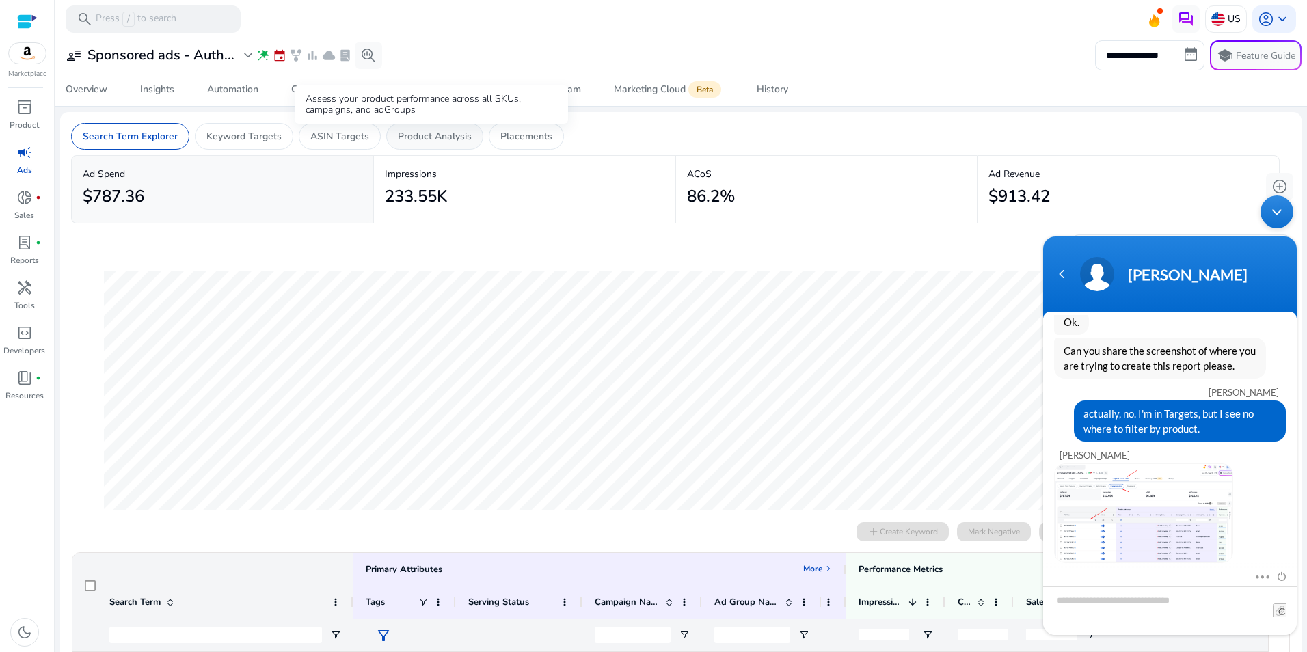
click at [446, 137] on p "Product Analysis" at bounding box center [435, 136] width 74 height 14
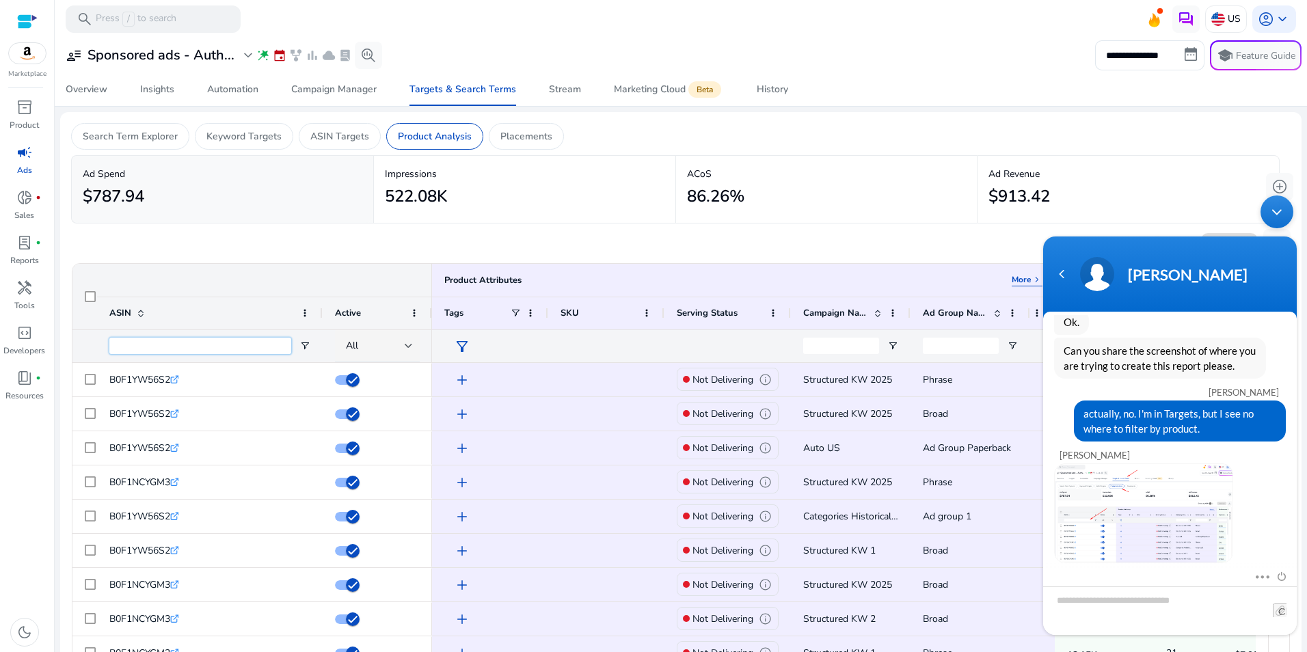
click at [169, 346] on input "ASIN Filter Input" at bounding box center [200, 346] width 182 height 16
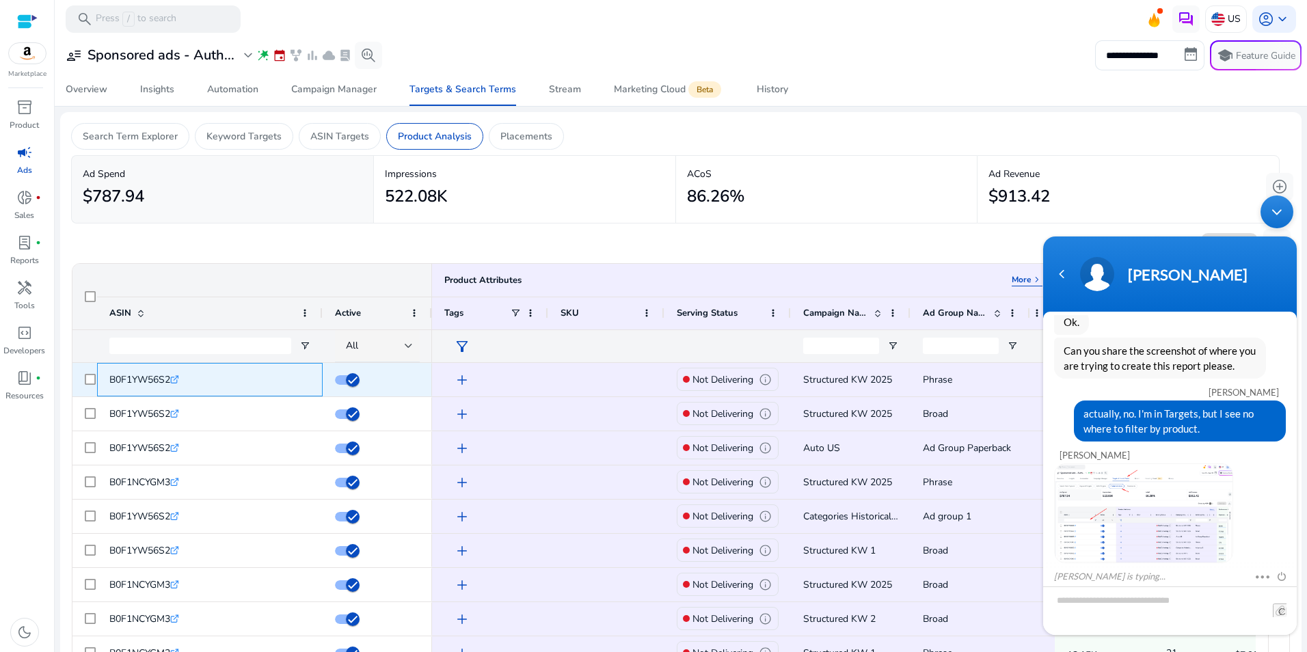
drag, startPoint x: 109, startPoint y: 379, endPoint x: 172, endPoint y: 381, distance: 62.9
click at [170, 381] on span "B0F1YW56S2" at bounding box center [139, 379] width 61 height 13
copy span "B0F1YW56S2"
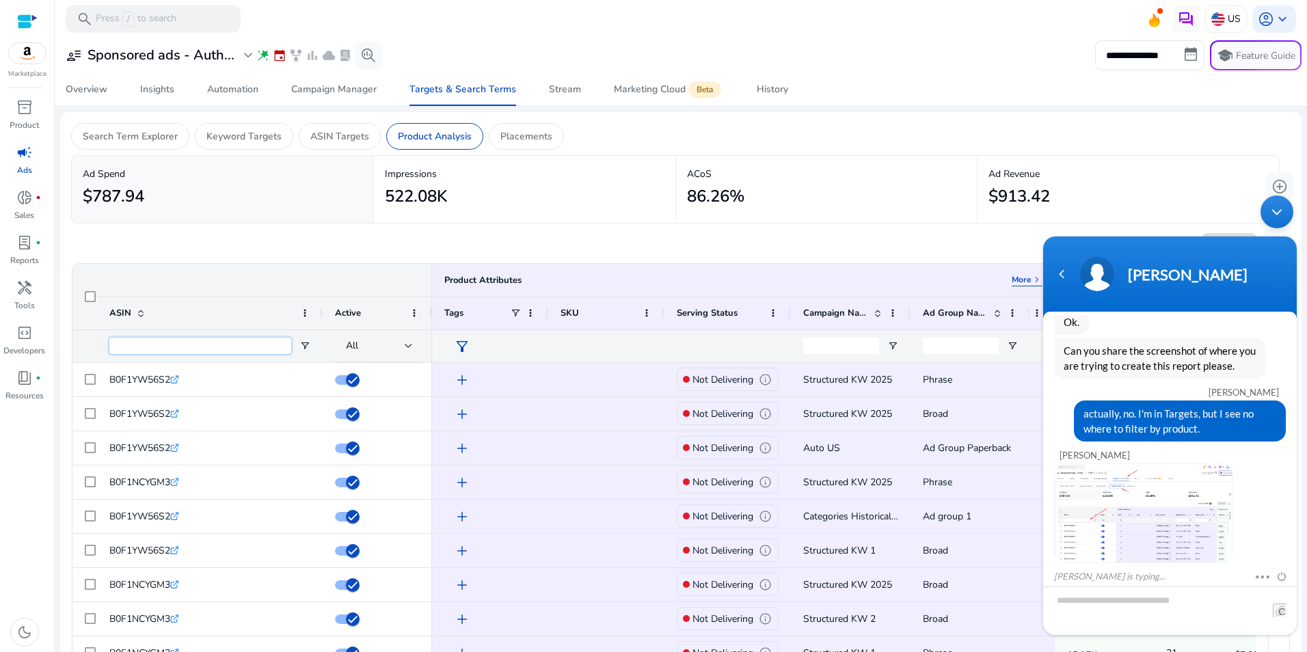
click at [197, 349] on input "ASIN Filter Input" at bounding box center [200, 346] width 182 height 16
paste input "**********"
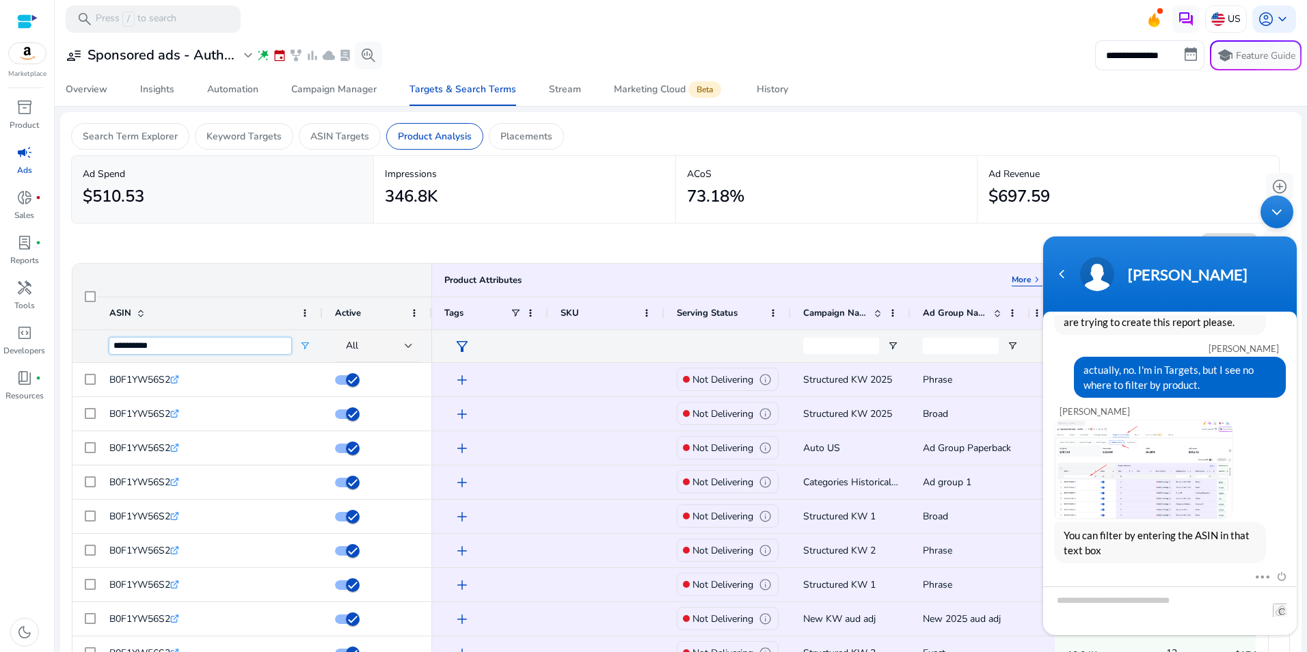
type input "**********"
click at [1109, 607] on textarea "Type your message and hit 'Enter'" at bounding box center [1170, 610] width 254 height 49
type textarea "**********"
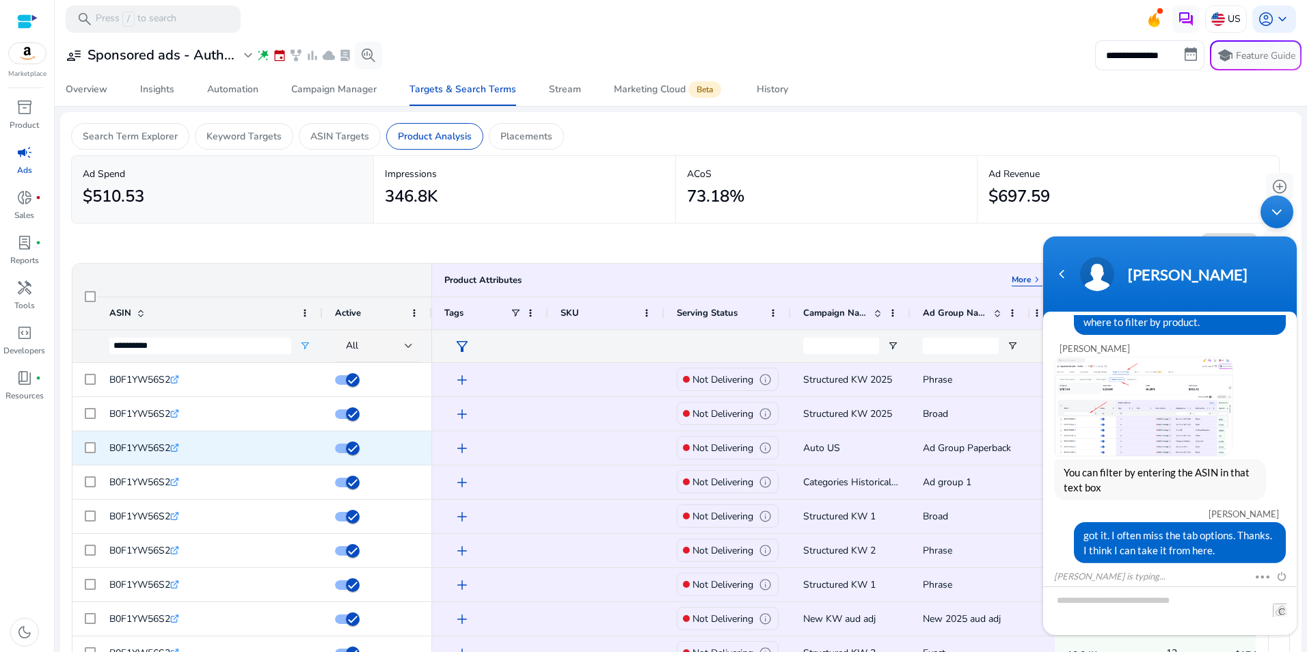
scroll to position [947, 0]
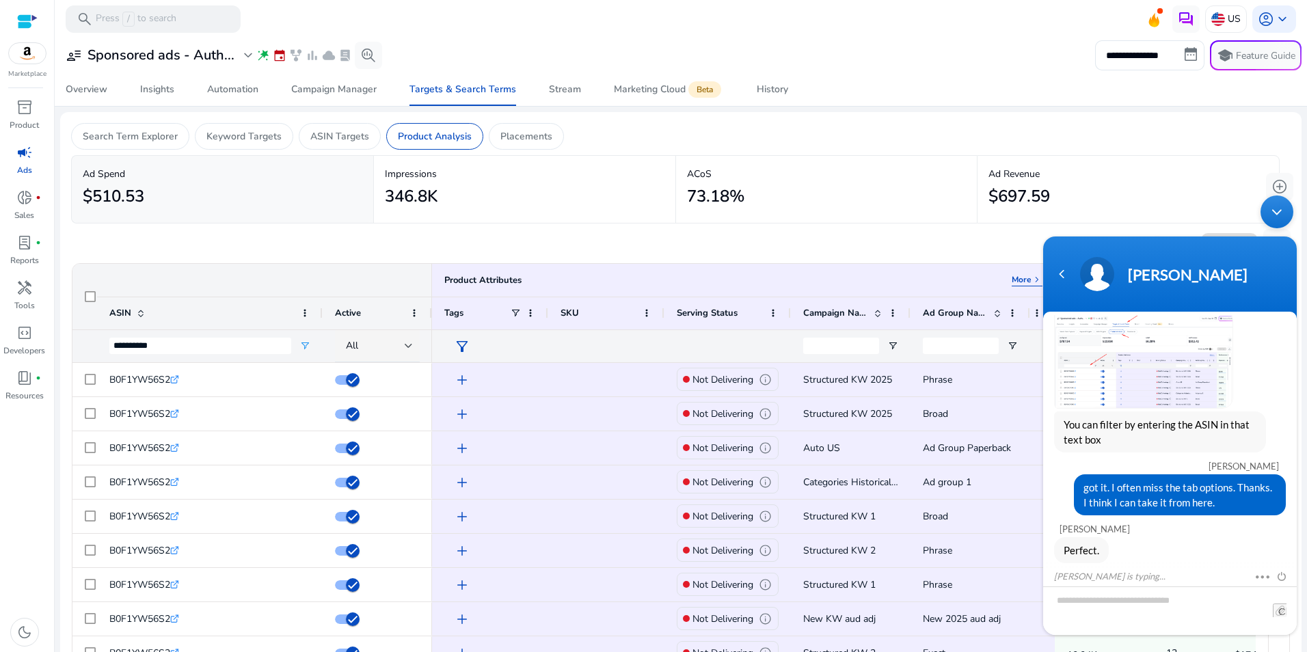
drag, startPoint x: 1272, startPoint y: 210, endPoint x: 2178, endPoint y: 617, distance: 993.2
click at [1272, 210] on div "Minimize live chat window" at bounding box center [1276, 211] width 33 height 33
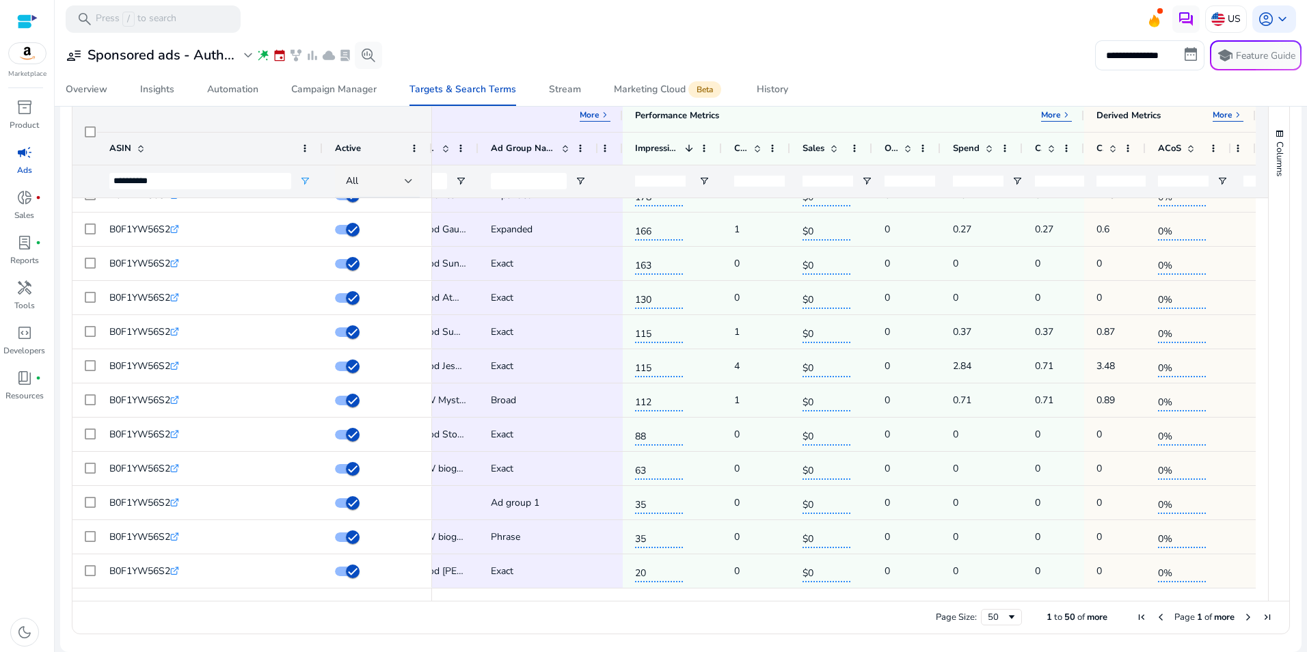
scroll to position [849, 0]
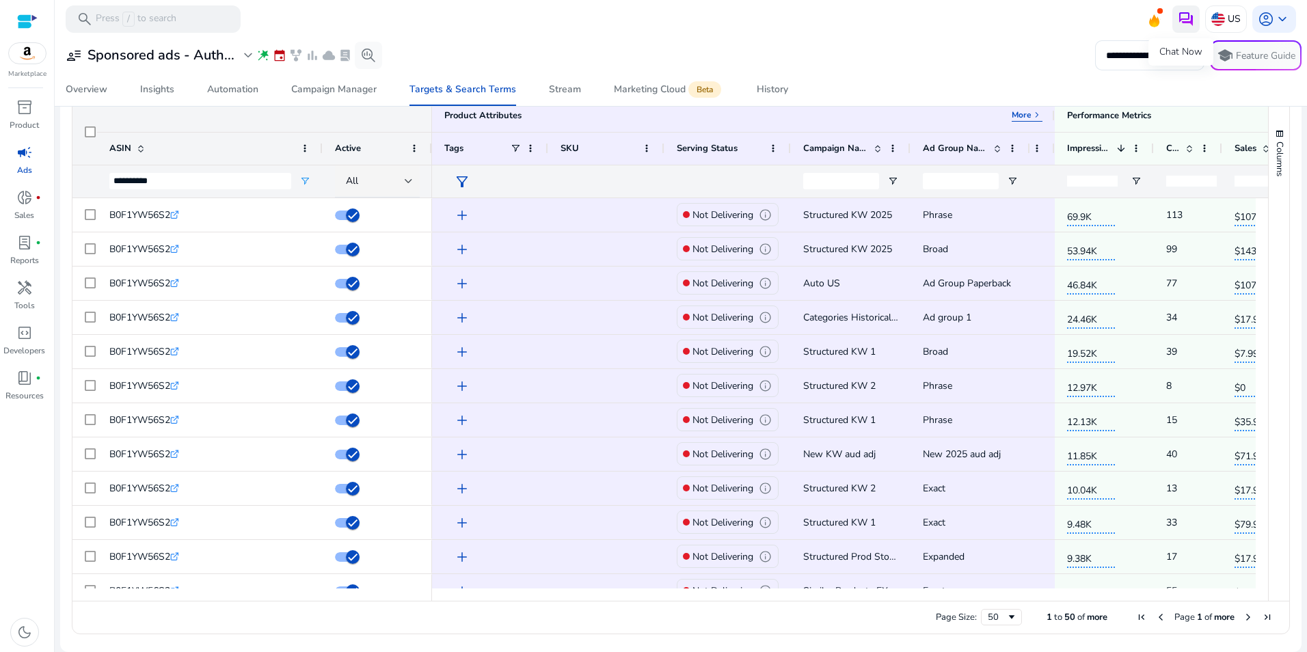
click at [1180, 16] on img at bounding box center [1185, 19] width 16 height 16
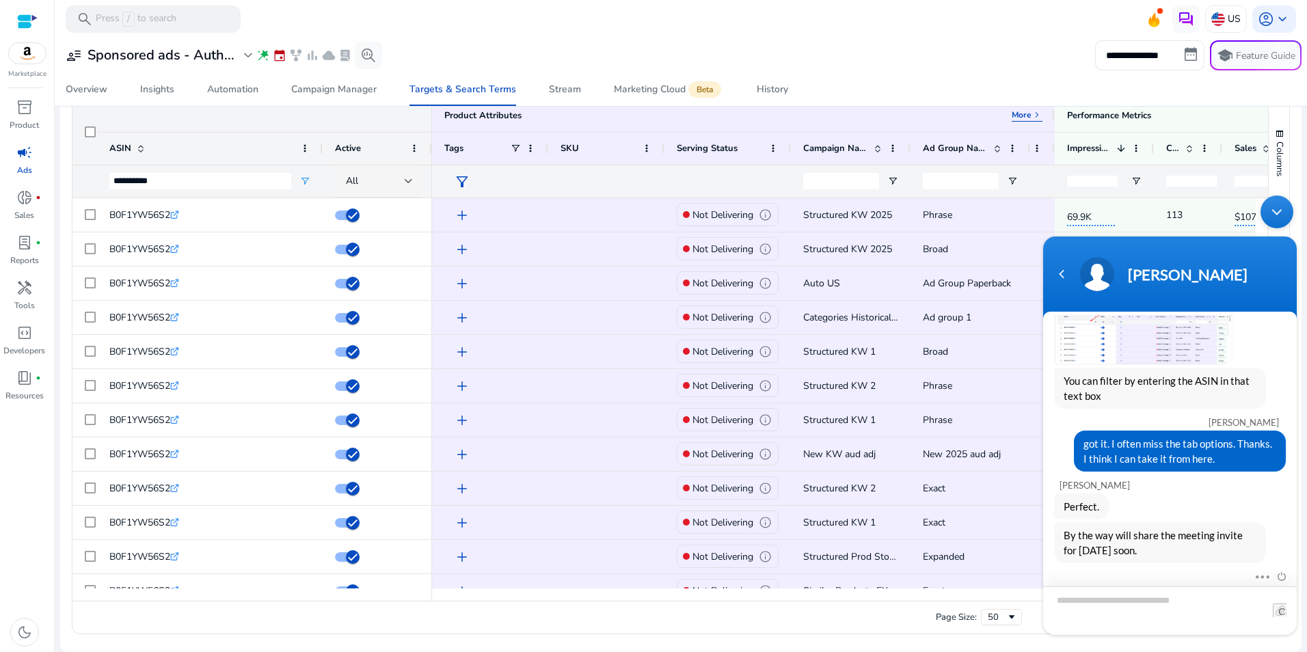
click at [1086, 599] on textarea "Type your message and hit 'Enter'" at bounding box center [1170, 610] width 254 height 49
type textarea "***"
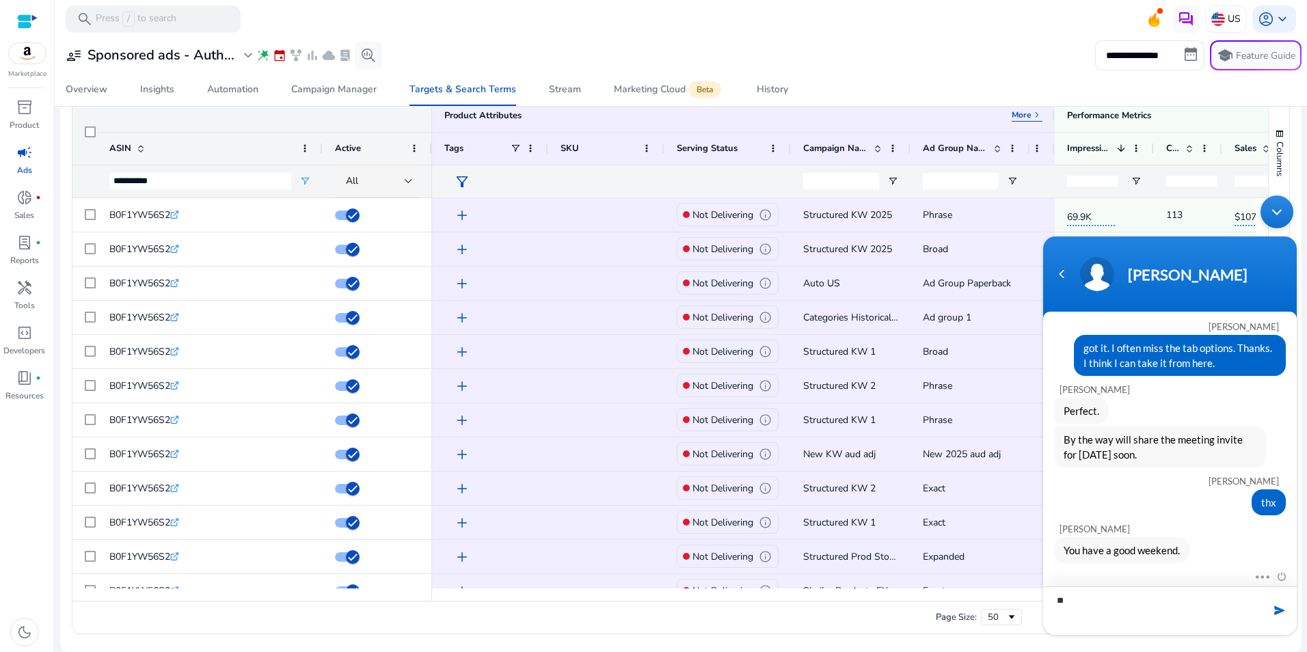
type textarea "***"
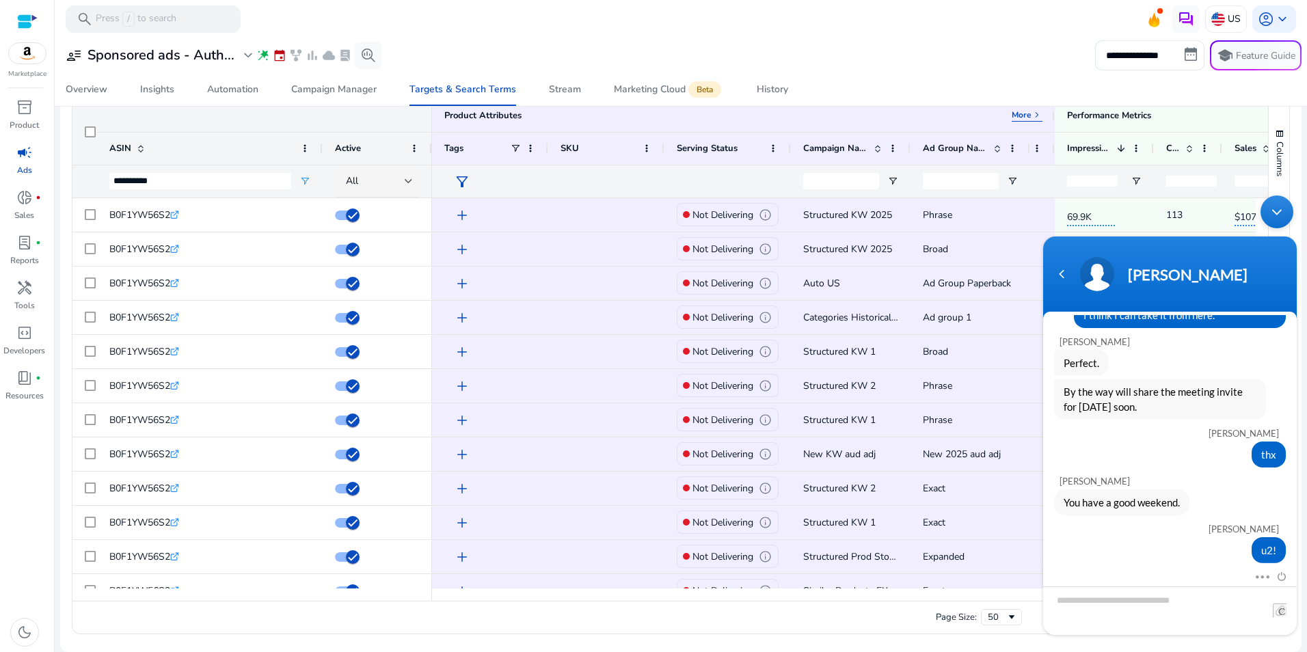
click at [1279, 212] on div "Minimize live chat window" at bounding box center [1276, 211] width 33 height 33
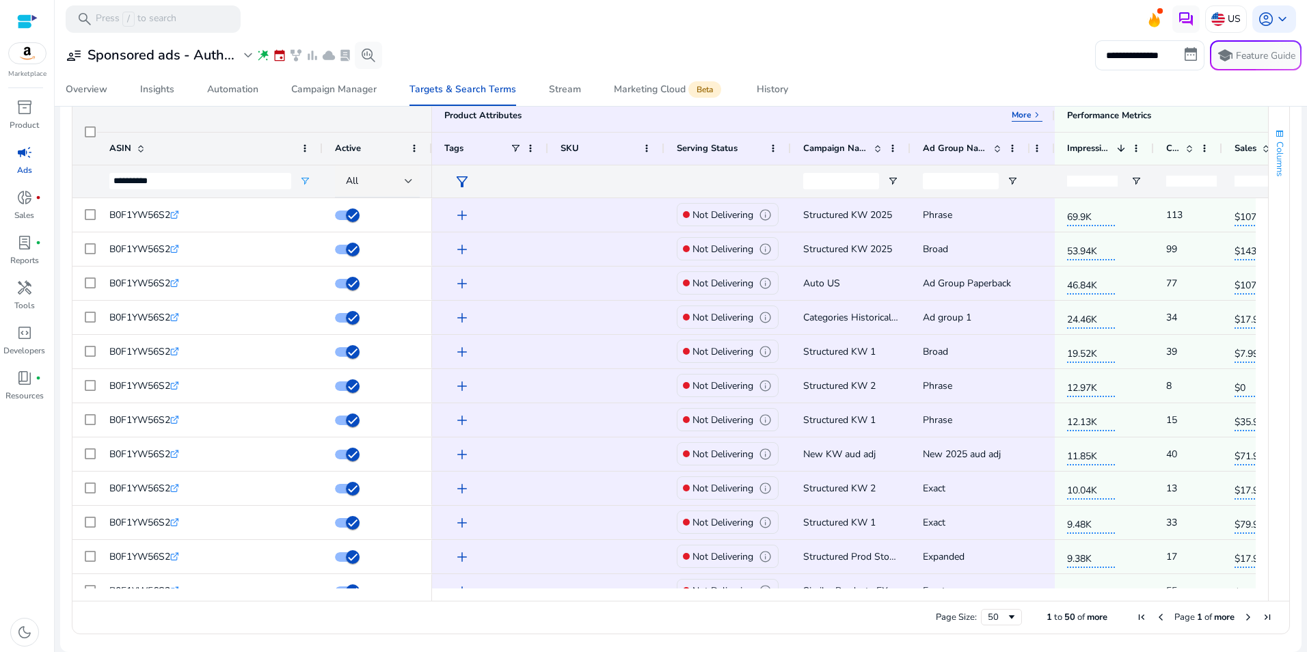
click at [1274, 132] on span "button" at bounding box center [1279, 133] width 11 height 11
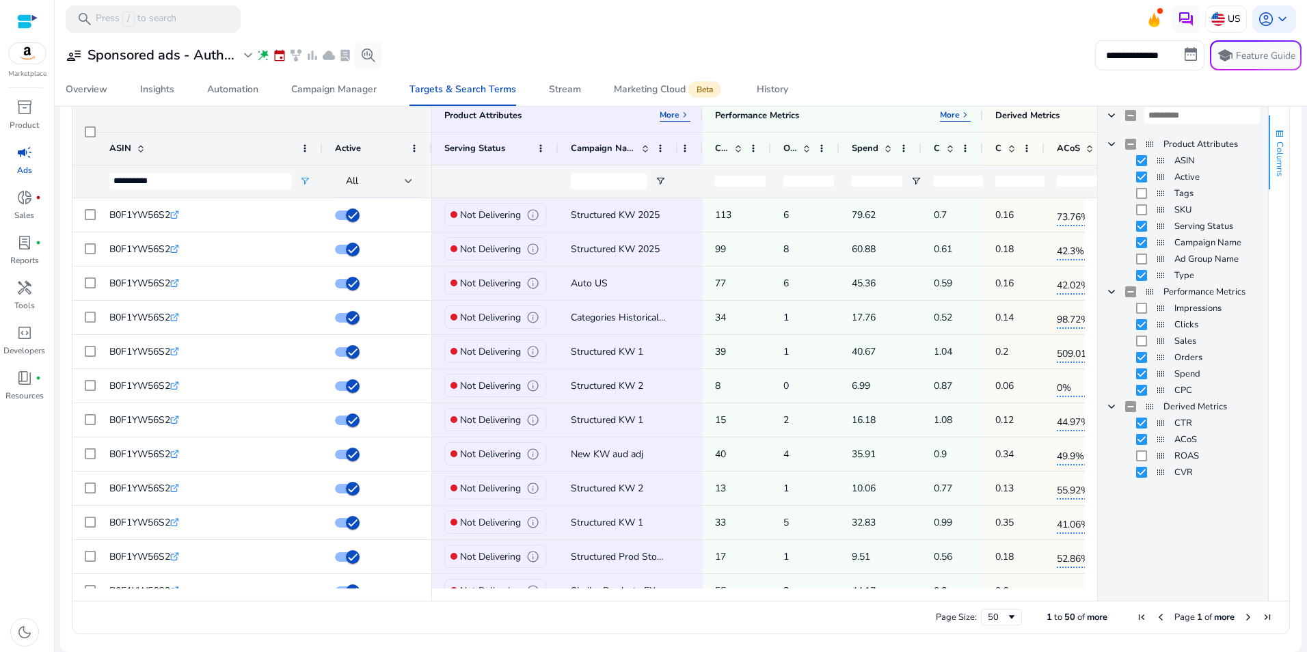
click at [1277, 159] on span "Columns" at bounding box center [1279, 158] width 12 height 35
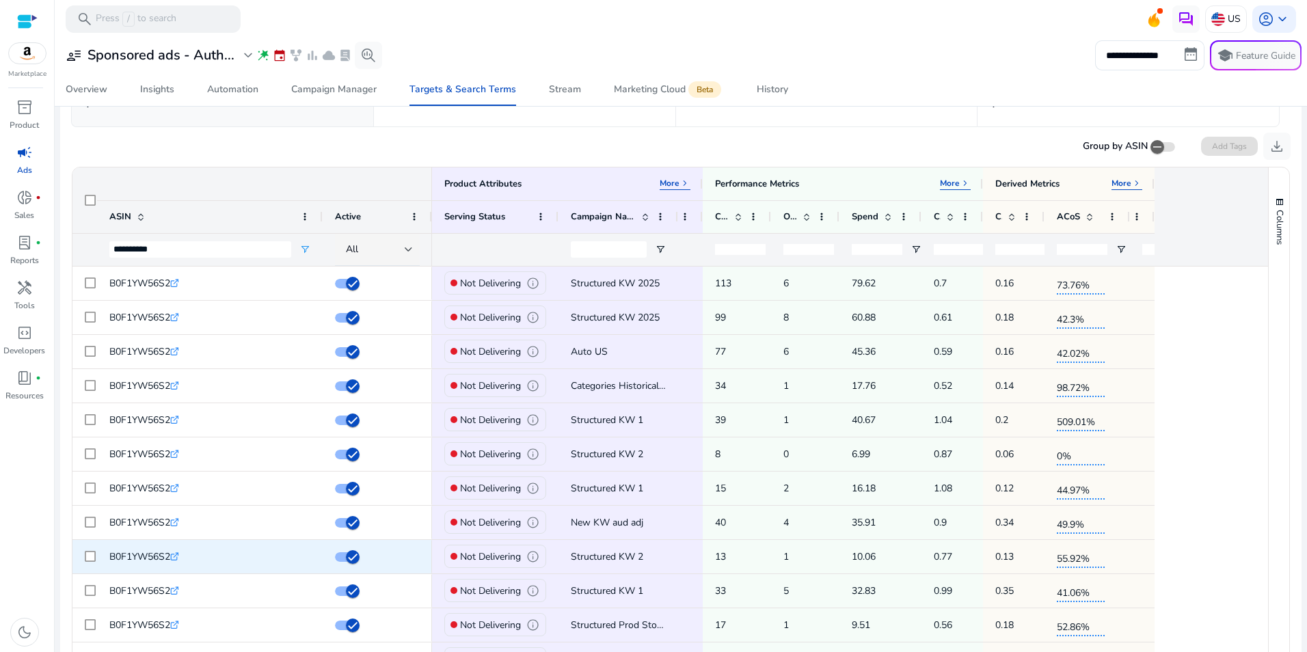
scroll to position [68, 0]
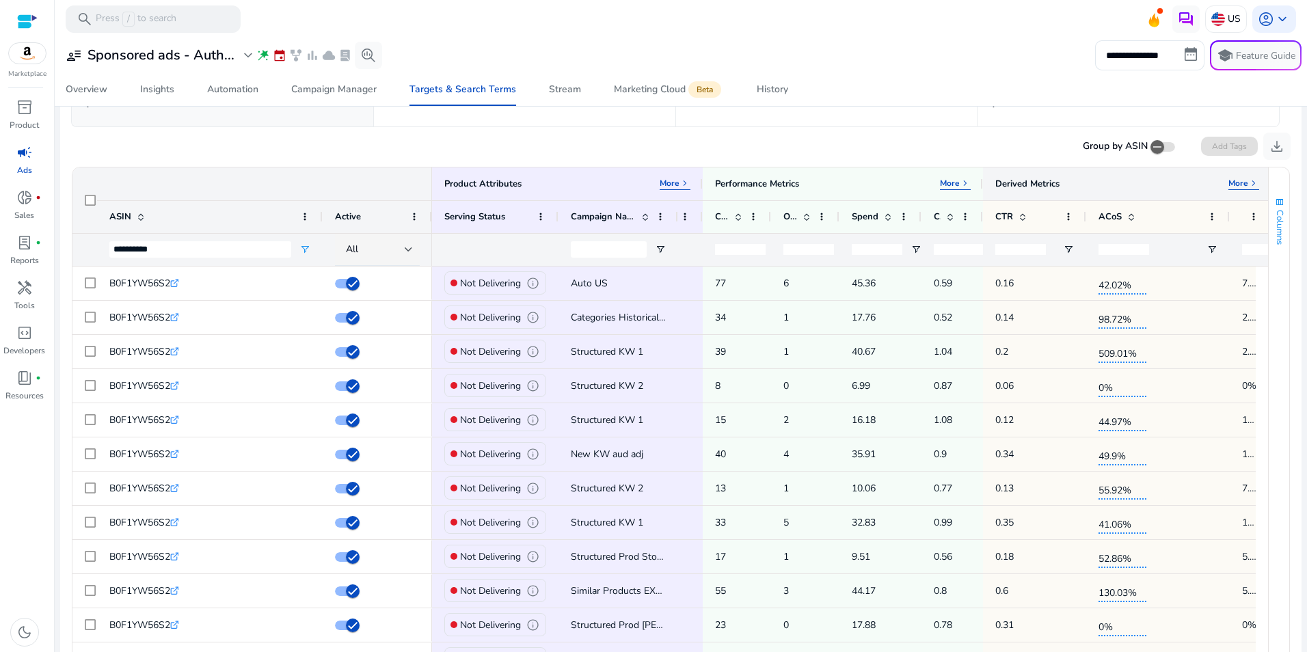
drag, startPoint x: 1153, startPoint y: 185, endPoint x: 1270, endPoint y: 195, distance: 117.4
click at [1270, 195] on div "Product Attributes More keyboard_arrow_right ASIN Active 6" at bounding box center [680, 418] width 1216 height 502
drag, startPoint x: 1300, startPoint y: 301, endPoint x: 1307, endPoint y: 478, distance: 176.4
click at [1306, 478] on html "**********" at bounding box center [653, 326] width 1307 height 652
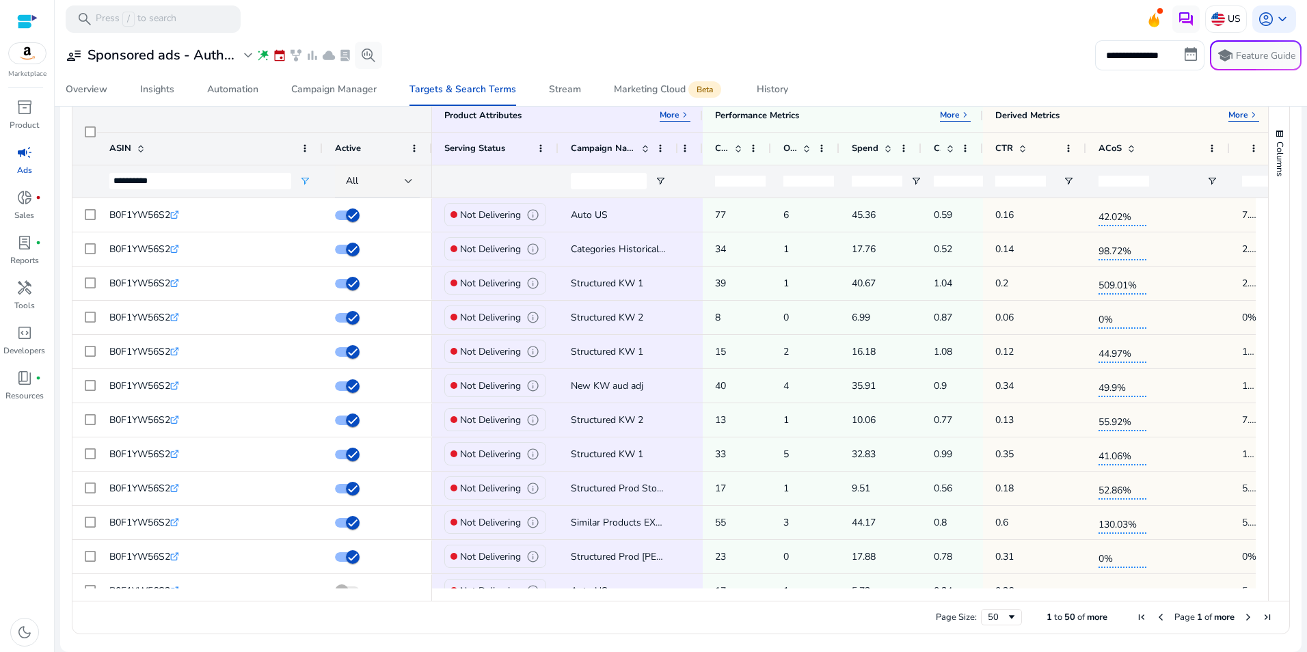
scroll to position [0, 21]
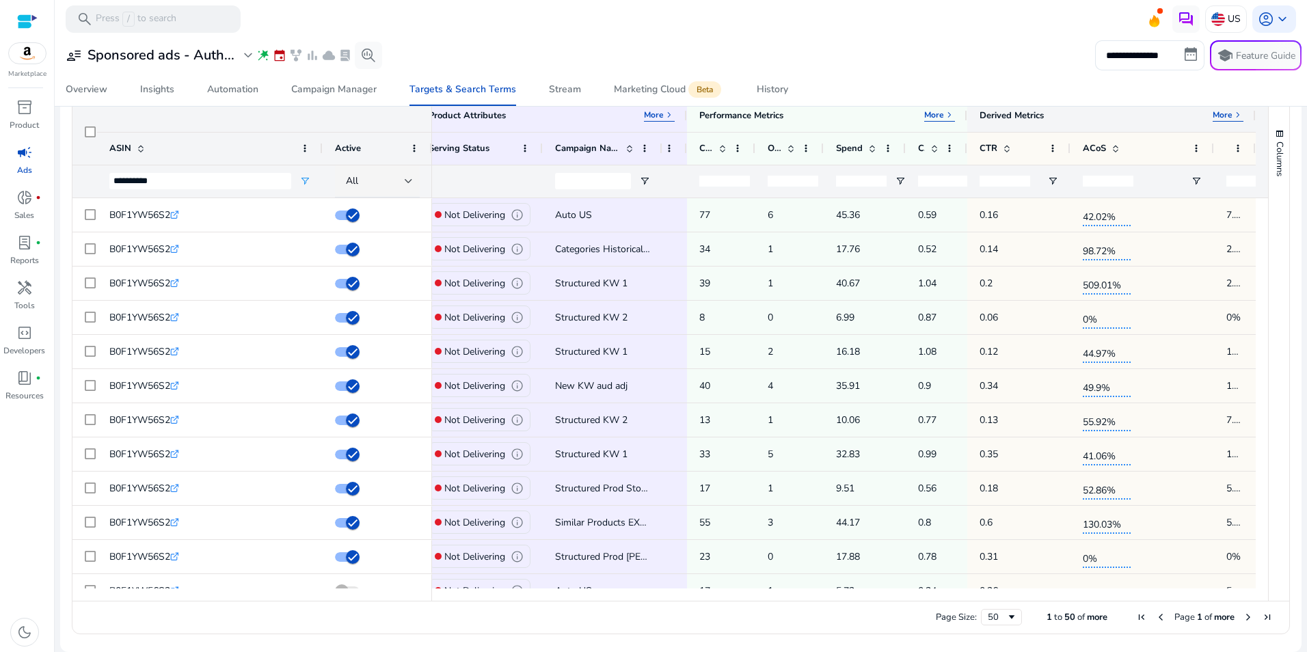
click at [1213, 117] on p "More" at bounding box center [1222, 114] width 20 height 11
click at [1252, 114] on div at bounding box center [1254, 115] width 5 height 33
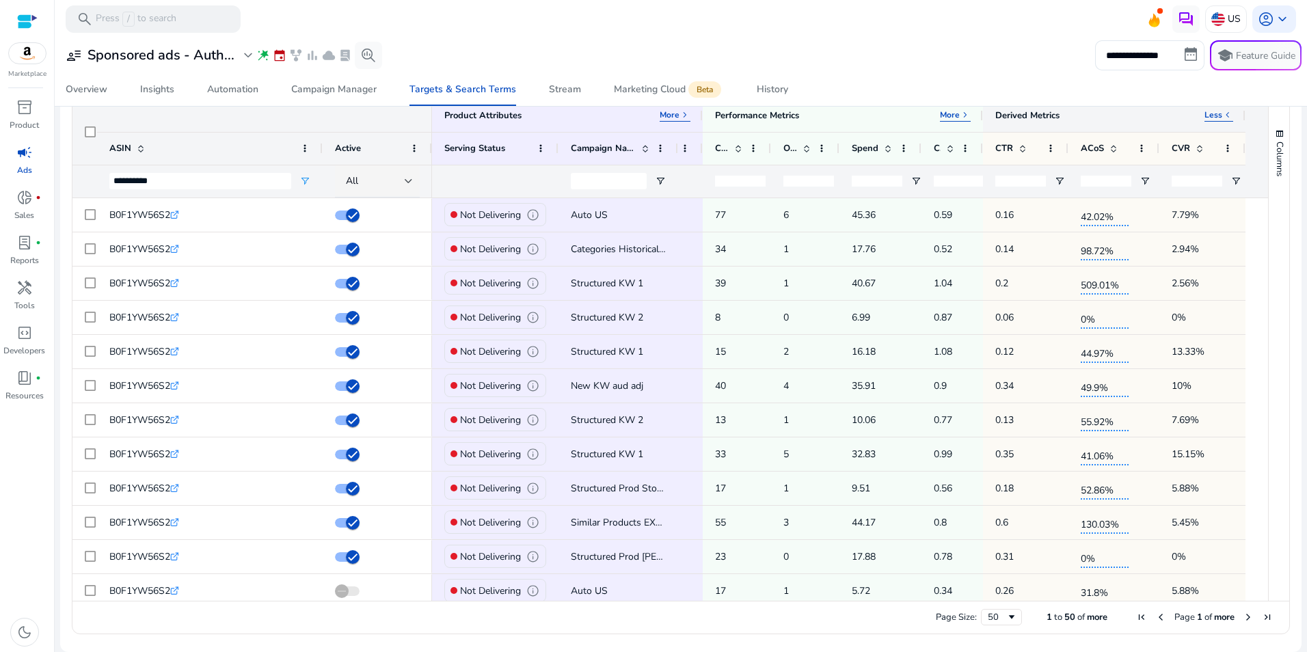
scroll to position [0, 0]
drag, startPoint x: 1244, startPoint y: 115, endPoint x: 1254, endPoint y: 117, distance: 9.7
click at [1254, 117] on div at bounding box center [1253, 115] width 5 height 33
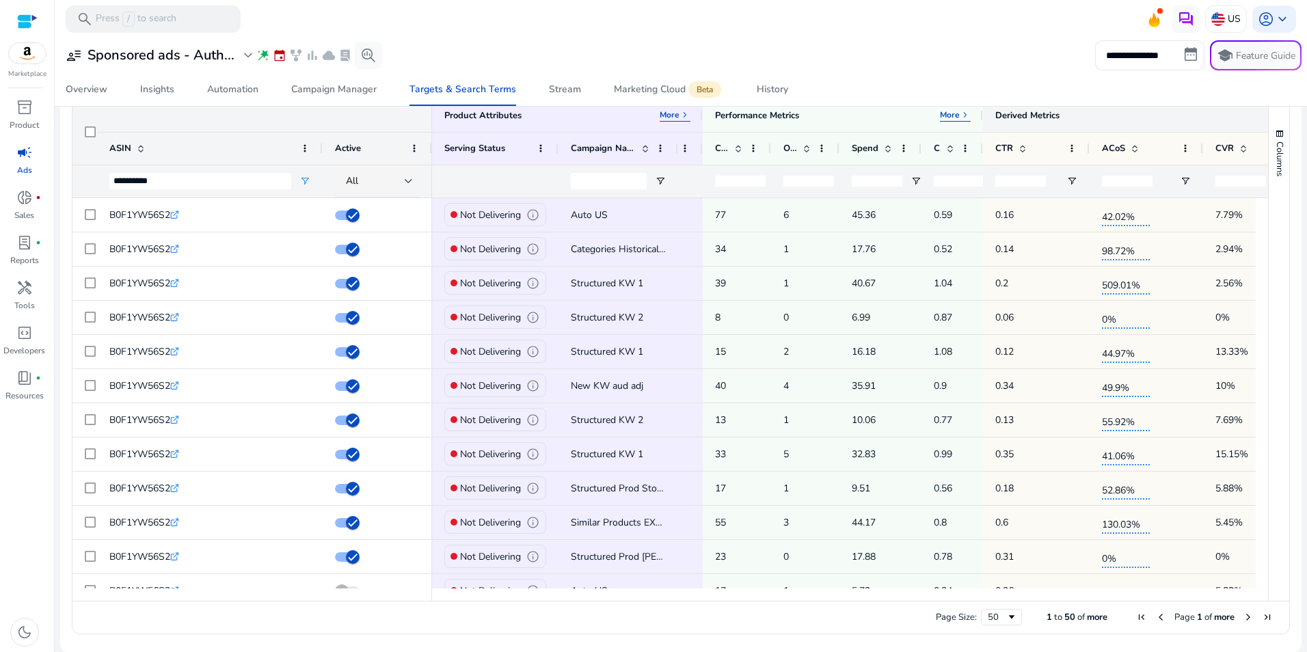
drag, startPoint x: 1254, startPoint y: 117, endPoint x: 1309, endPoint y: 122, distance: 54.9
click at [1306, 122] on html "**********" at bounding box center [653, 326] width 1307 height 652
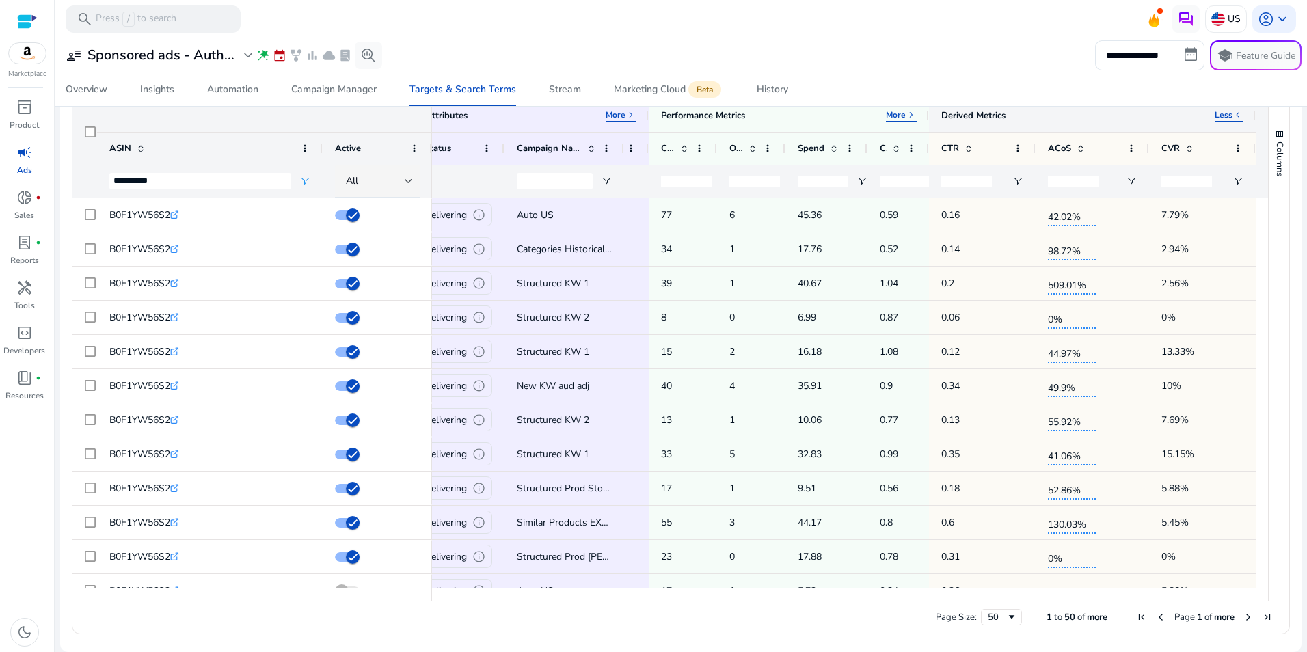
scroll to position [1290, 0]
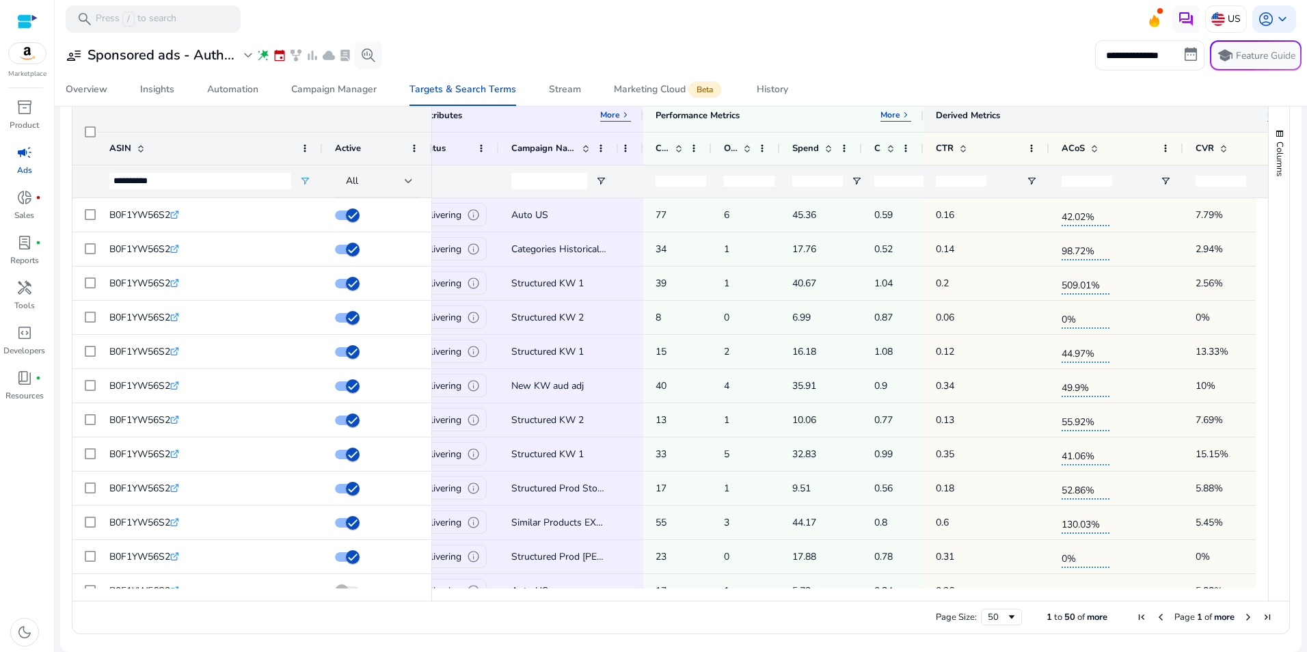
drag, startPoint x: 1251, startPoint y: 116, endPoint x: 1309, endPoint y: 117, distance: 58.1
click at [1306, 117] on html "**********" at bounding box center [653, 326] width 1307 height 652
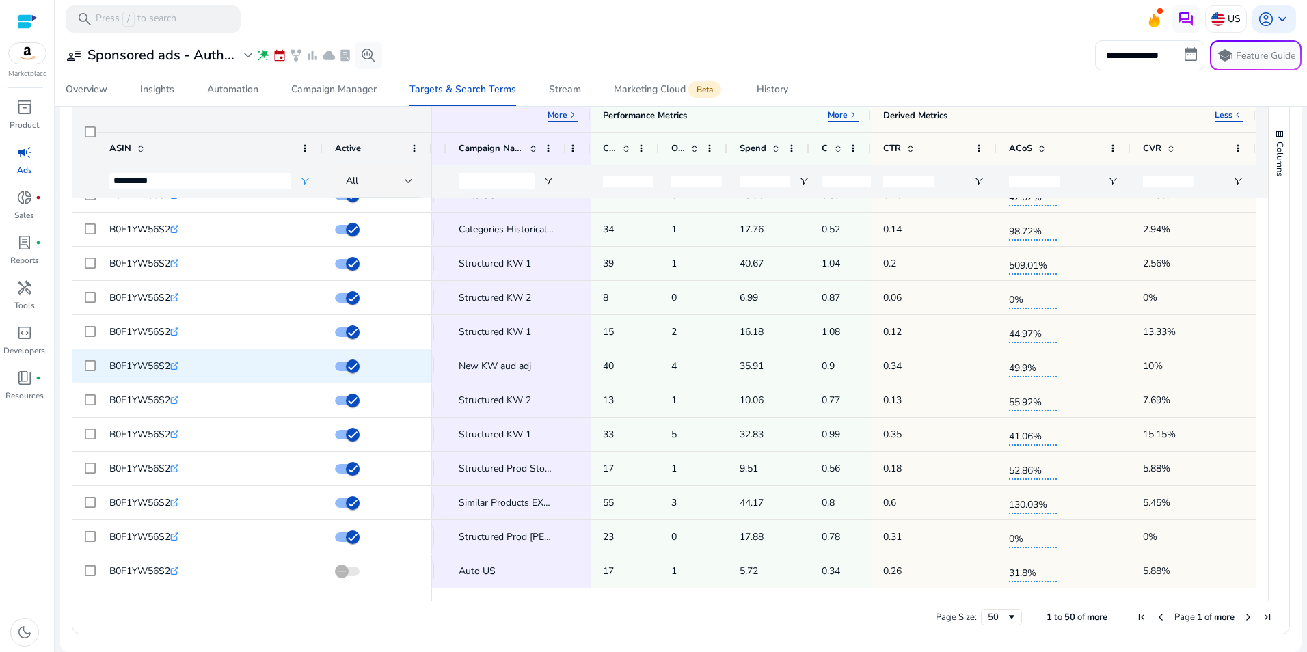
scroll to position [0, 0]
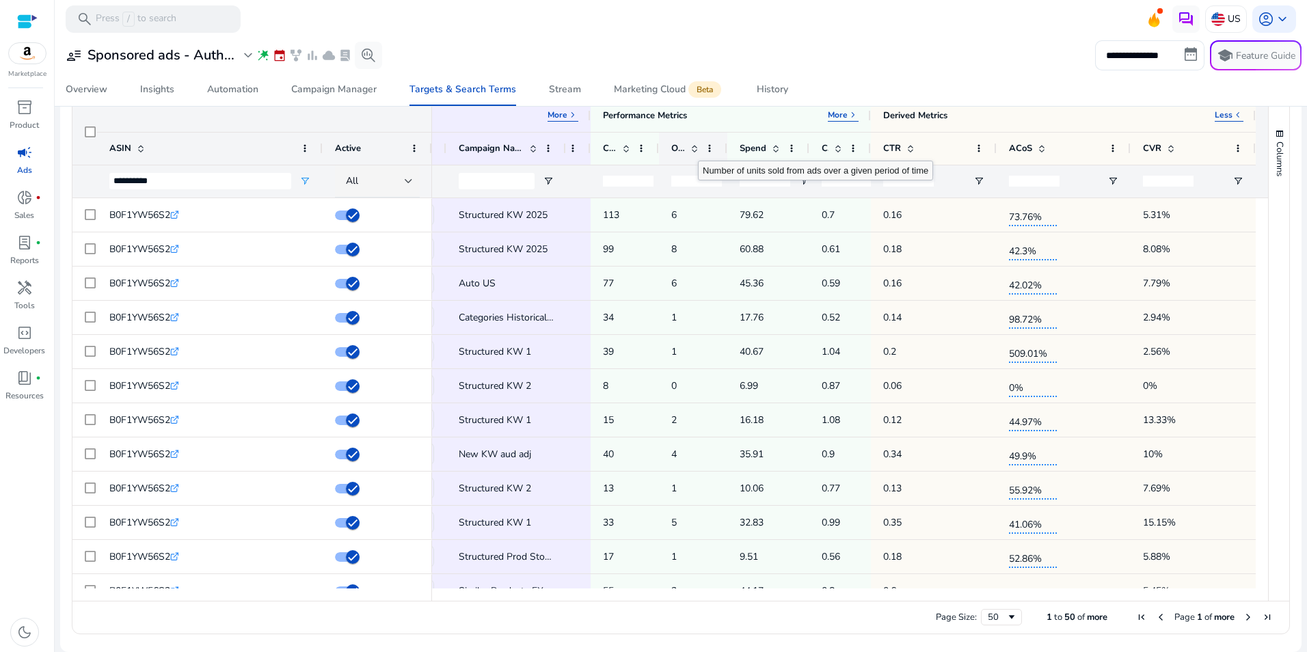
click at [692, 148] on span at bounding box center [694, 148] width 11 height 11
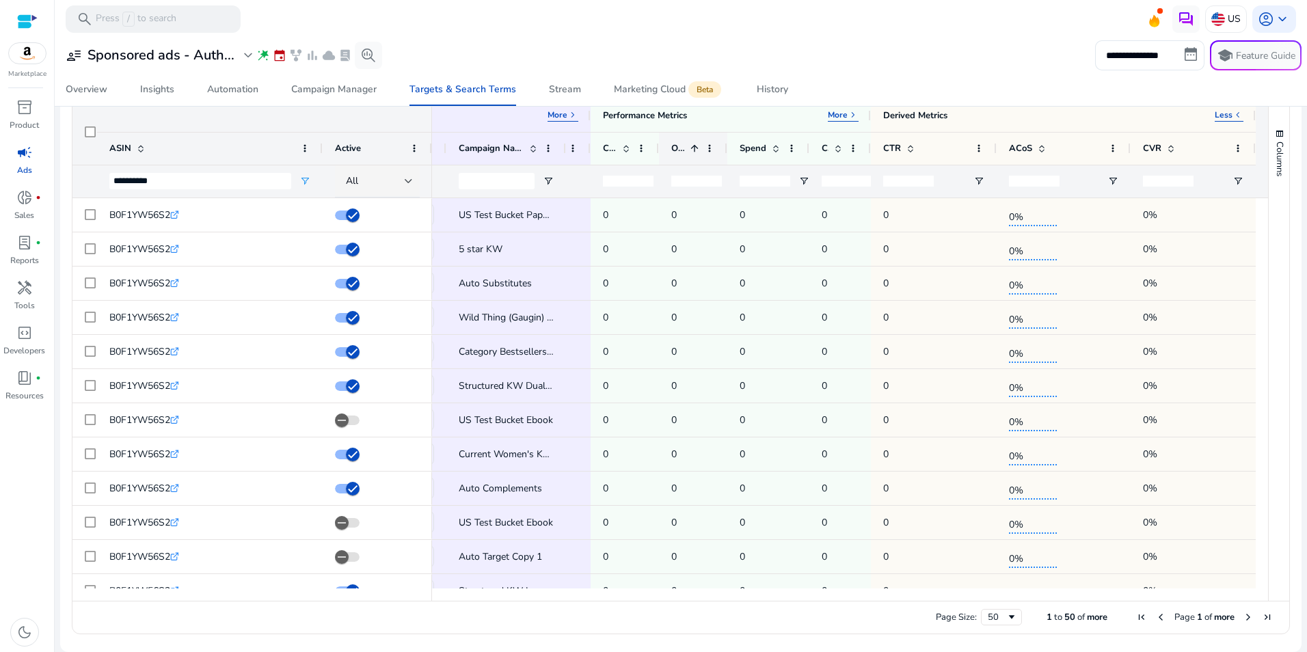
click at [689, 152] on span at bounding box center [694, 148] width 11 height 11
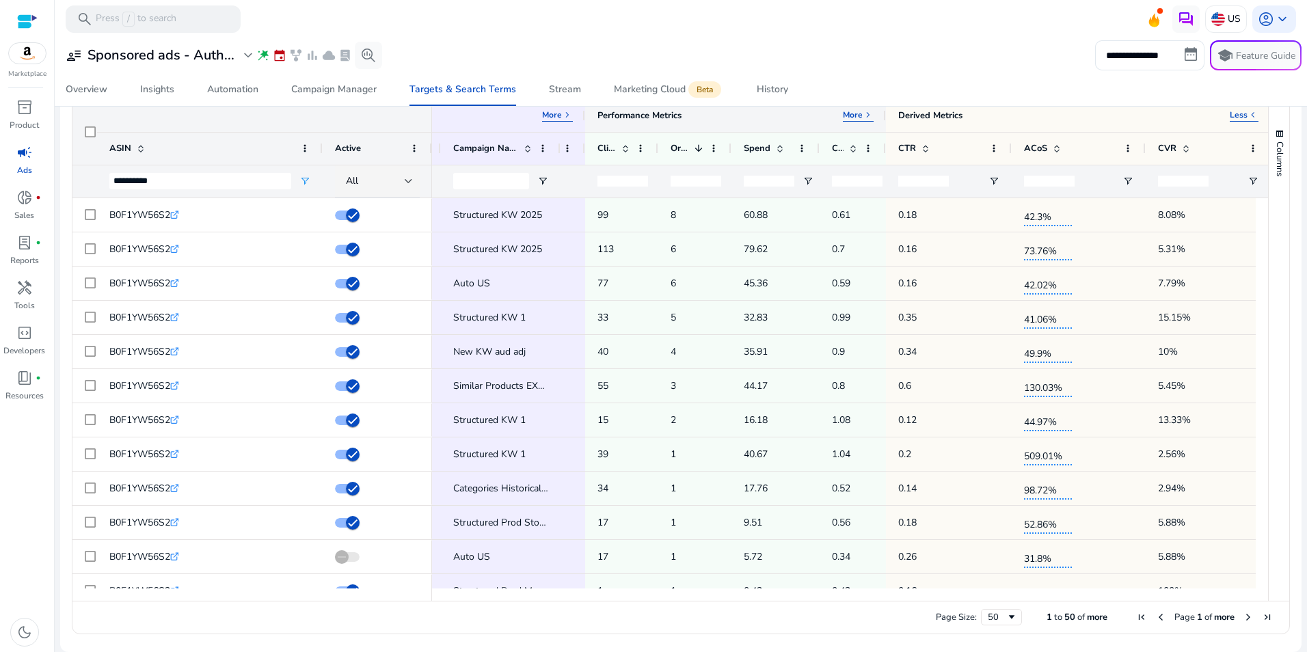
drag, startPoint x: 862, startPoint y: 118, endPoint x: 883, endPoint y: 115, distance: 20.6
click at [883, 115] on div at bounding box center [884, 115] width 5 height 33
click at [498, 180] on input "Campaign Name Filter Input" at bounding box center [491, 181] width 76 height 16
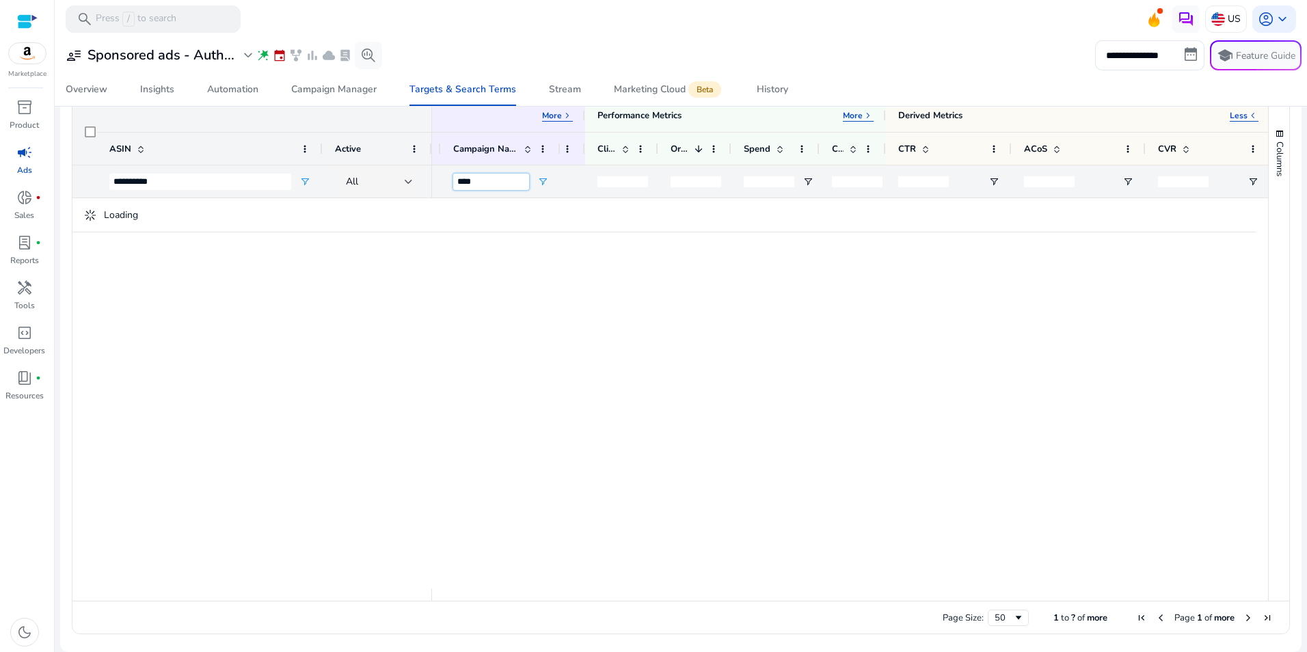
scroll to position [165, 0]
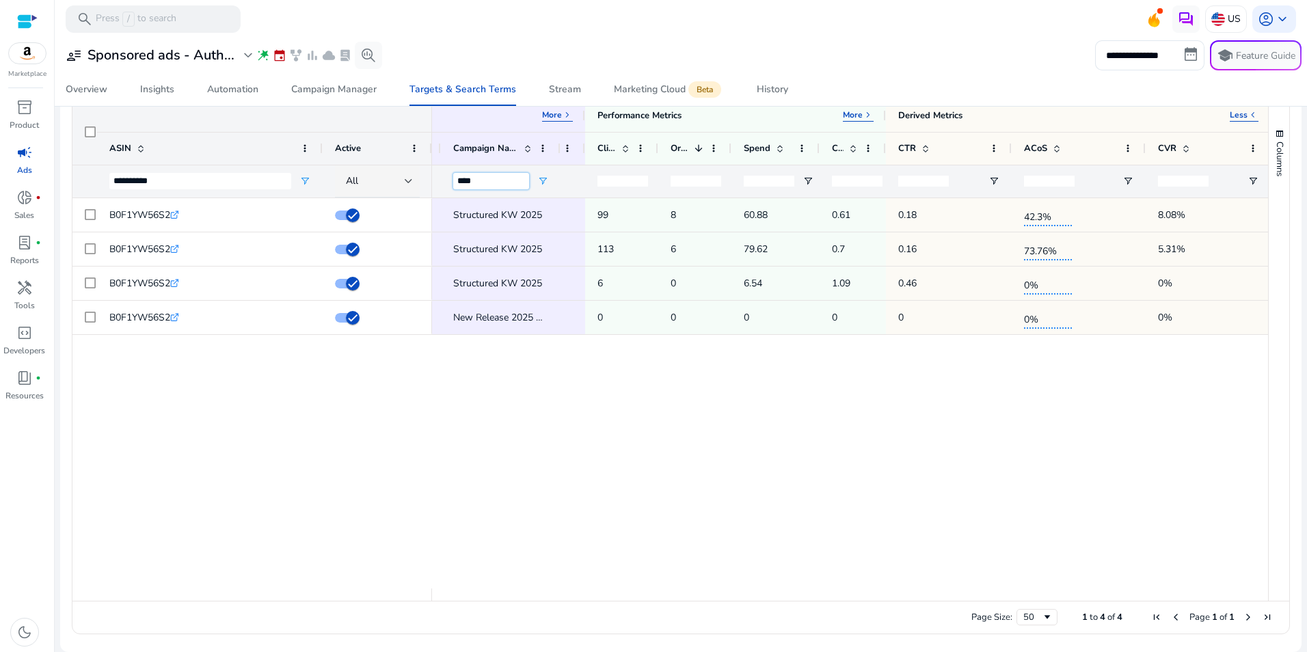
type input "****"
drag, startPoint x: 189, startPoint y: 176, endPoint x: 82, endPoint y: 172, distance: 106.7
click at [82, 172] on div "**********" at bounding box center [251, 181] width 359 height 33
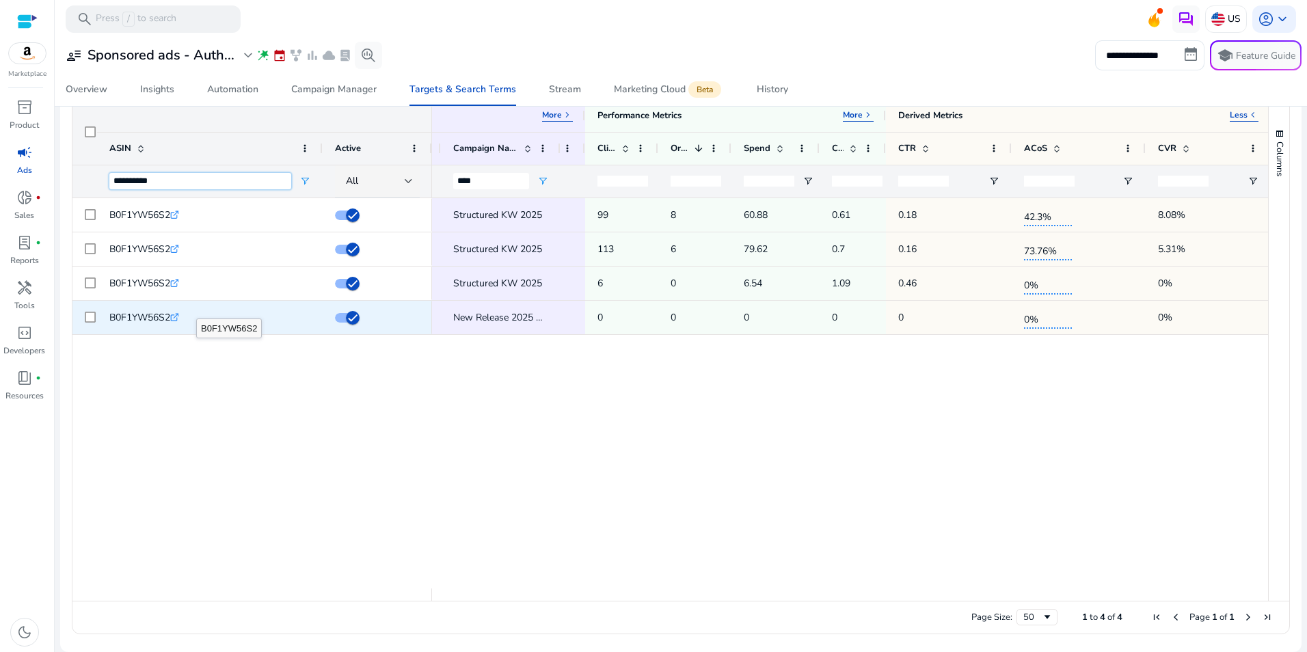
paste input "ASIN Filter Input"
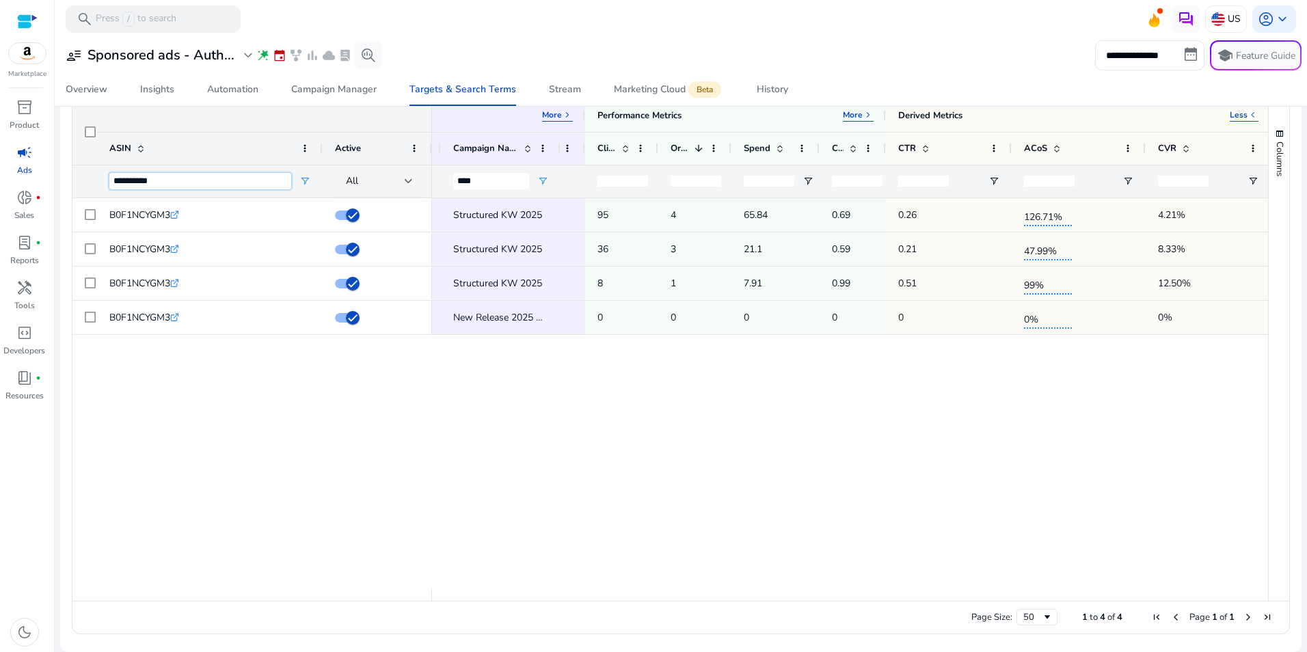
type input "**********"
click at [1162, 56] on input "**********" at bounding box center [1149, 55] width 109 height 30
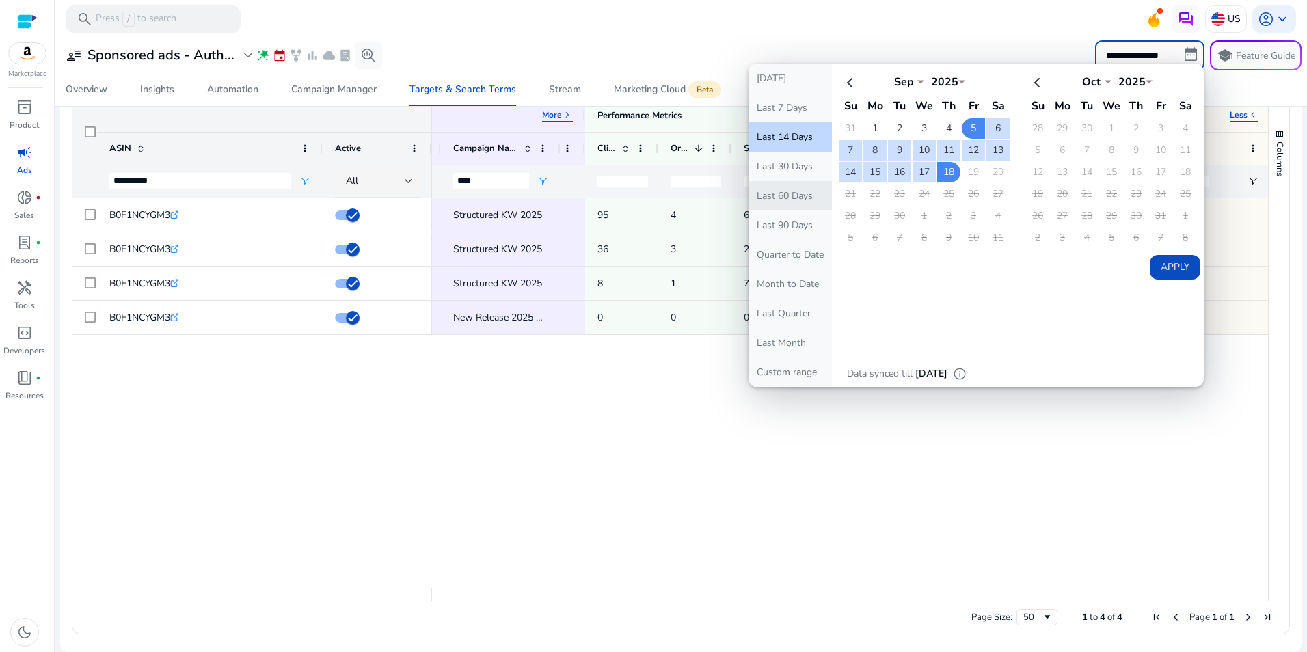
click at [784, 193] on button "Last 60 Days" at bounding box center [789, 195] width 83 height 29
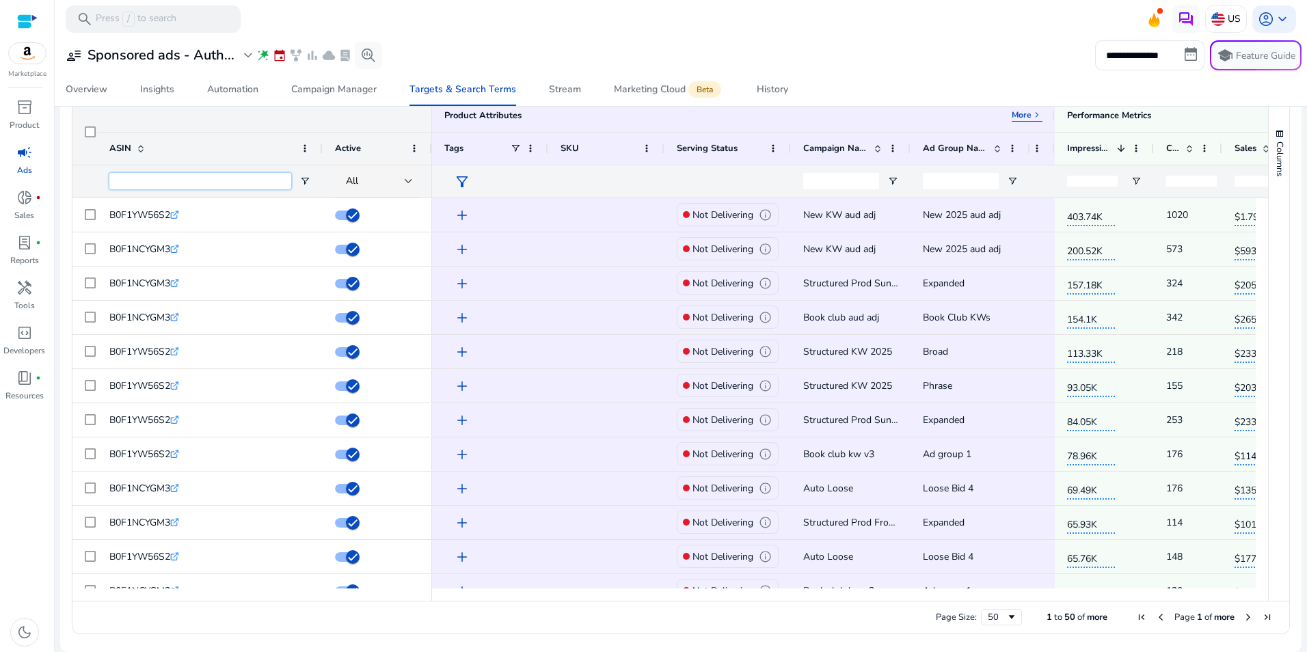
click at [213, 189] on input "ASIN Filter Input" at bounding box center [200, 181] width 182 height 16
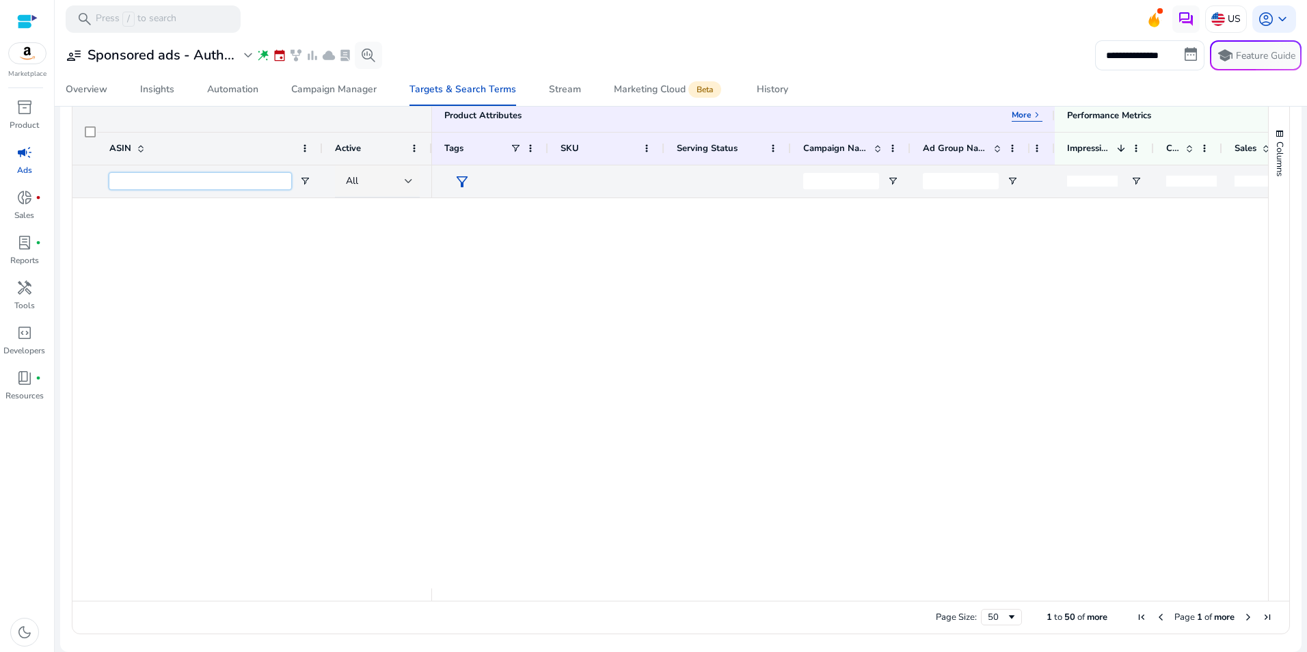
scroll to position [0, 0]
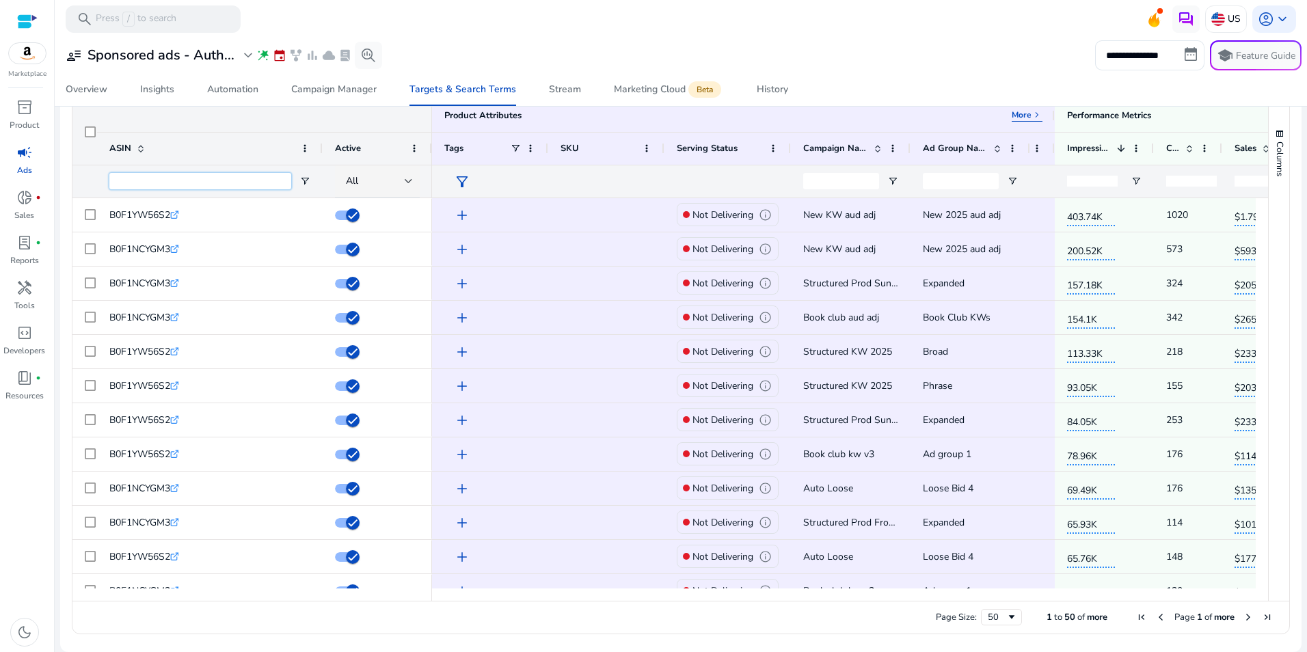
click at [193, 183] on input "ASIN Filter Input" at bounding box center [200, 181] width 182 height 16
paste input "**********"
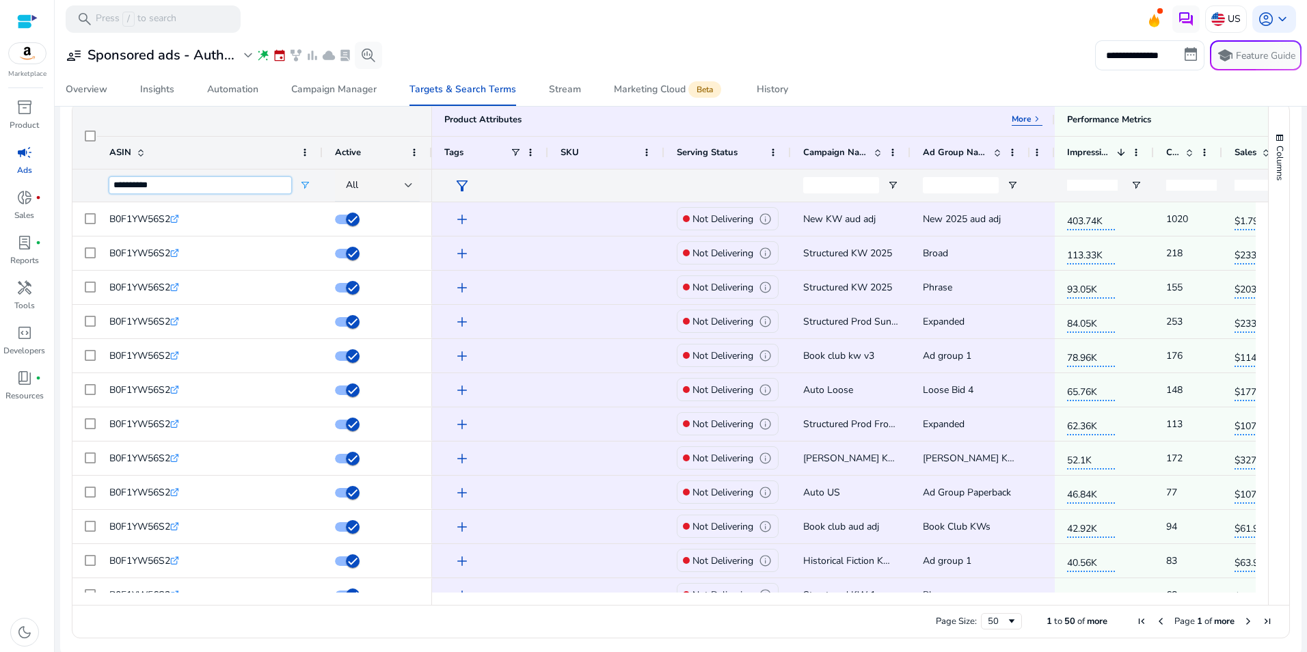
scroll to position [165, 0]
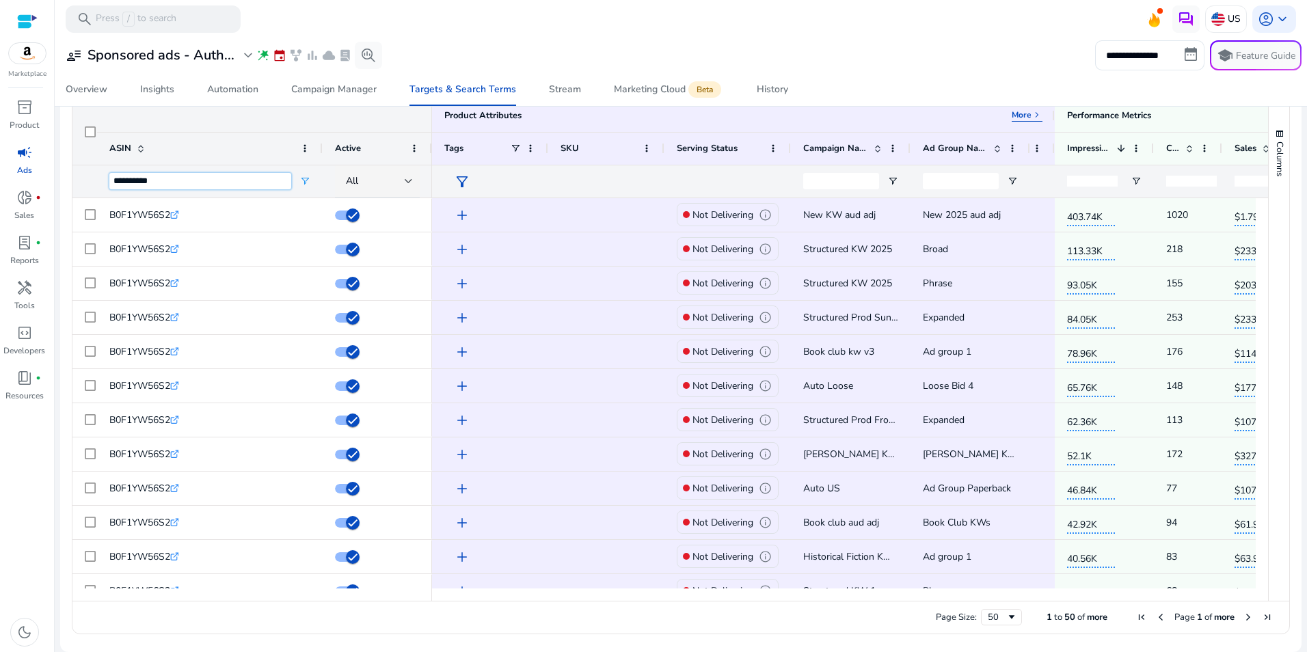
type input "**********"
click at [843, 179] on input "Campaign Name Filter Input" at bounding box center [841, 181] width 76 height 16
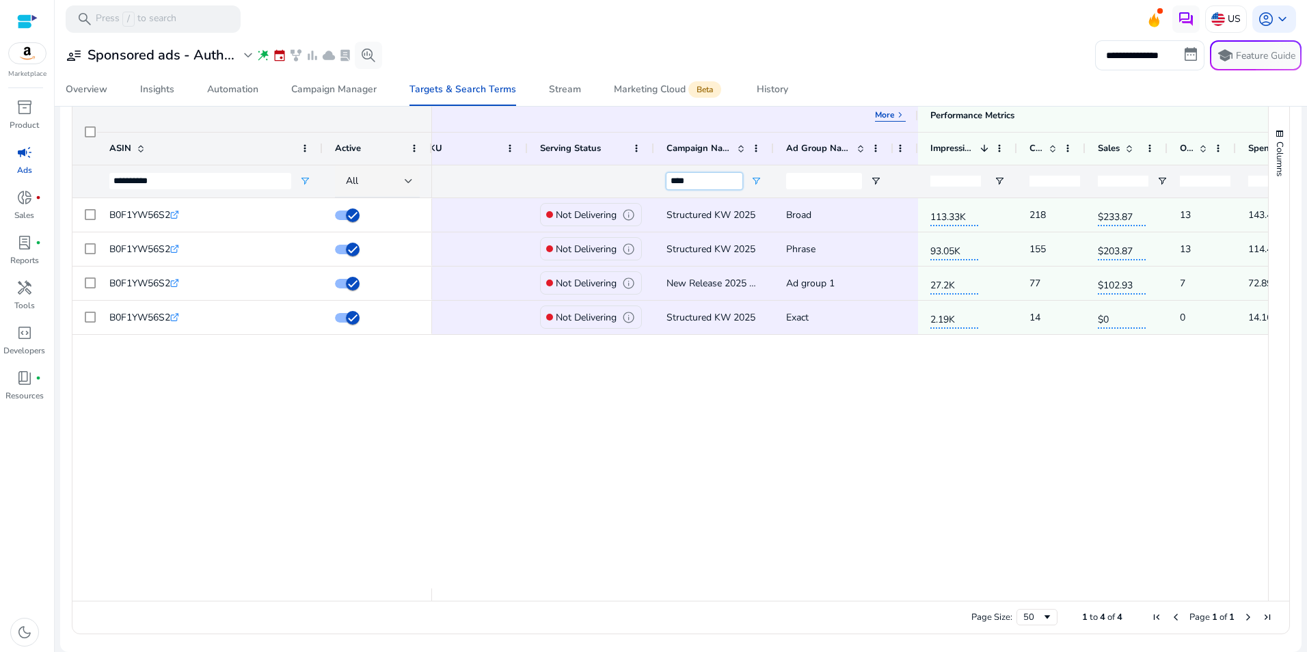
scroll to position [0, 166]
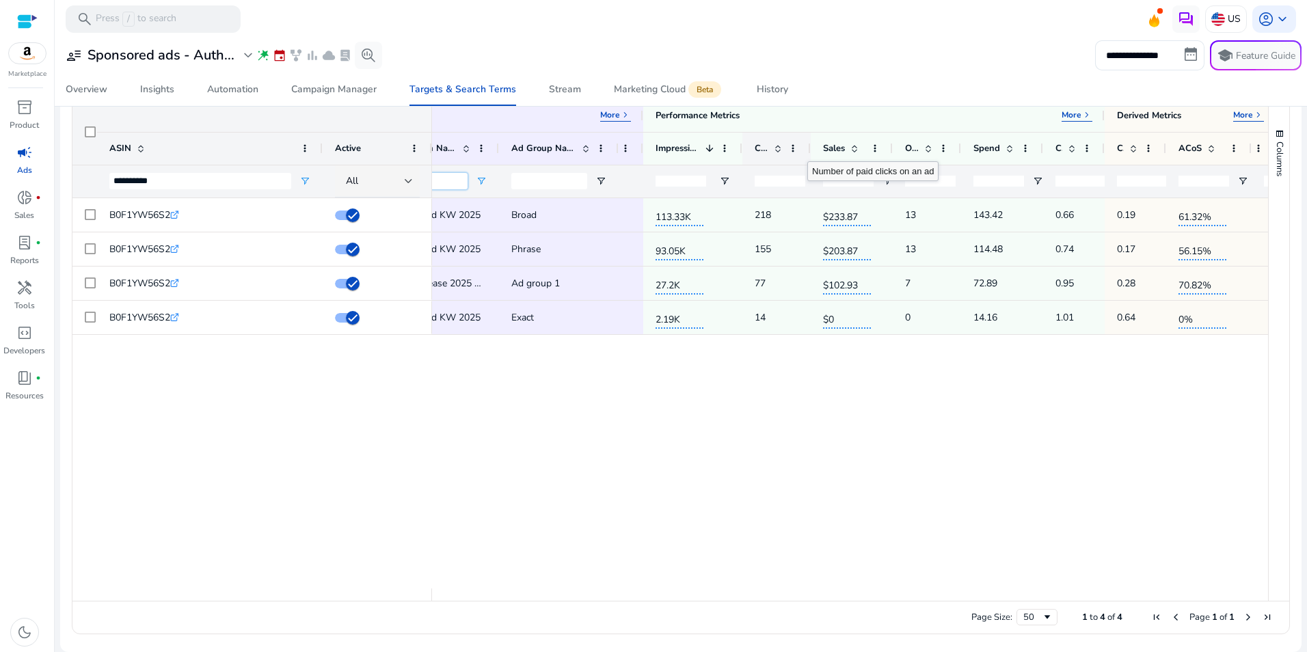
type input "****"
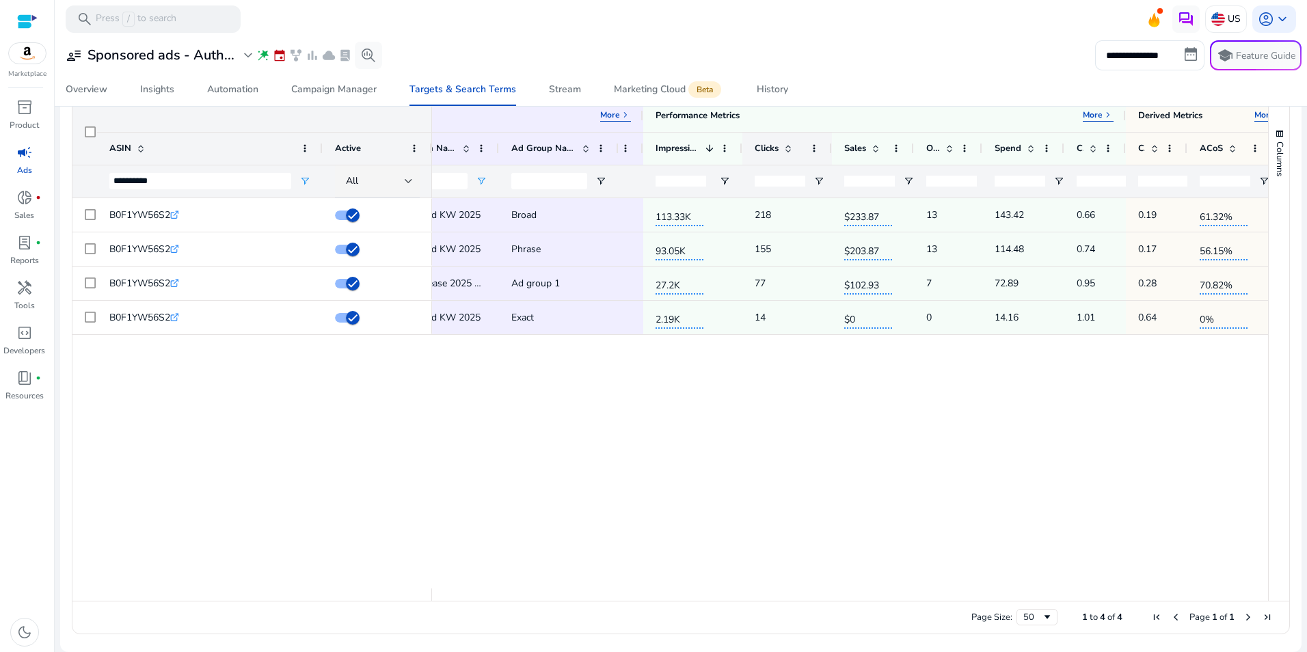
drag, startPoint x: 807, startPoint y: 149, endPoint x: 828, endPoint y: 153, distance: 21.6
click at [828, 153] on div at bounding box center [830, 149] width 5 height 32
click at [1275, 160] on span "Columns" at bounding box center [1279, 158] width 12 height 35
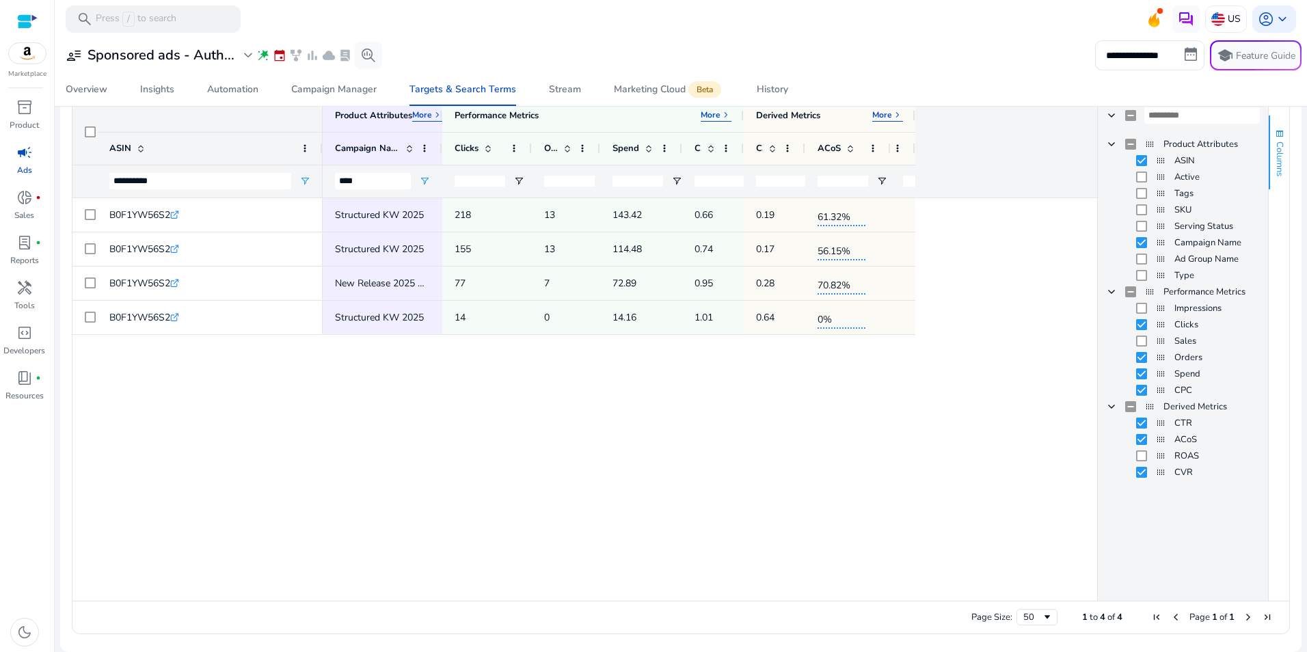
click at [1273, 155] on span "Columns" at bounding box center [1279, 158] width 12 height 35
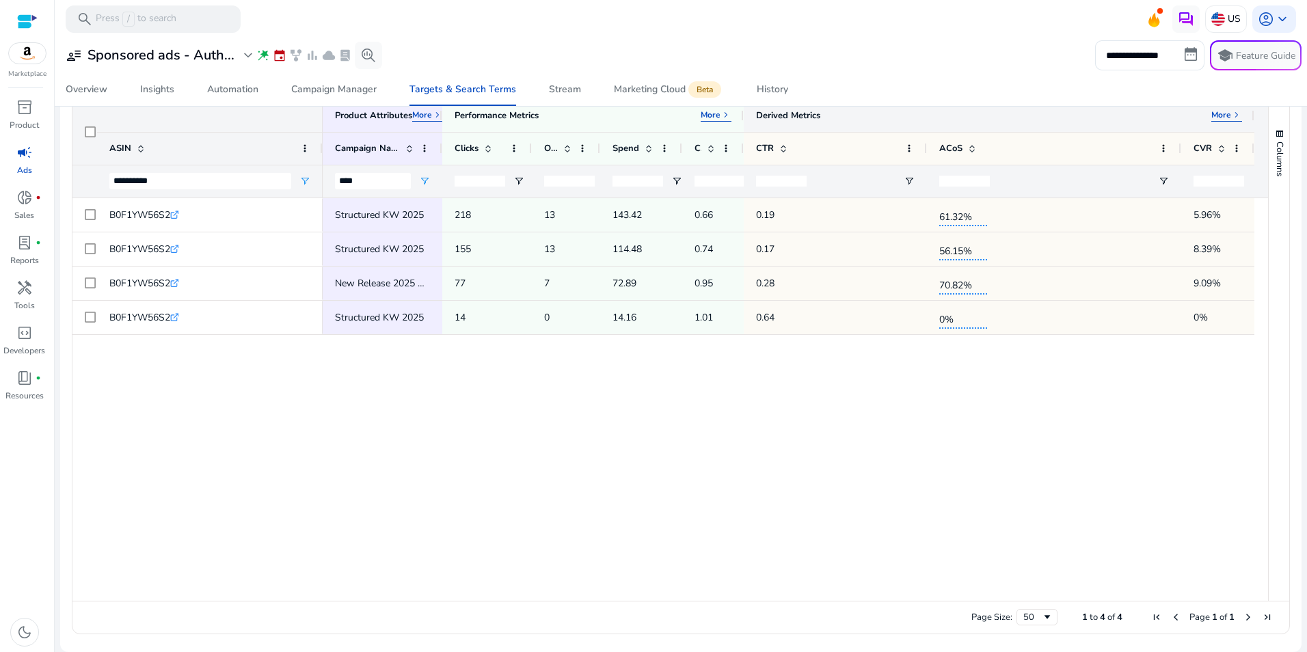
drag, startPoint x: 912, startPoint y: 112, endPoint x: 1100, endPoint y: 124, distance: 189.0
click at [1251, 118] on div at bounding box center [1253, 115] width 5 height 33
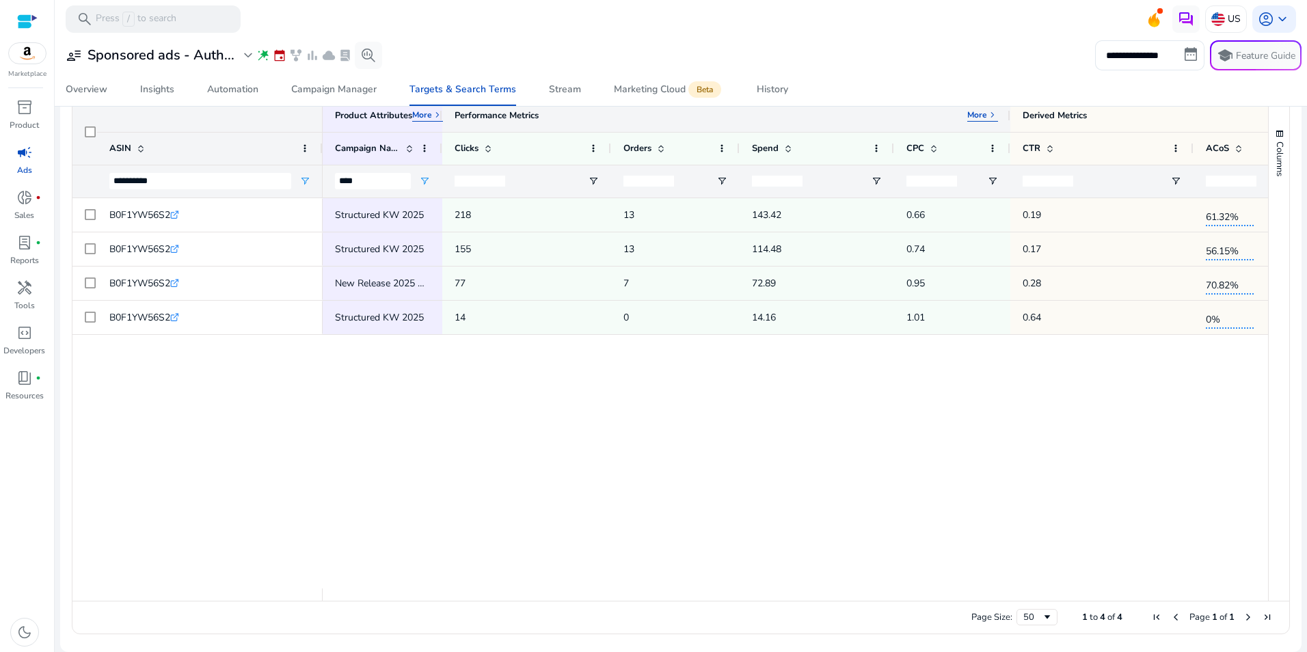
drag, startPoint x: 744, startPoint y: 120, endPoint x: 1010, endPoint y: 124, distance: 266.5
click at [1010, 124] on div at bounding box center [1009, 115] width 5 height 33
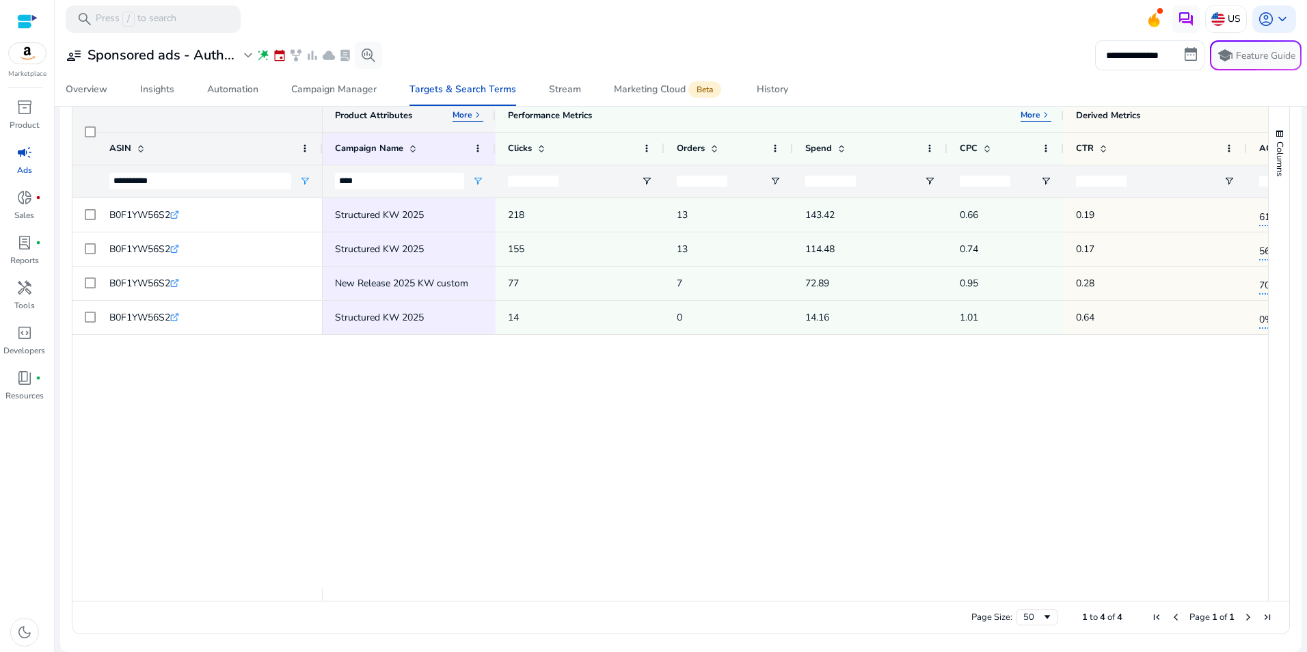
drag, startPoint x: 442, startPoint y: 116, endPoint x: 495, endPoint y: 131, distance: 55.2
click at [495, 131] on div at bounding box center [494, 115] width 5 height 33
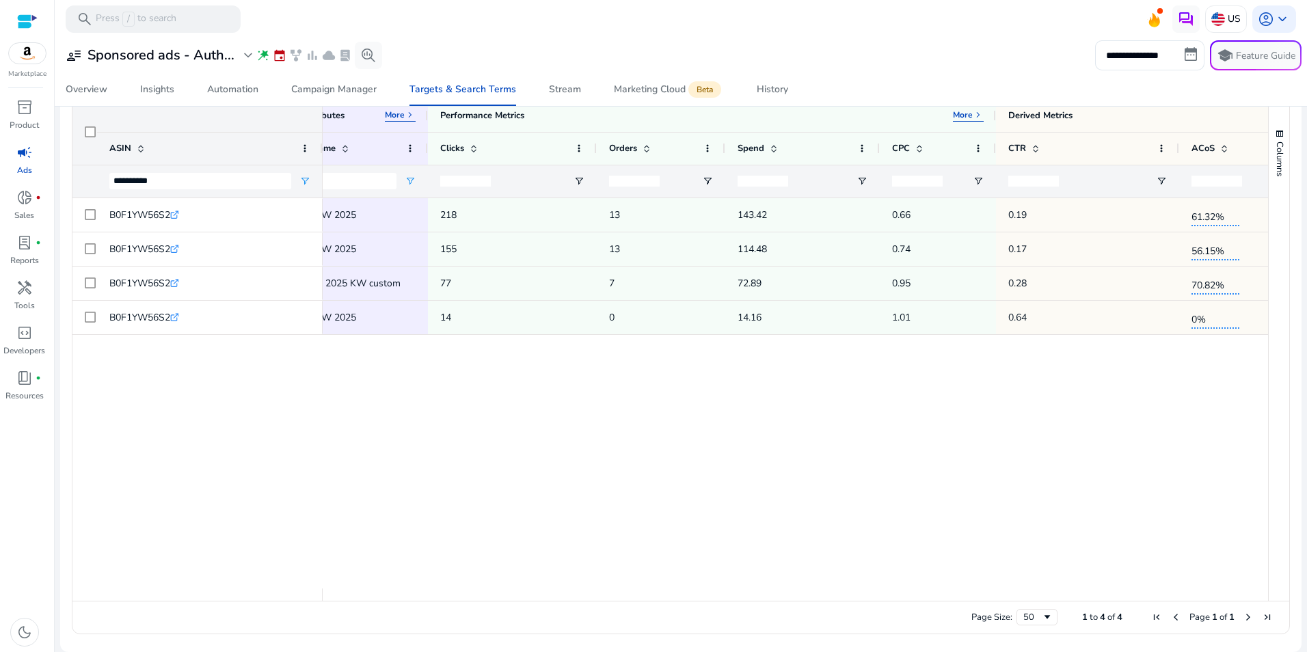
scroll to position [0, 174]
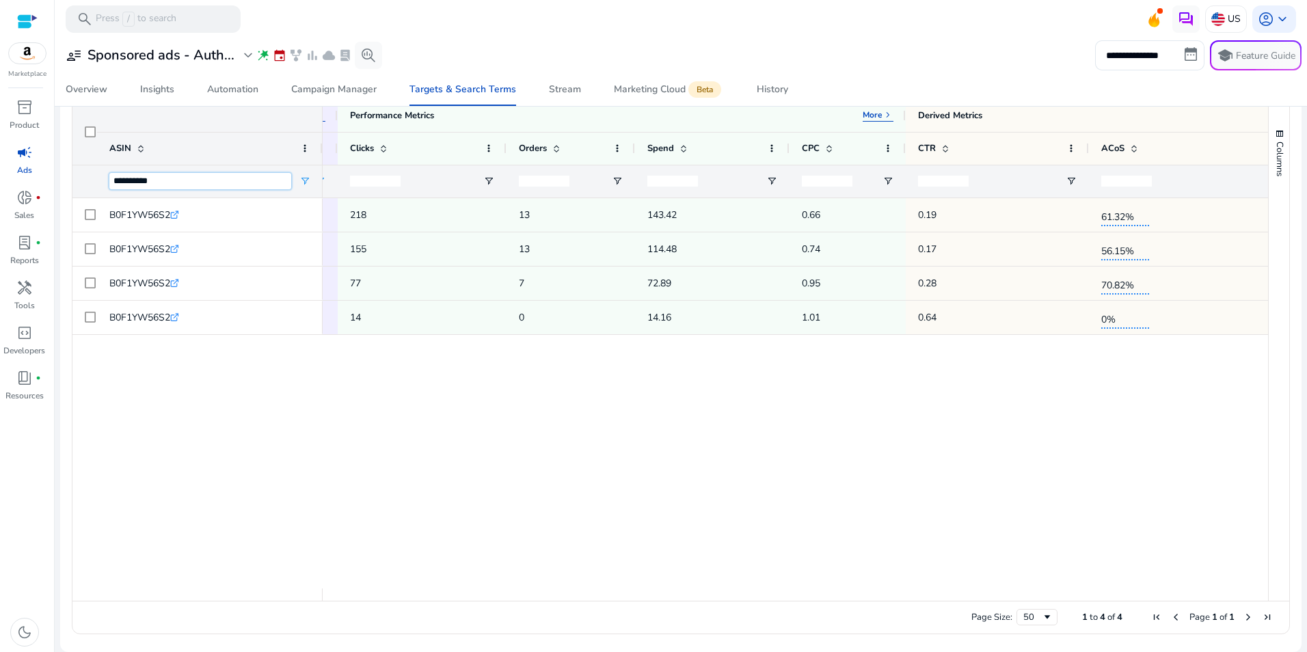
drag, startPoint x: 174, startPoint y: 180, endPoint x: 92, endPoint y: 188, distance: 82.3
click at [92, 188] on div "**********" at bounding box center [197, 181] width 250 height 33
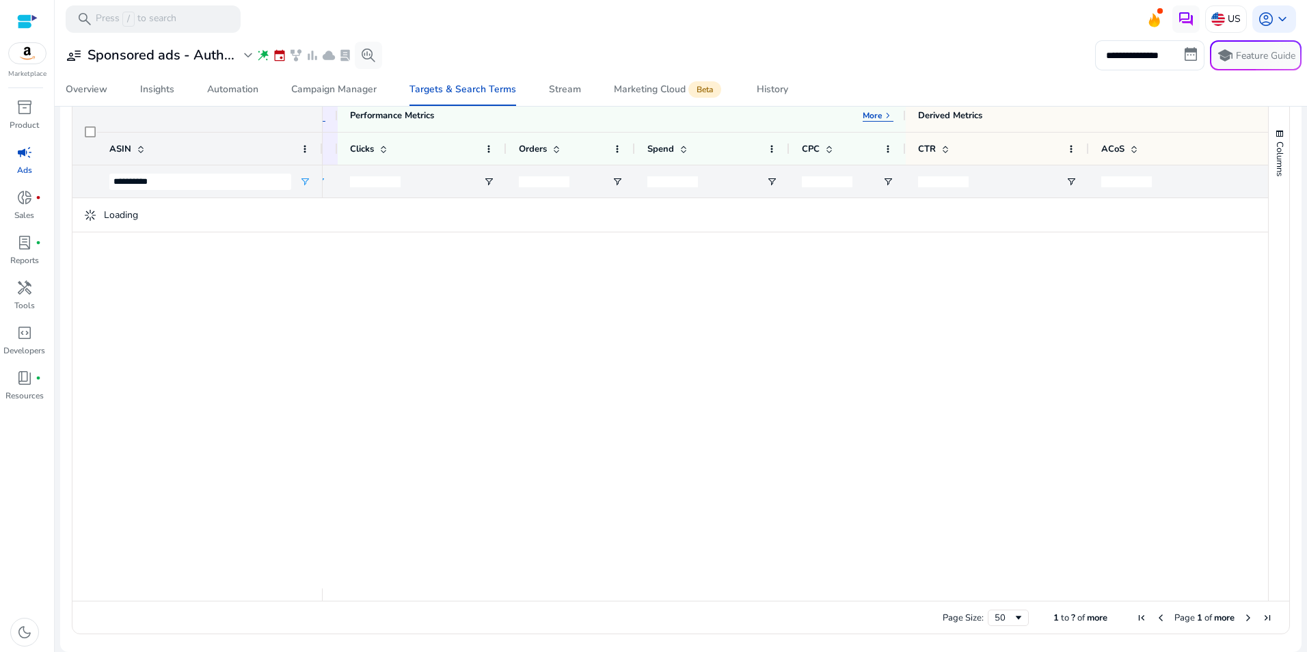
scroll to position [165, 0]
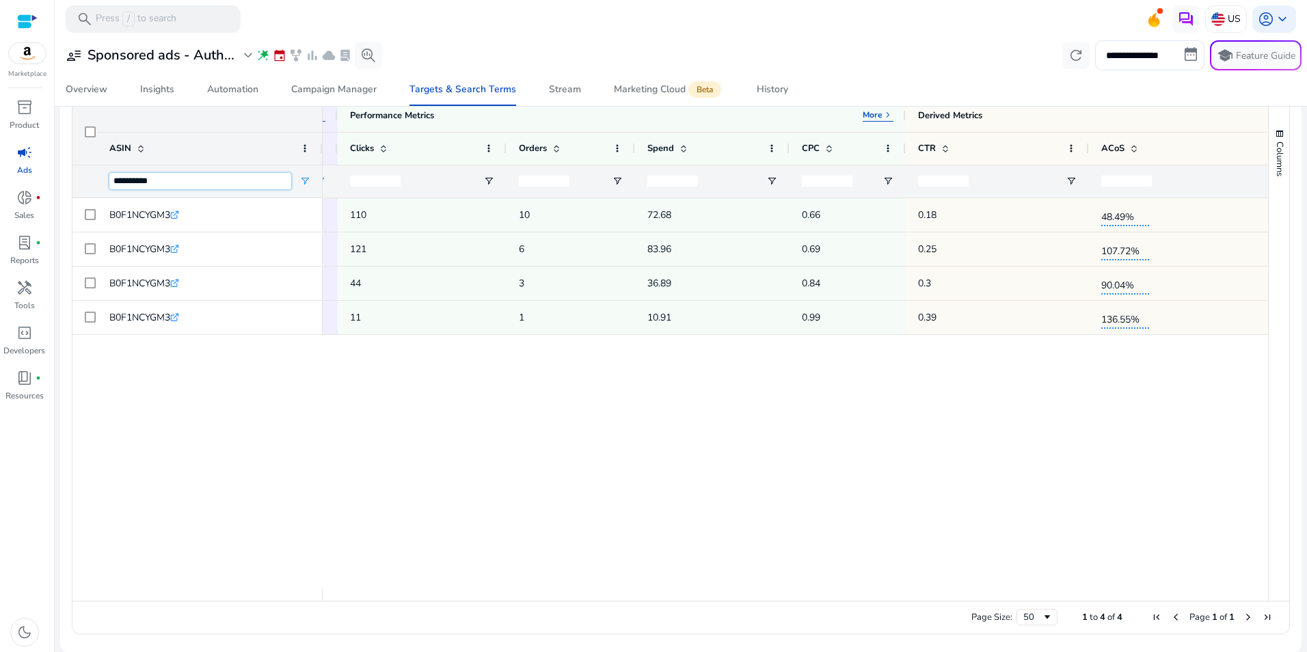
drag, startPoint x: 187, startPoint y: 179, endPoint x: 90, endPoint y: 187, distance: 97.4
click at [90, 187] on div "**********" at bounding box center [197, 181] width 250 height 33
paste input "ASIN Filter Input"
drag, startPoint x: 195, startPoint y: 186, endPoint x: 60, endPoint y: 165, distance: 136.9
click at [60, 165] on mat-card "Search Term Explorer Keyword Targets ASIN Targets Product Analysis Placements A…" at bounding box center [680, 299] width 1241 height 705
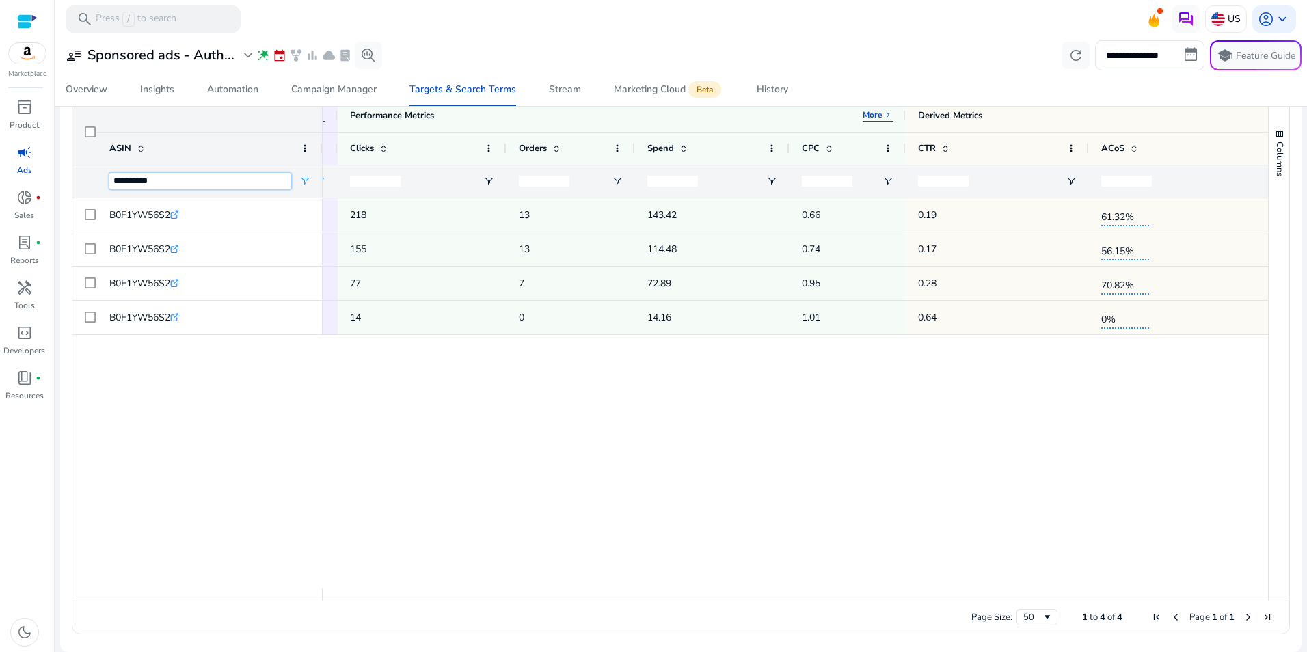
paste input "ASIN Filter Input"
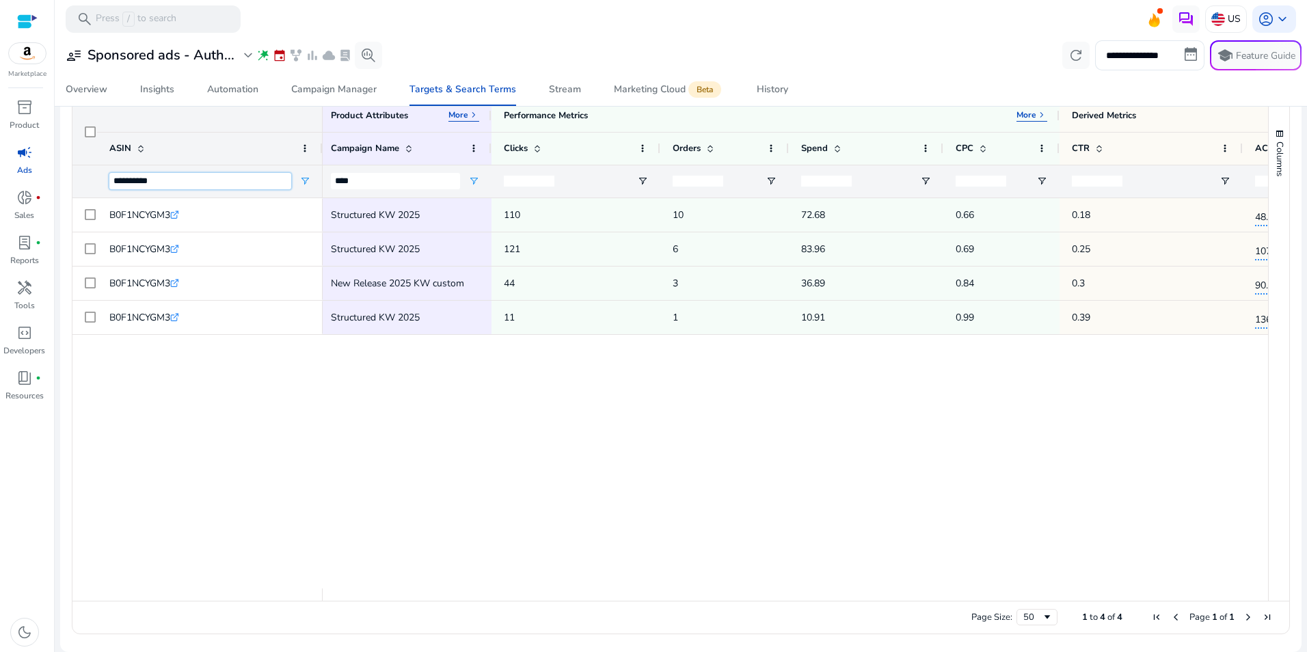
scroll to position [0, 0]
type input "**********"
click at [346, 180] on input "****" at bounding box center [399, 181] width 129 height 16
click at [1175, 57] on input "**********" at bounding box center [1149, 55] width 109 height 30
select select "*"
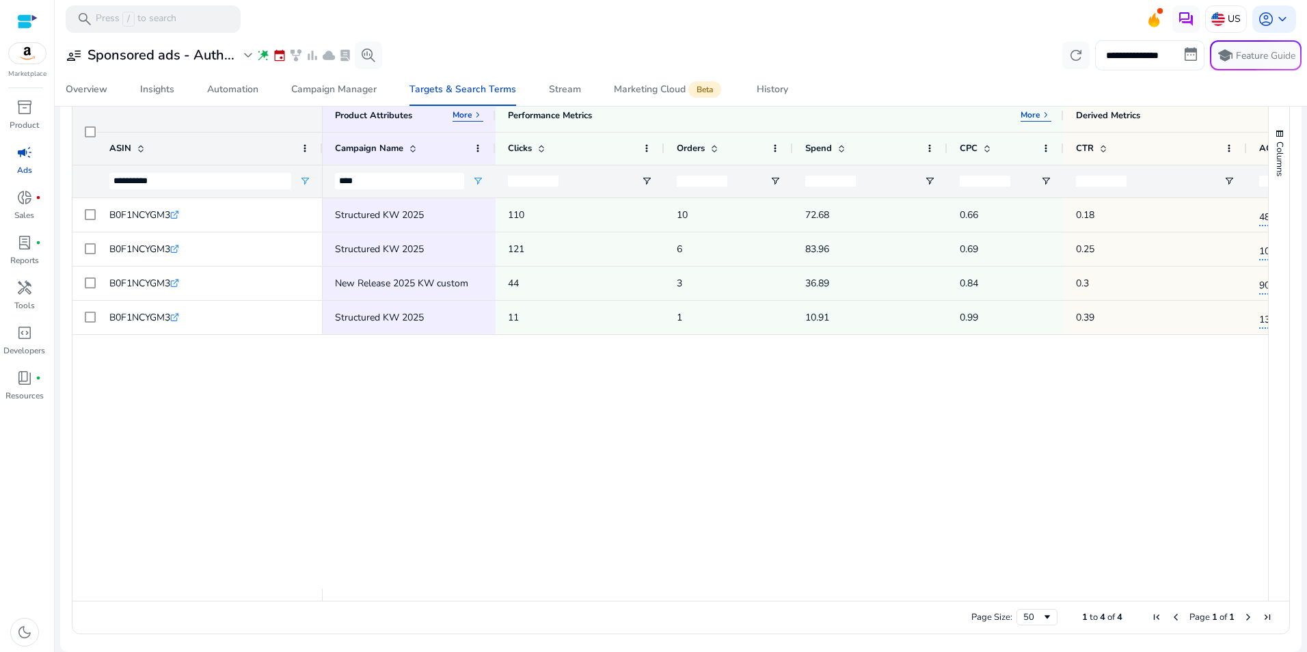
select select "*"
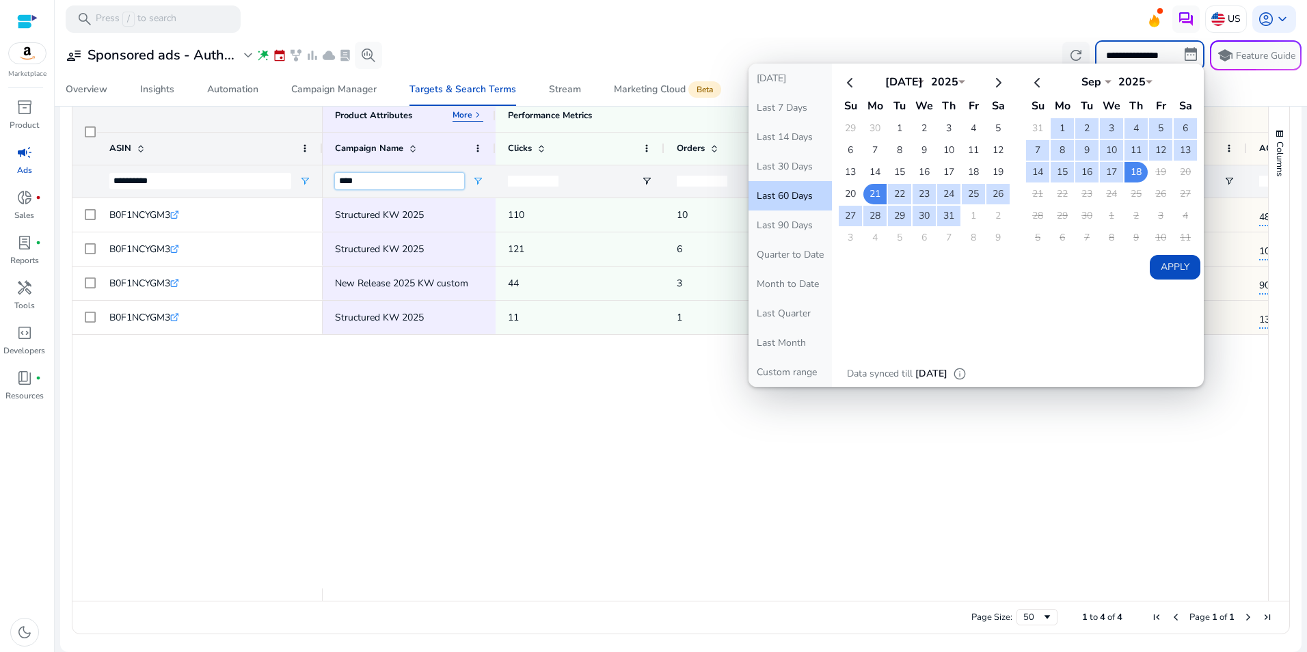
click at [388, 175] on input "****" at bounding box center [399, 181] width 129 height 16
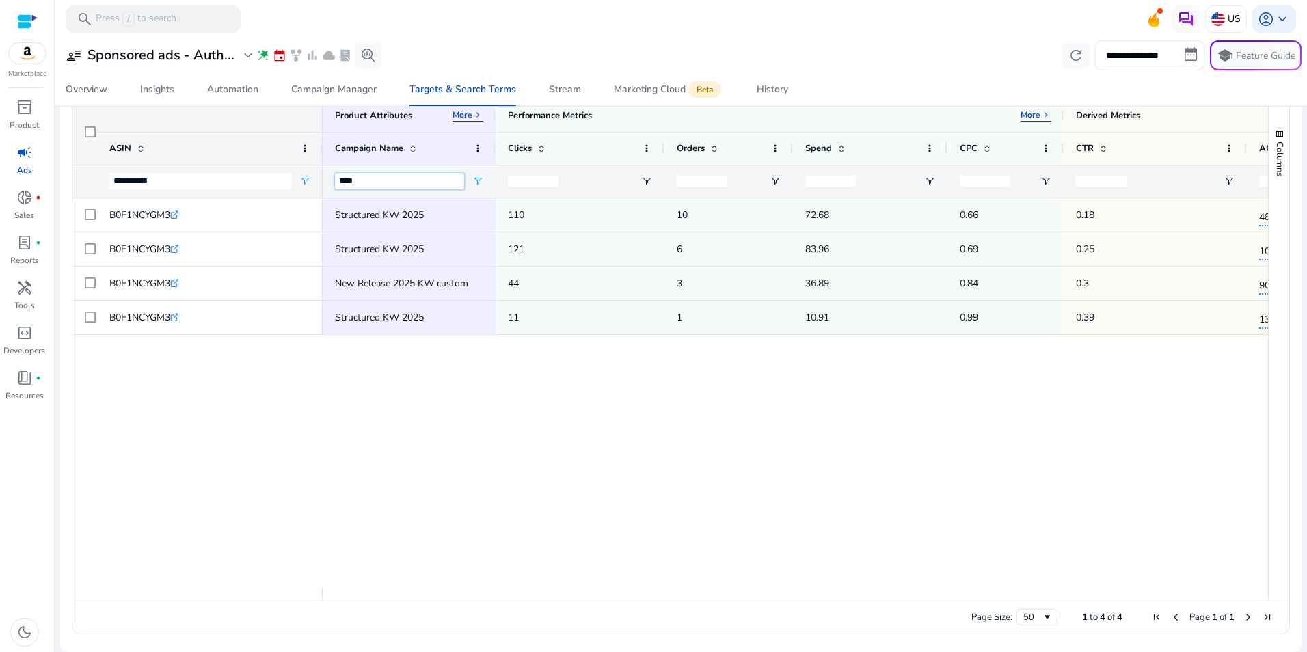
click at [370, 180] on input "****" at bounding box center [399, 181] width 129 height 16
click at [370, 181] on input "****" at bounding box center [399, 181] width 129 height 16
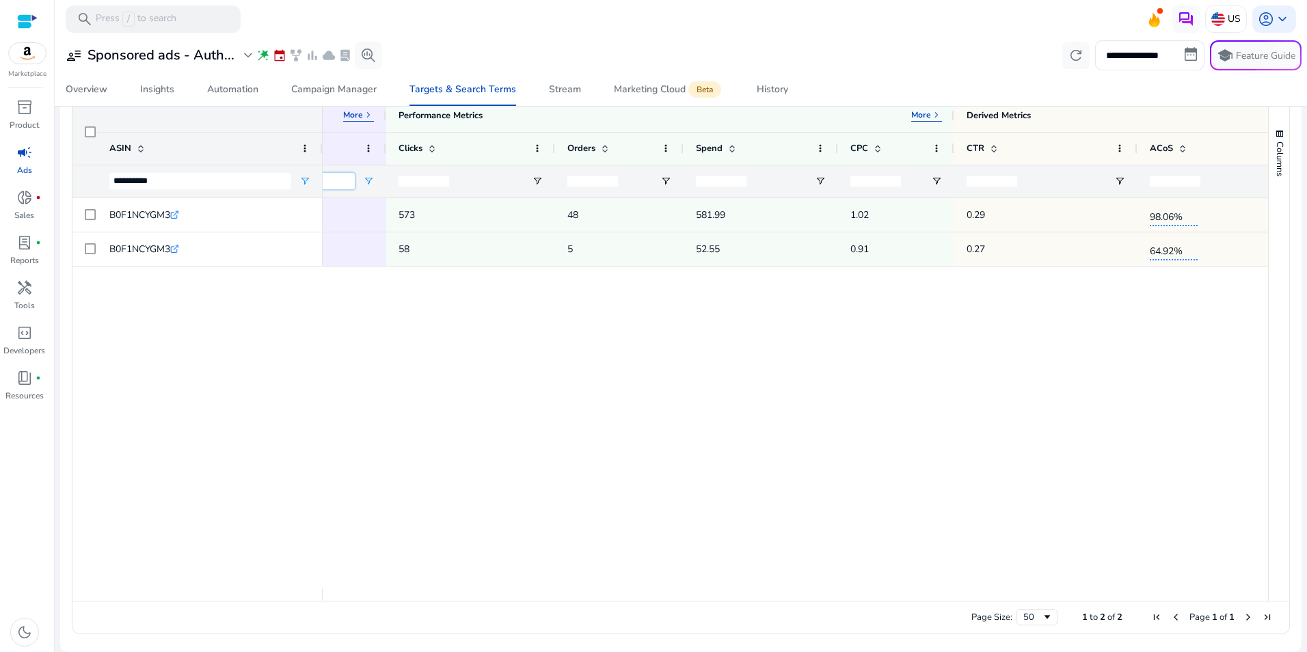
scroll to position [0, 1]
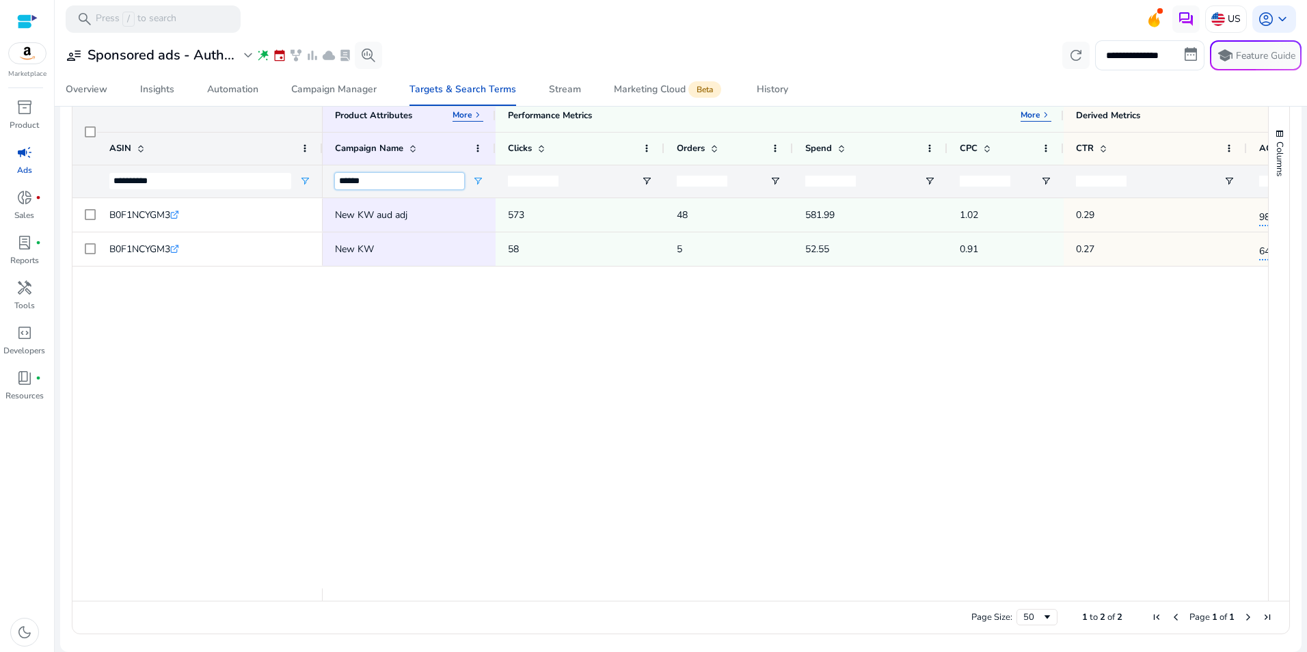
type input "******"
drag, startPoint x: 933, startPoint y: 601, endPoint x: 1017, endPoint y: 602, distance: 83.4
click at [1017, 602] on div "Page Size: 50 1 to 2 of 2 Page 1 of 1" at bounding box center [680, 617] width 1216 height 33
drag, startPoint x: 176, startPoint y: 180, endPoint x: 67, endPoint y: 178, distance: 108.7
click at [67, 178] on ag-grid-angular "1 to 2 of 2. Page 1 of 1 Drag here to set row groups Drag here to set column la…" at bounding box center [681, 366] width 1240 height 549
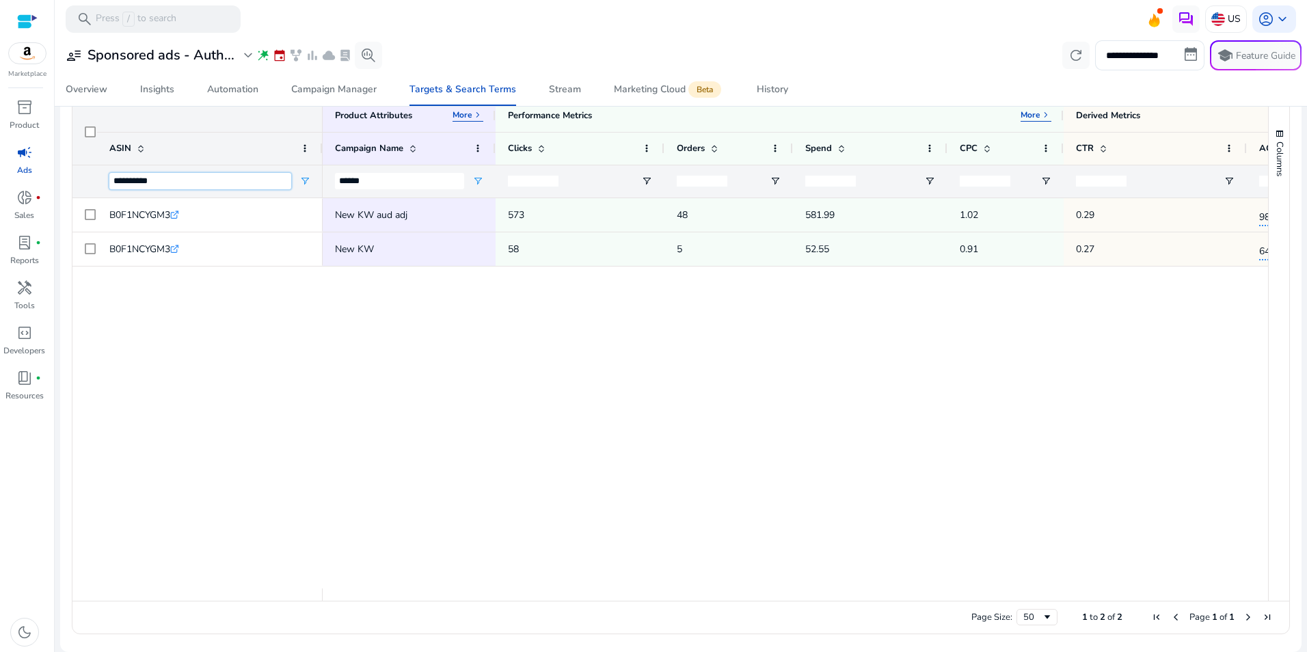
paste input "ASIN Filter Input"
type input "**********"
click at [465, 90] on div "Targets & Search Terms" at bounding box center [462, 90] width 107 height 10
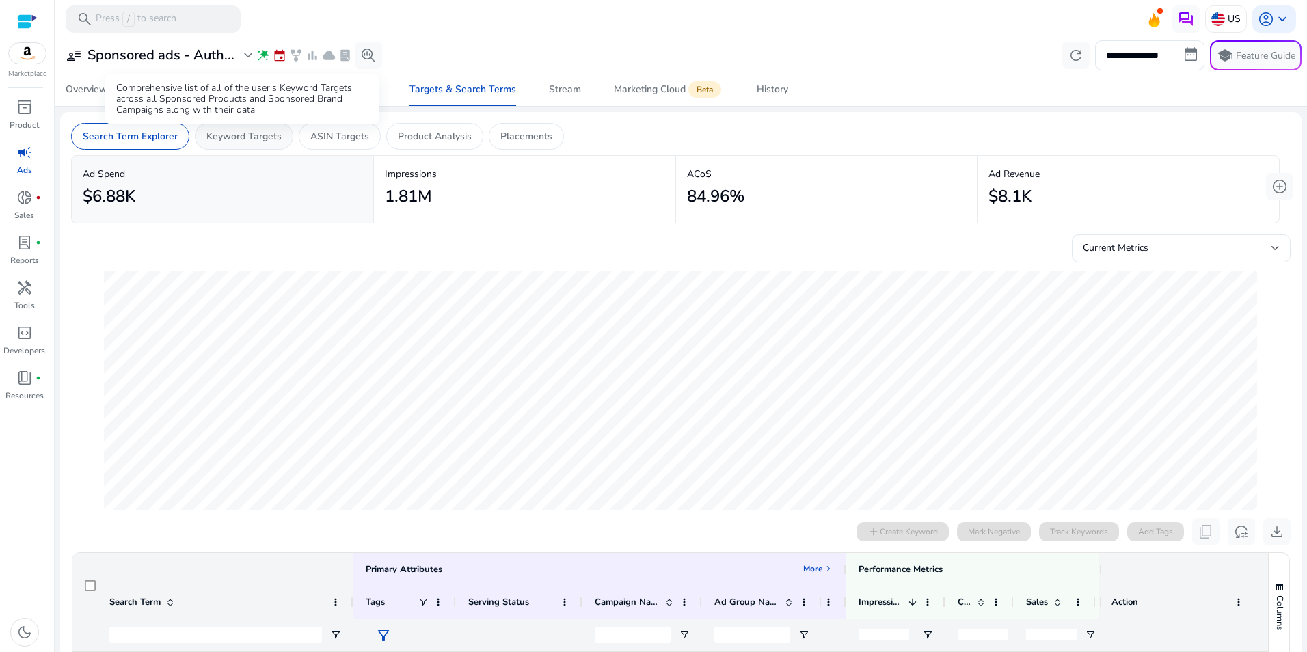
click at [245, 136] on p "Keyword Targets" at bounding box center [243, 136] width 75 height 14
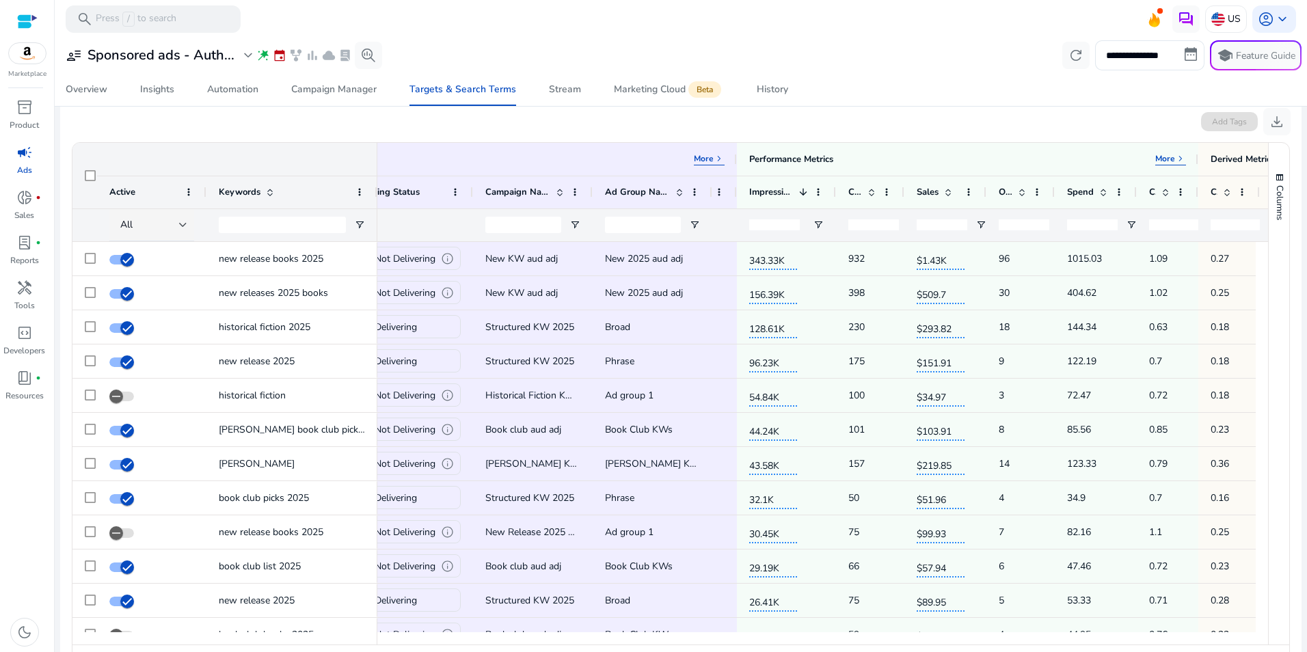
scroll to position [0, 314]
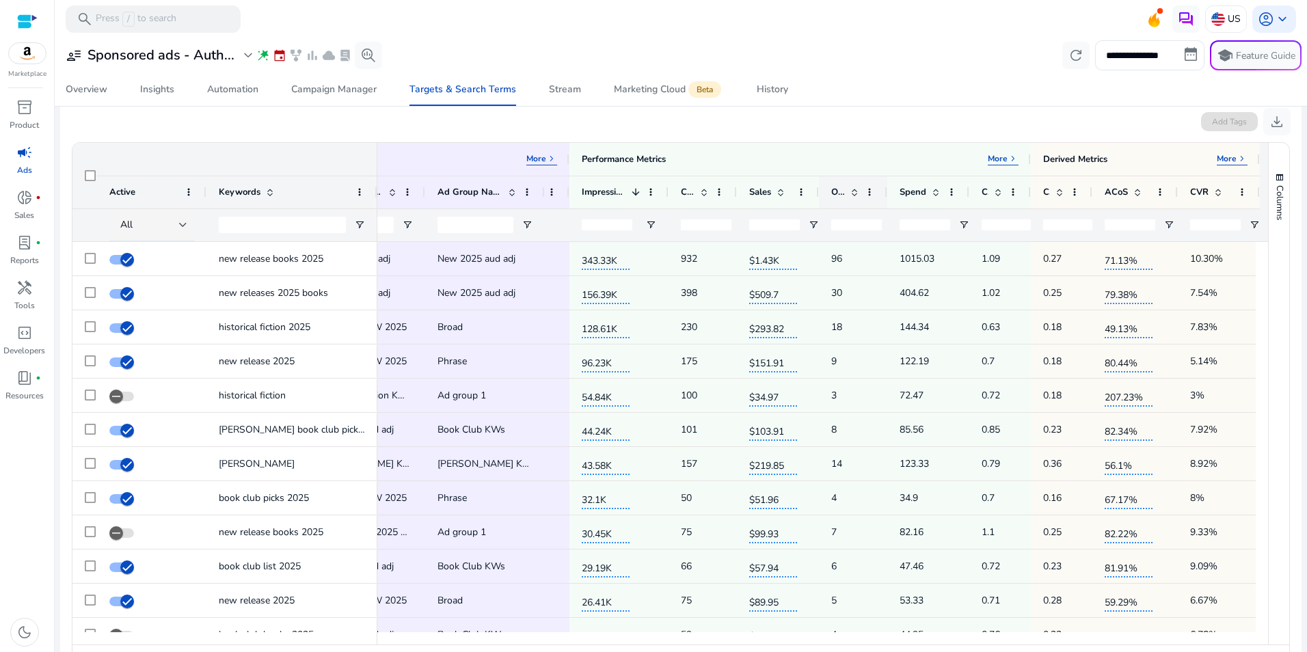
click at [840, 191] on span "Orders" at bounding box center [838, 192] width 14 height 12
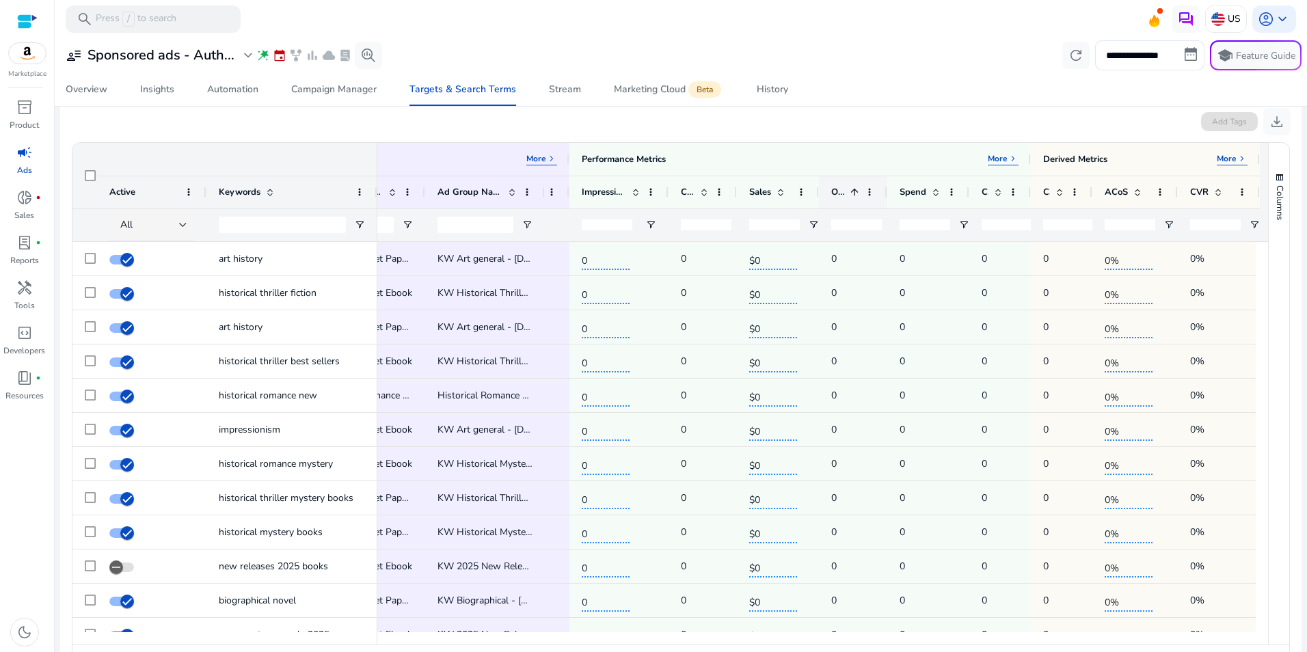
click at [840, 191] on span "Orders" at bounding box center [838, 192] width 14 height 12
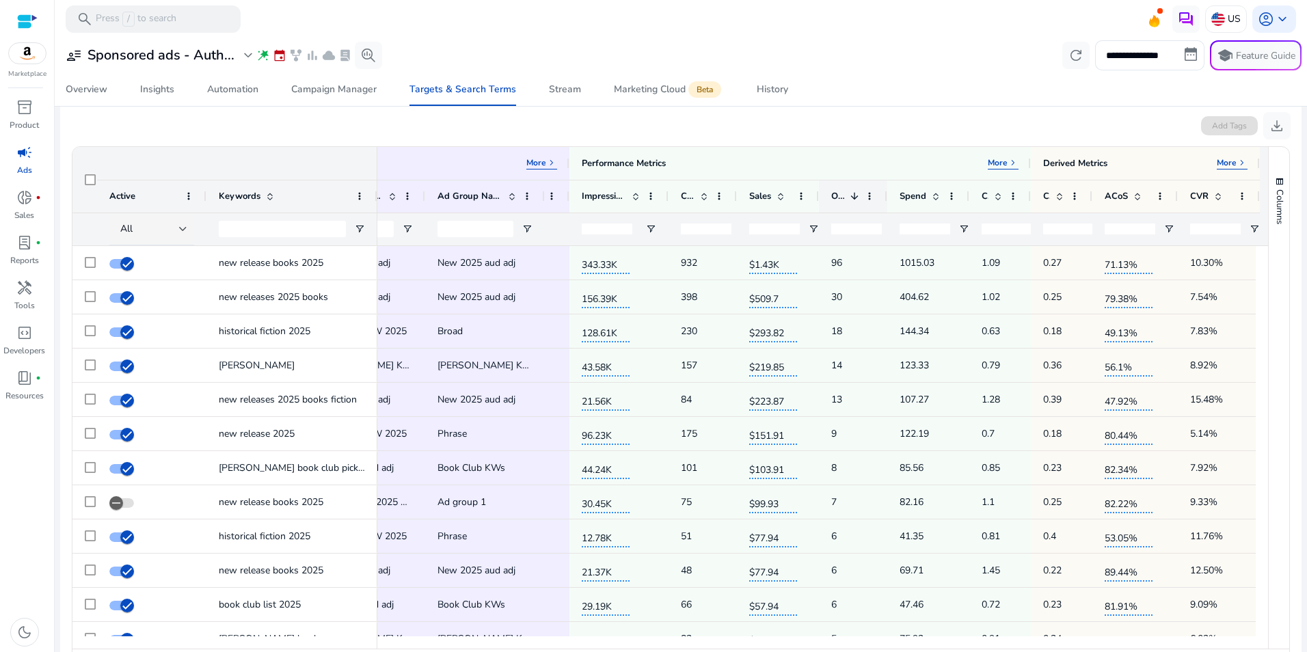
scroll to position [410, 0]
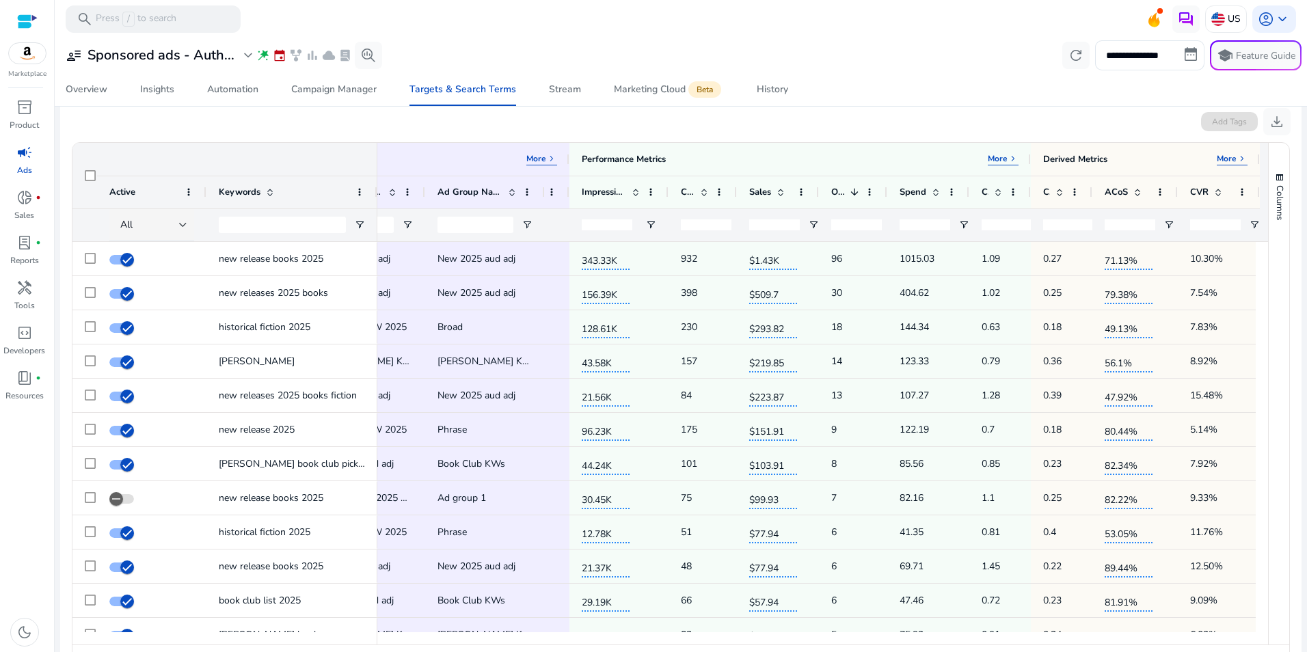
drag, startPoint x: 807, startPoint y: 644, endPoint x: 744, endPoint y: 649, distance: 63.7
click at [744, 649] on div "Page Size: 50 1 to 50 of more Page 1 of more" at bounding box center [680, 660] width 1216 height 33
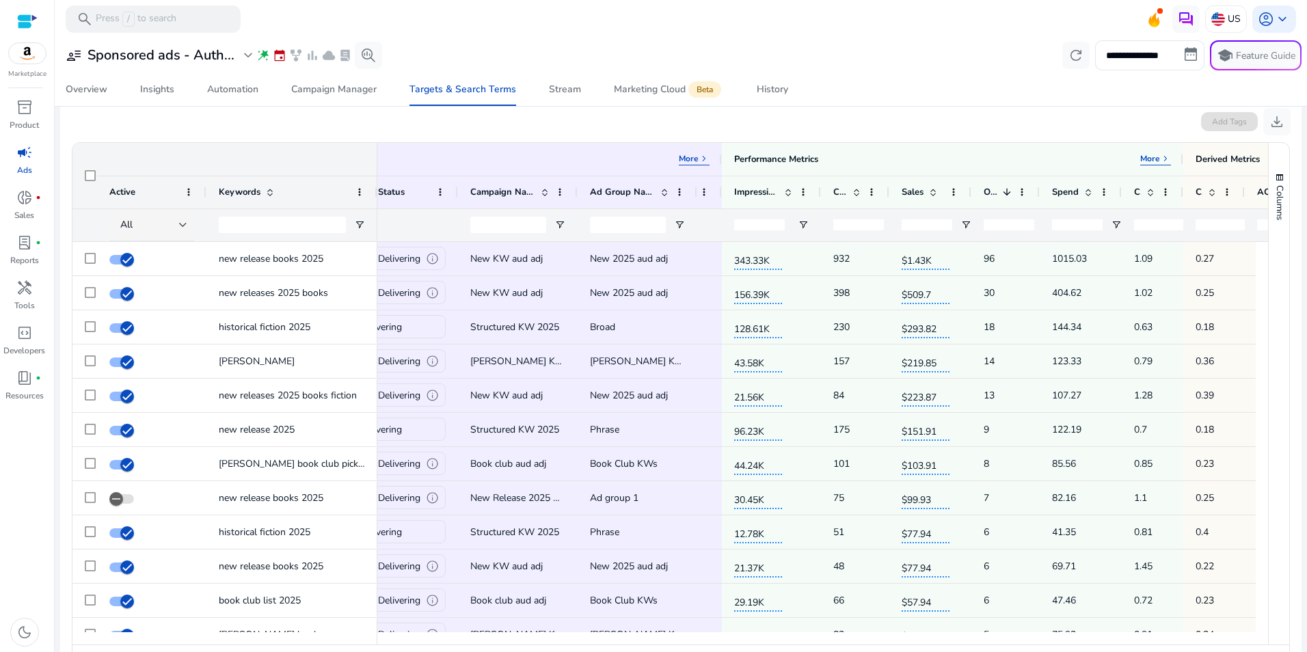
scroll to position [0, 124]
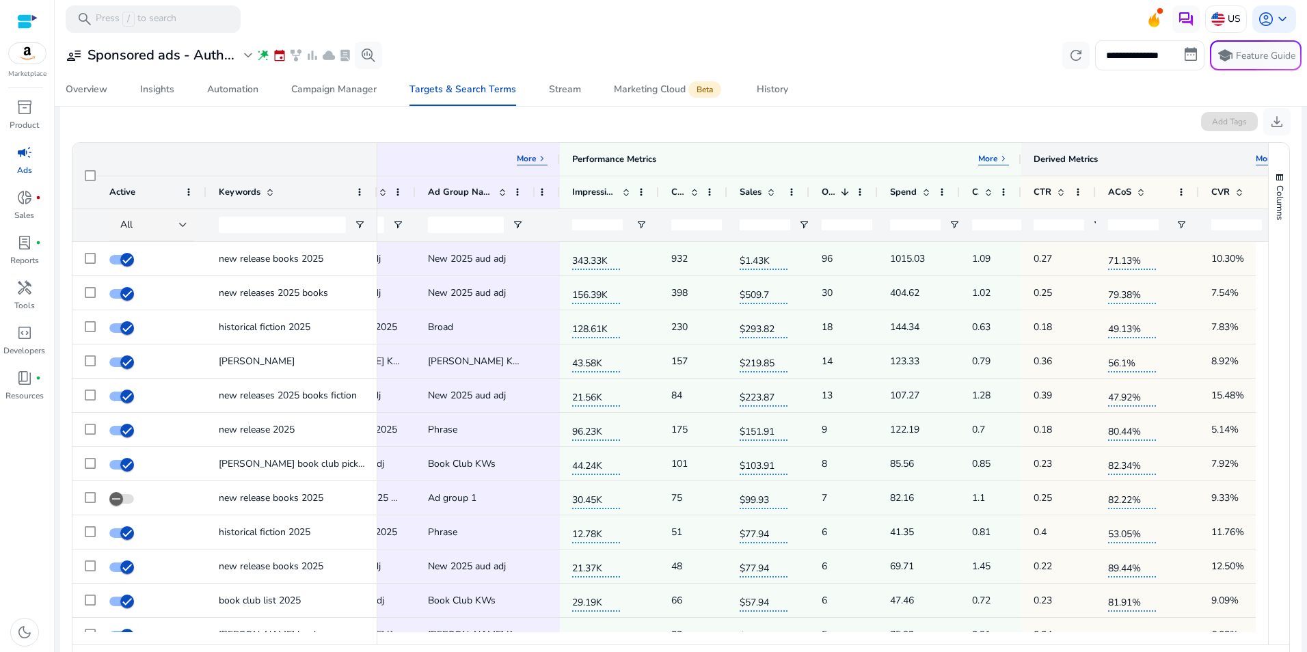
drag, startPoint x: 1251, startPoint y: 162, endPoint x: 1299, endPoint y: 170, distance: 49.2
click at [1299, 170] on mat-sidenav-content "**********" at bounding box center [681, 326] width 1252 height 652
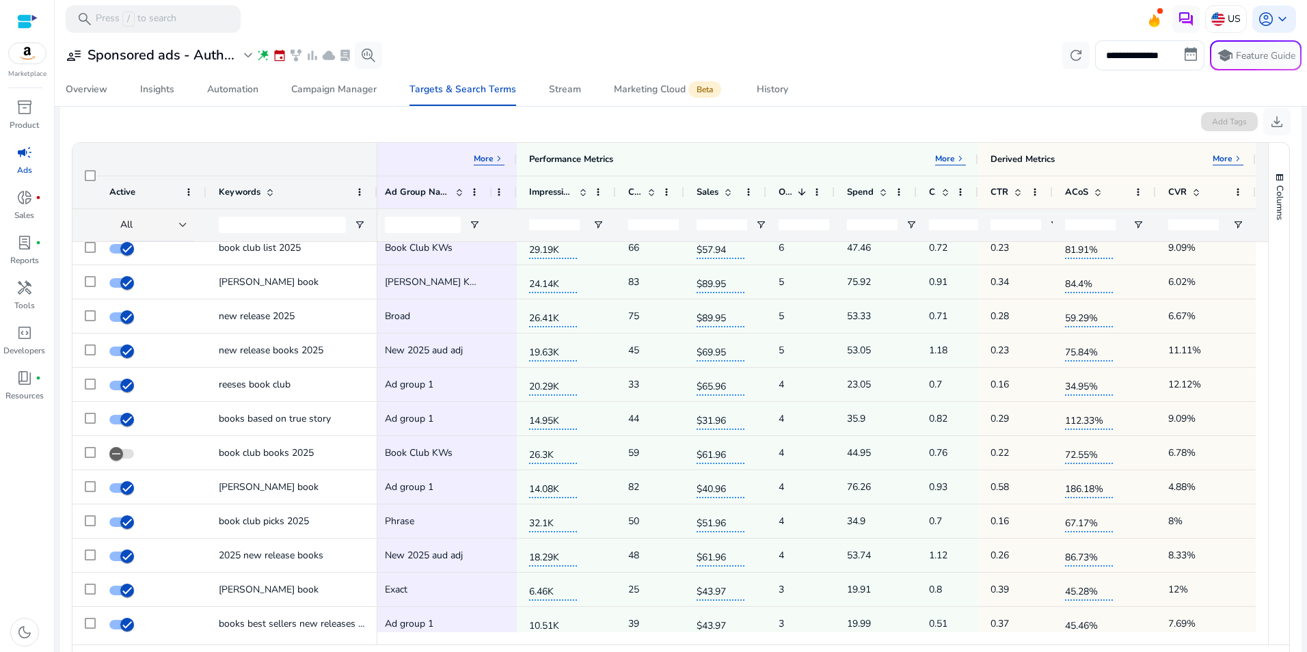
drag, startPoint x: 1262, startPoint y: 372, endPoint x: 1265, endPoint y: 299, distance: 73.2
click at [1268, 299] on div "Columns Column Labels Drag here to set column labels" at bounding box center [1278, 394] width 21 height 502
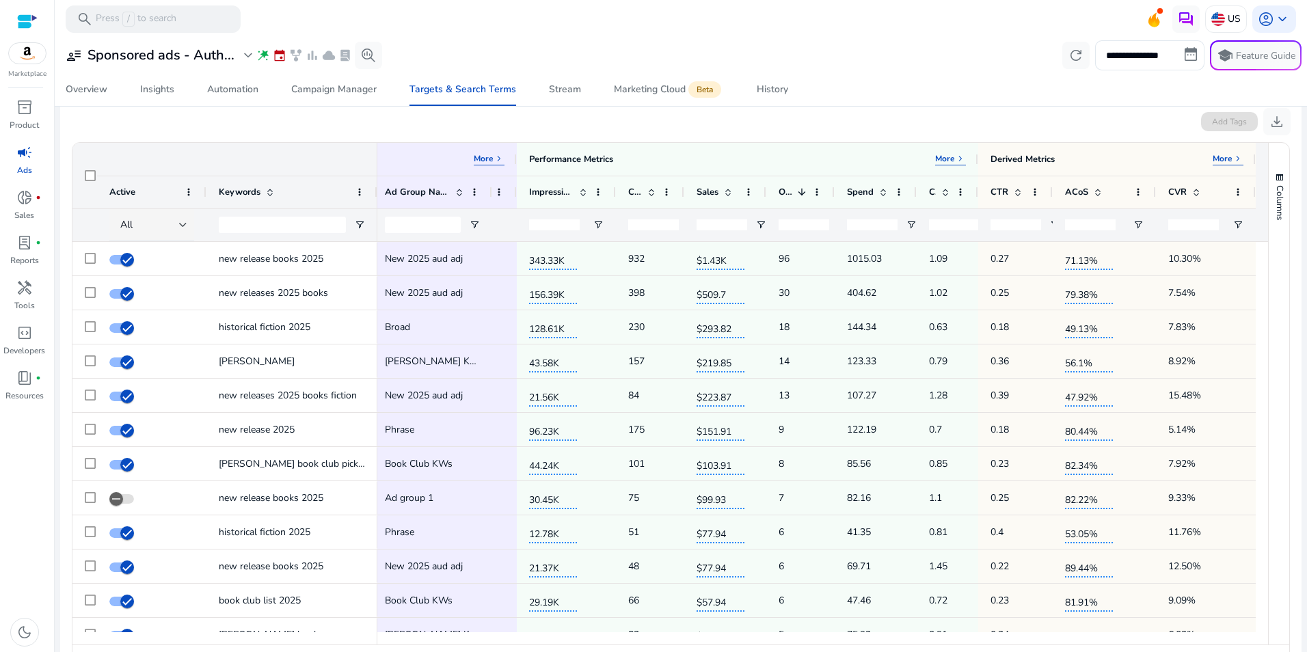
drag, startPoint x: 1139, startPoint y: 636, endPoint x: 1115, endPoint y: 643, distance: 24.9
click at [1115, 643] on div at bounding box center [816, 638] width 878 height 12
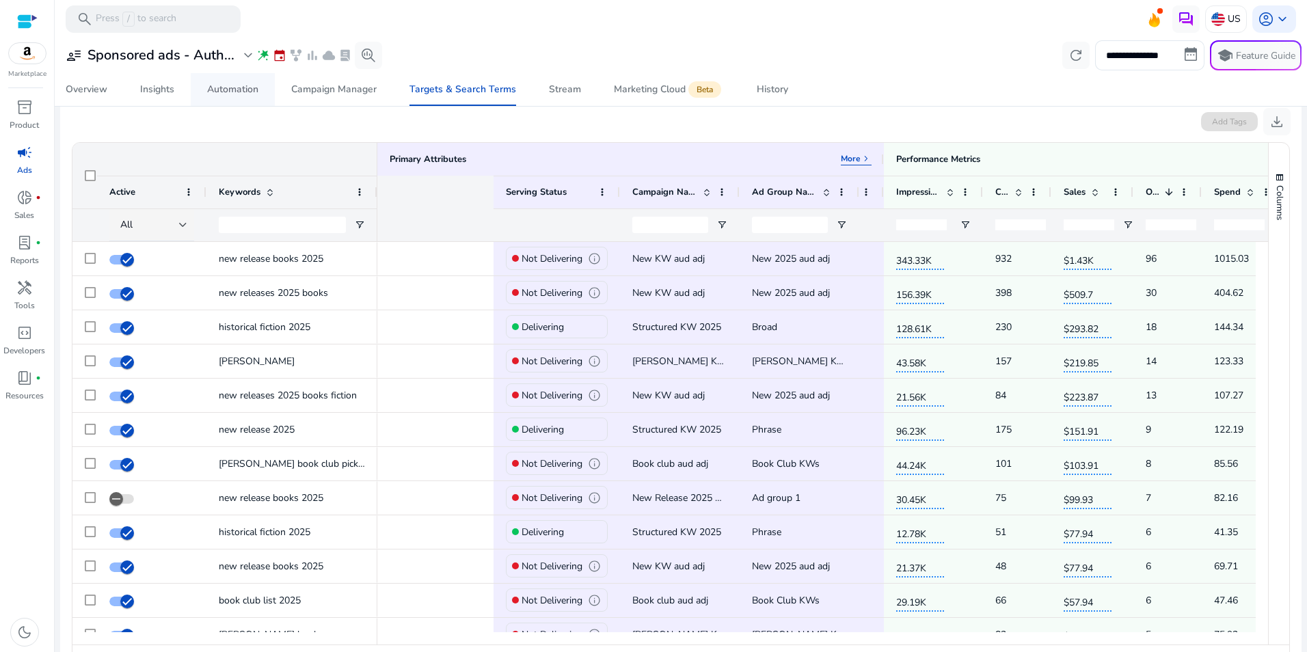
scroll to position [0, 372]
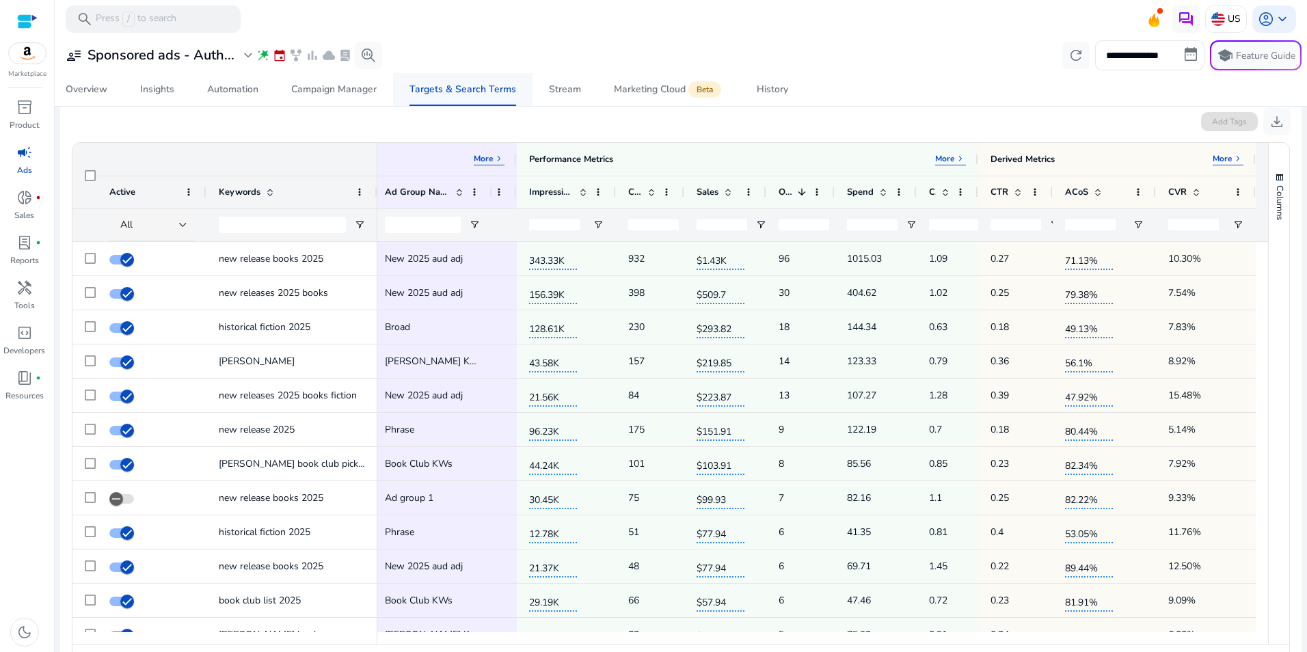
click at [459, 90] on div "Targets & Search Terms" at bounding box center [462, 90] width 107 height 10
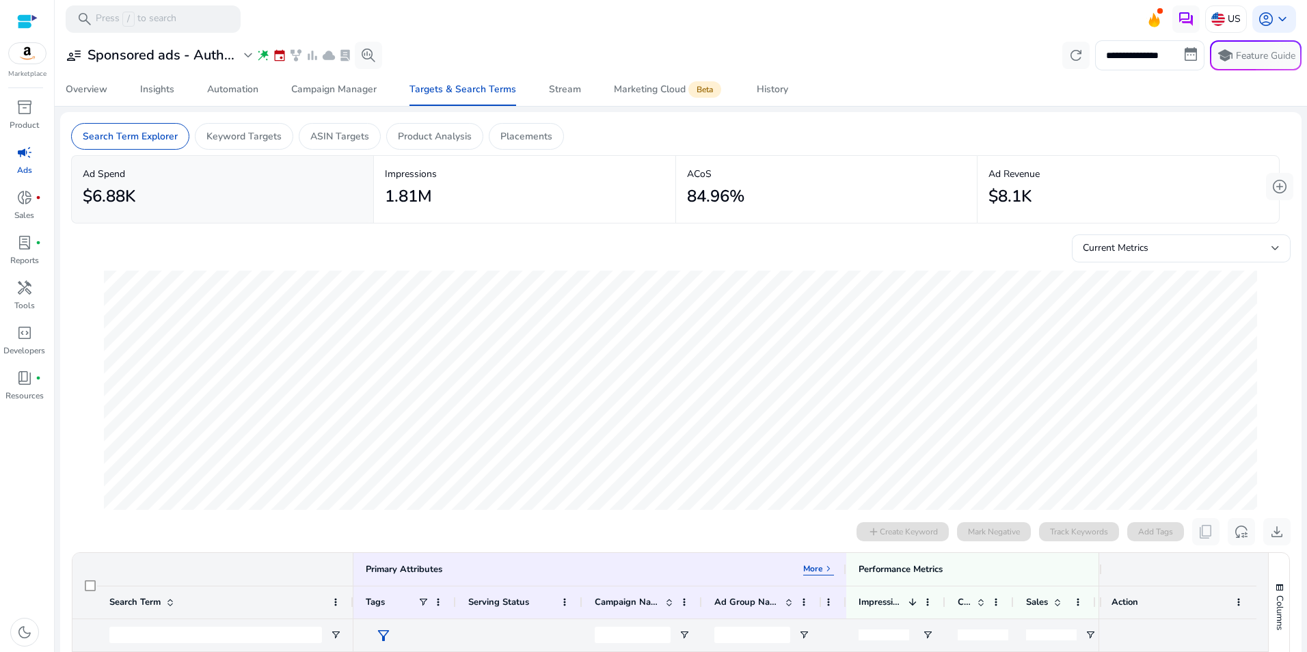
click at [799, 204] on div "84.96%" at bounding box center [827, 196] width 280 height 31
click at [1165, 57] on input "**********" at bounding box center [1149, 55] width 109 height 30
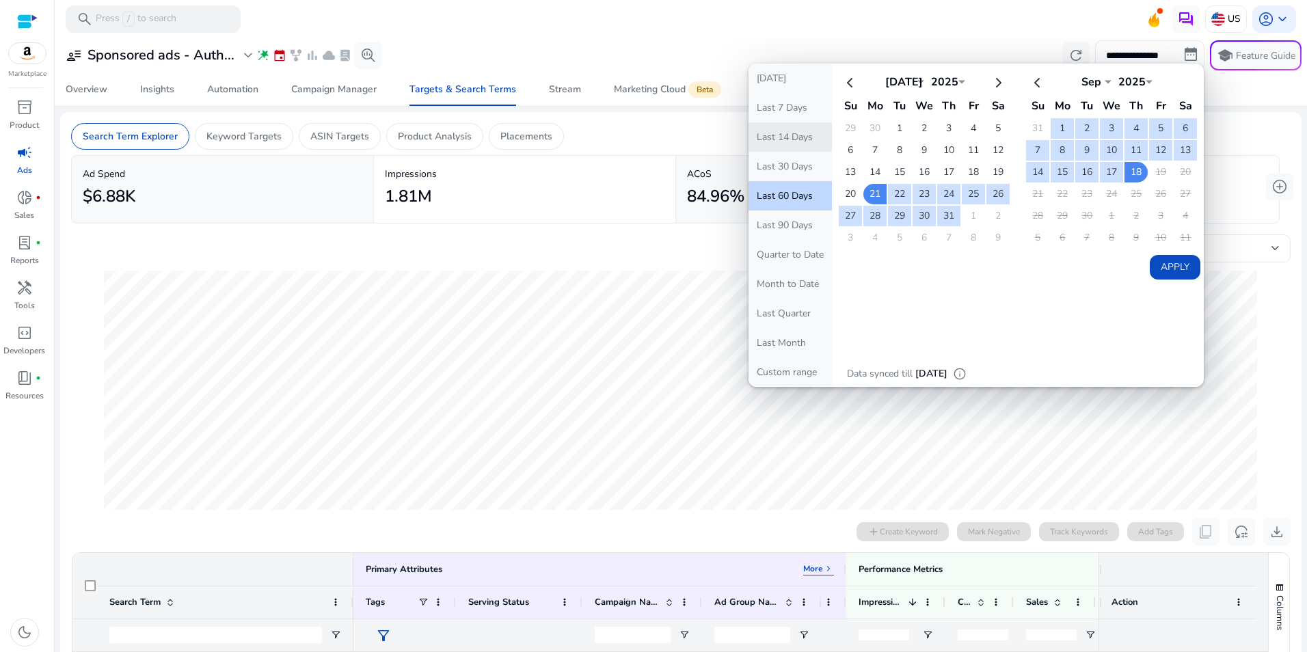
click at [785, 137] on button "Last 14 Days" at bounding box center [789, 136] width 83 height 29
type input "**********"
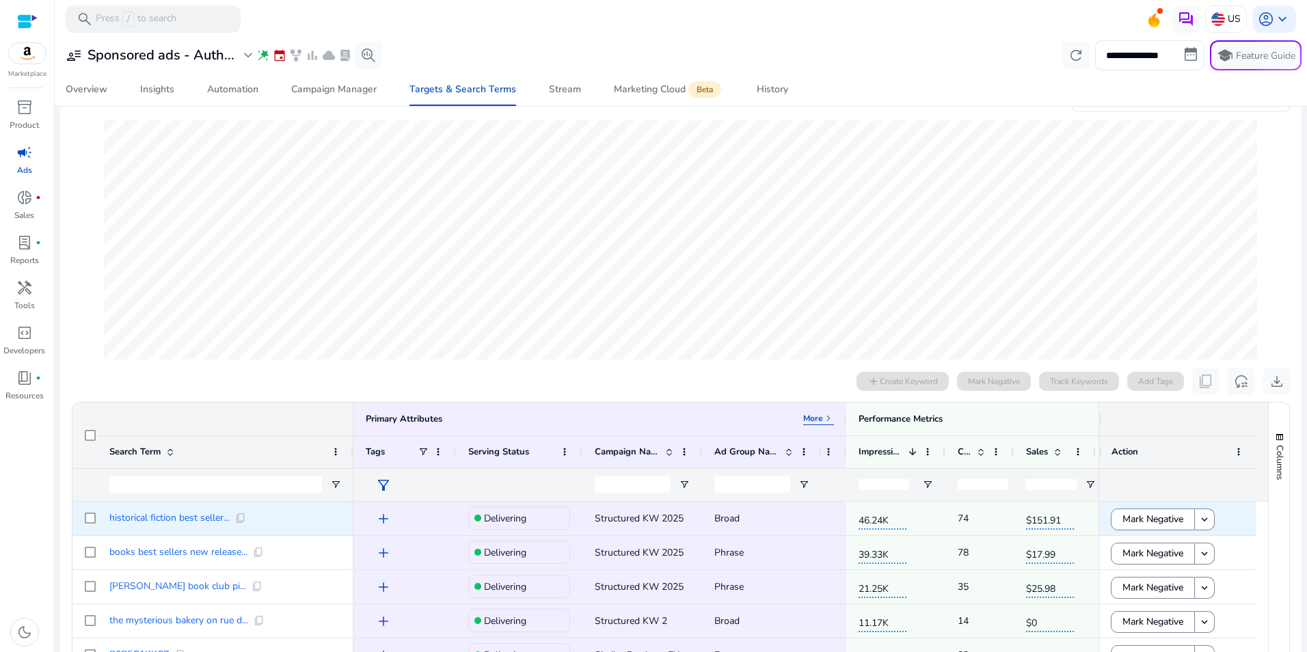
scroll to position [112, 0]
